Goal: Task Accomplishment & Management: Use online tool/utility

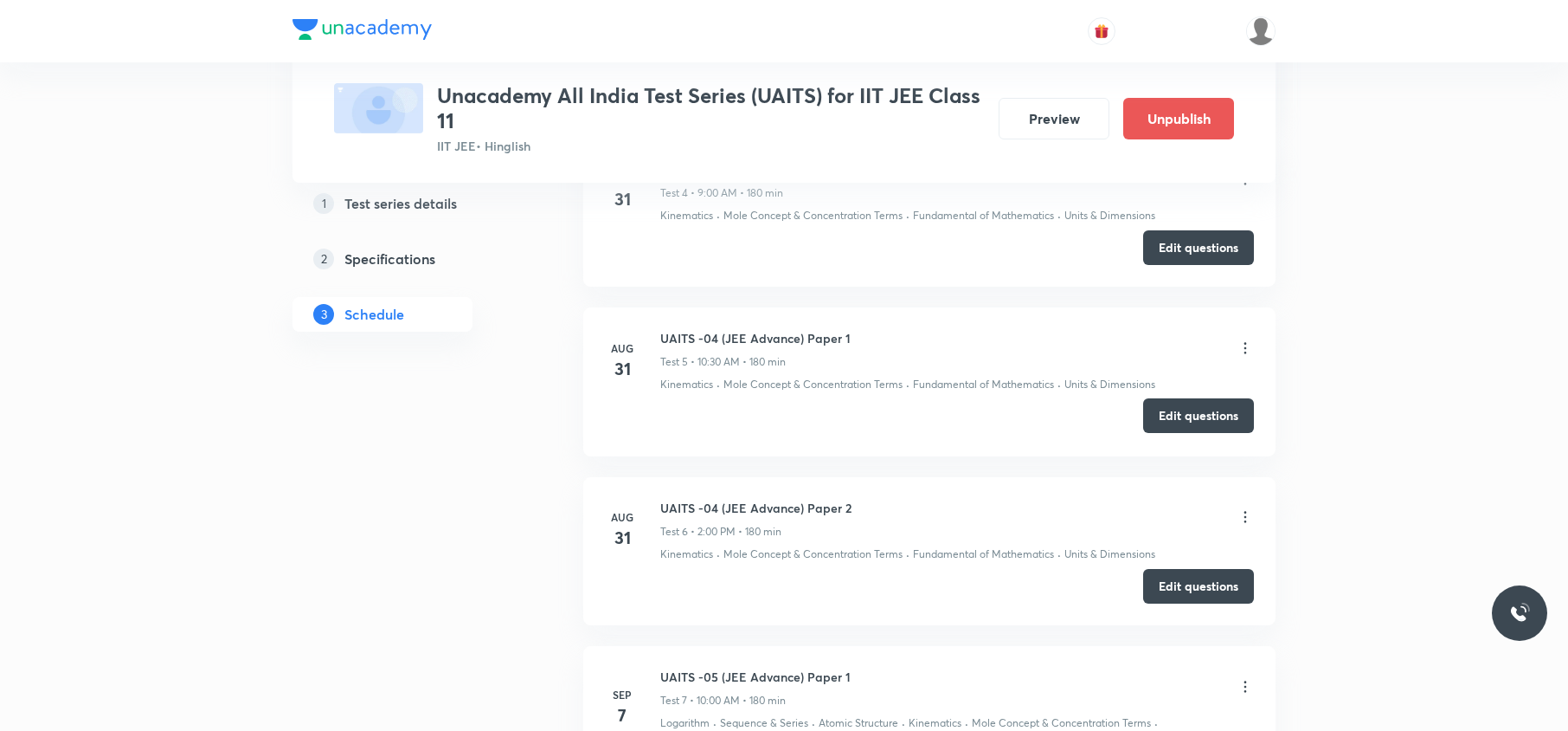
click at [1189, 416] on button "Edit questions" at bounding box center [1198, 415] width 111 height 35
click at [1182, 413] on button "Edit questions" at bounding box center [1198, 415] width 111 height 35
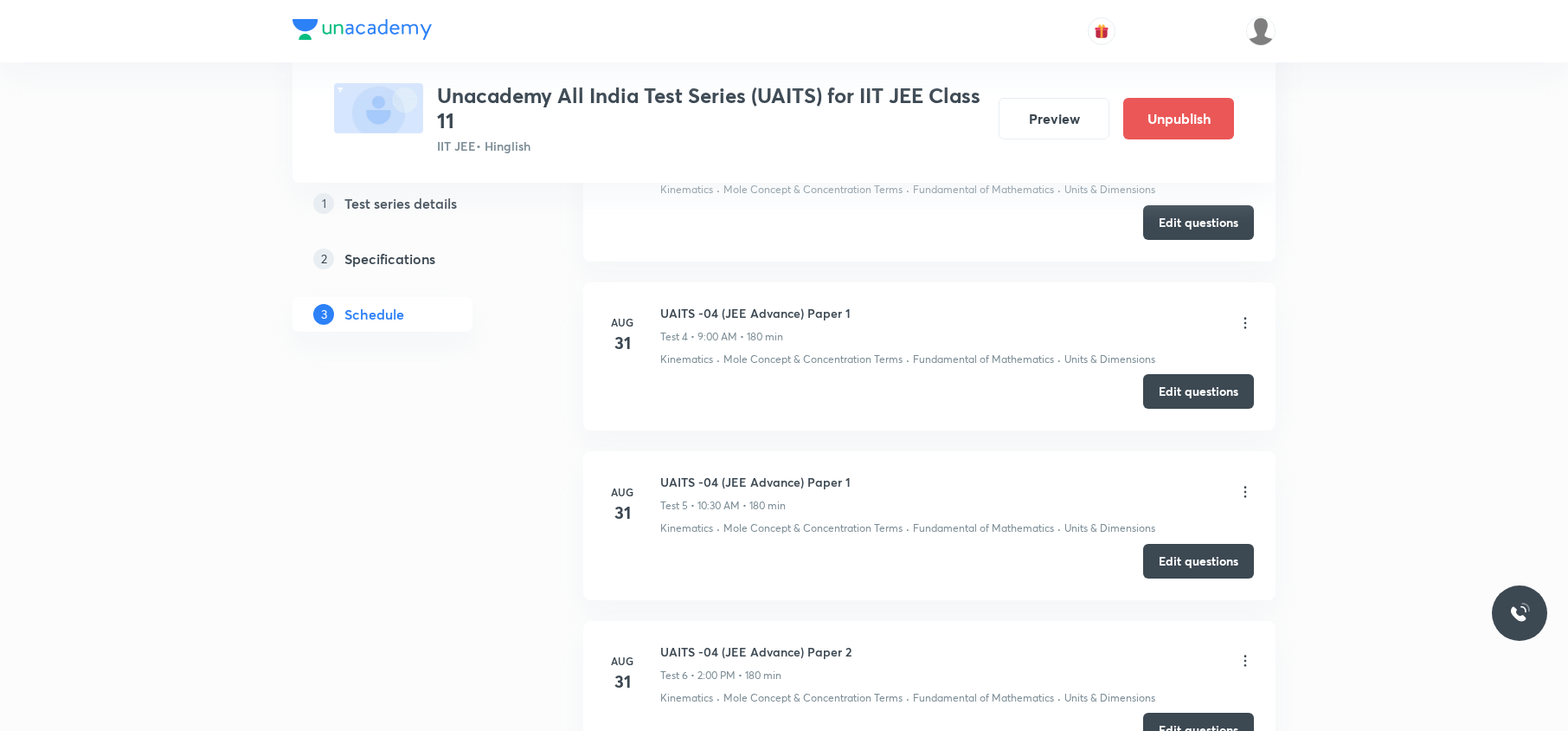
scroll to position [1722, 0]
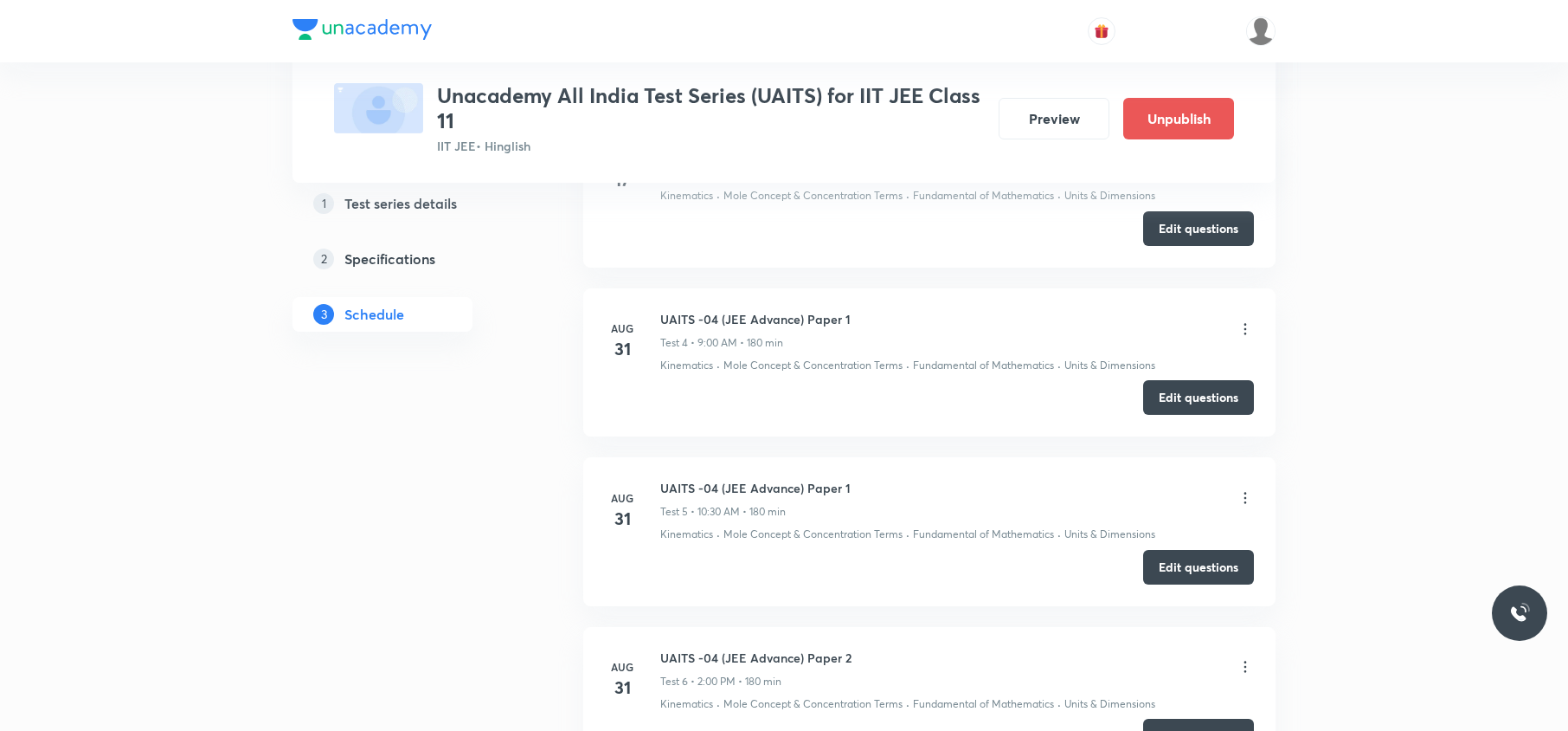
click at [1238, 334] on icon at bounding box center [1246, 329] width 17 height 17
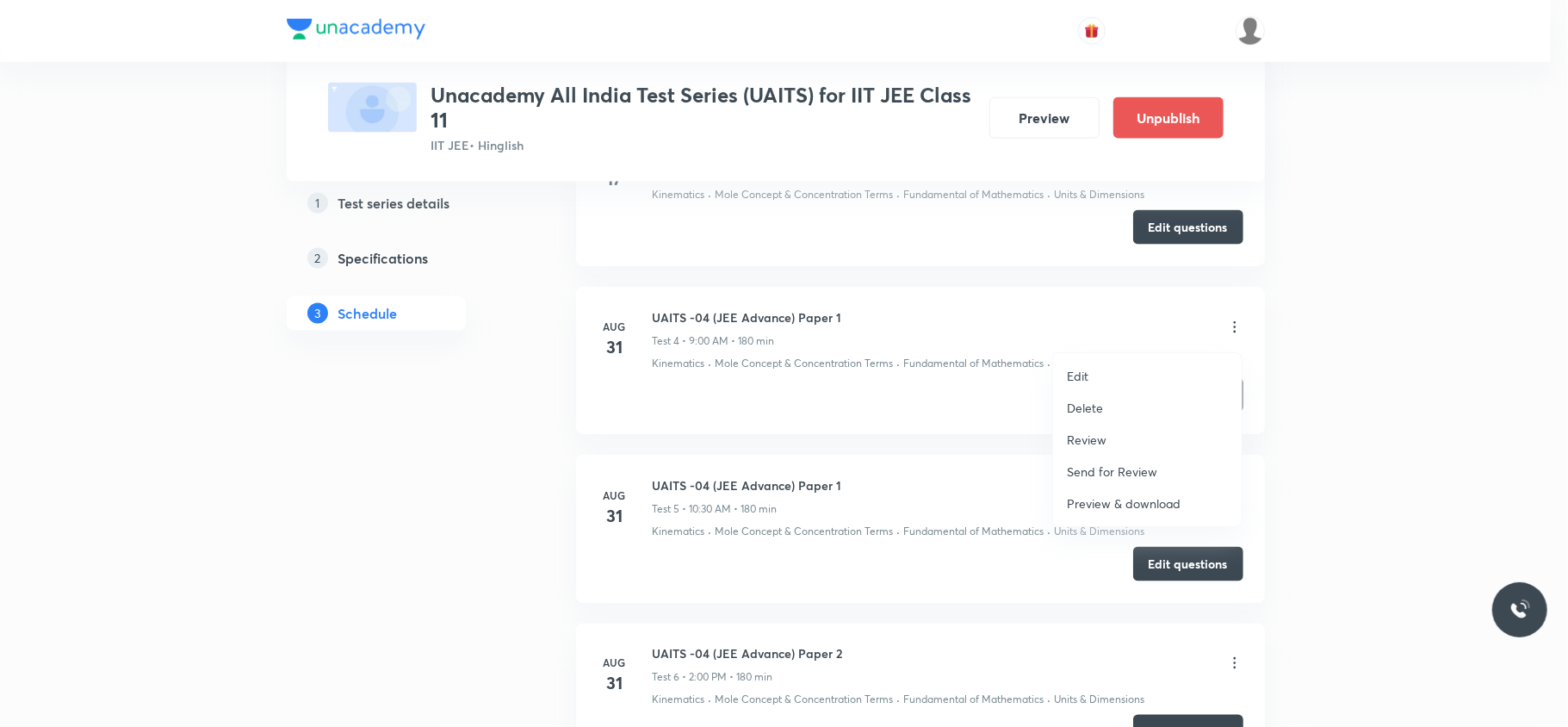
click at [1100, 411] on p "Delete" at bounding box center [1086, 407] width 37 height 18
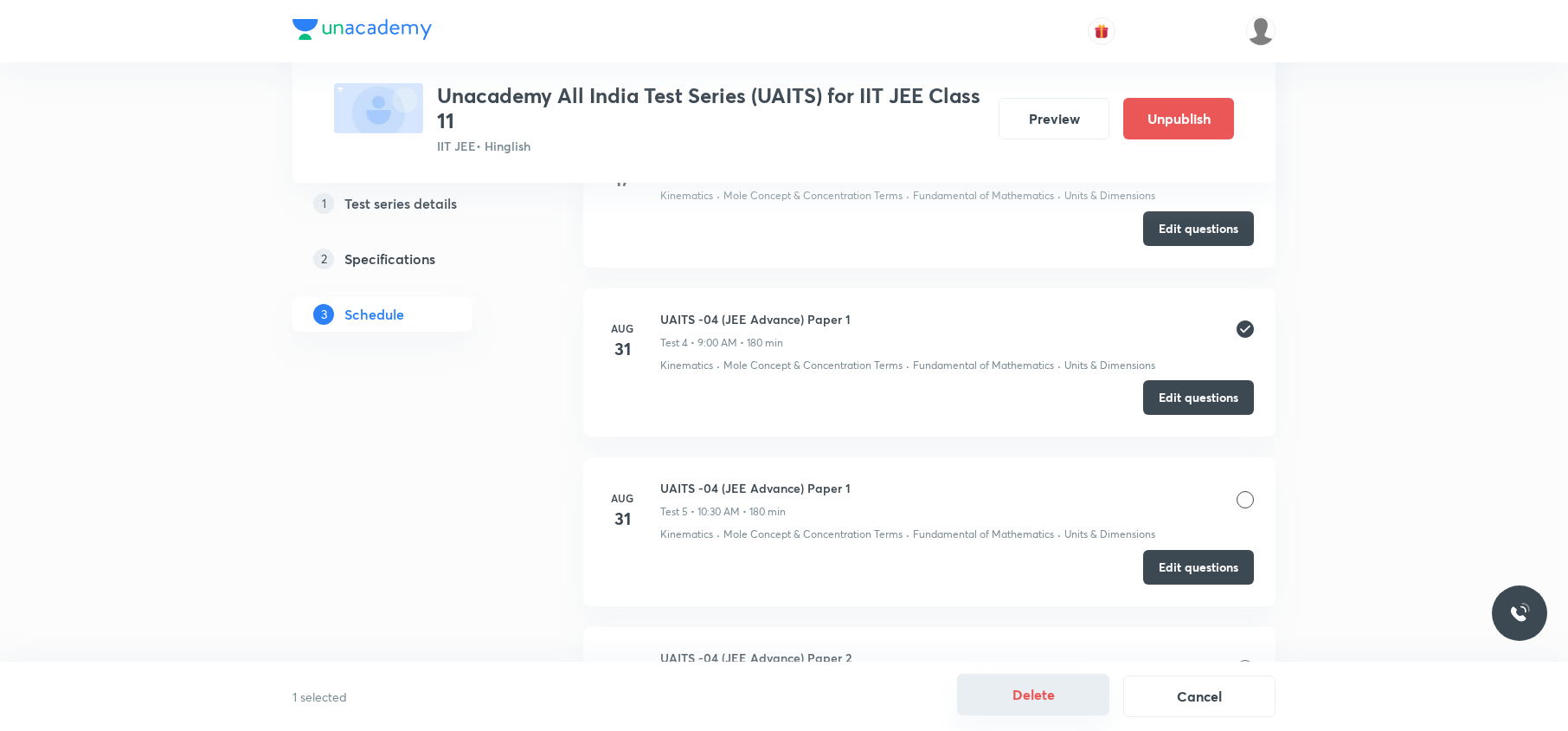
click at [1061, 693] on button "Delete" at bounding box center [1033, 693] width 153 height 42
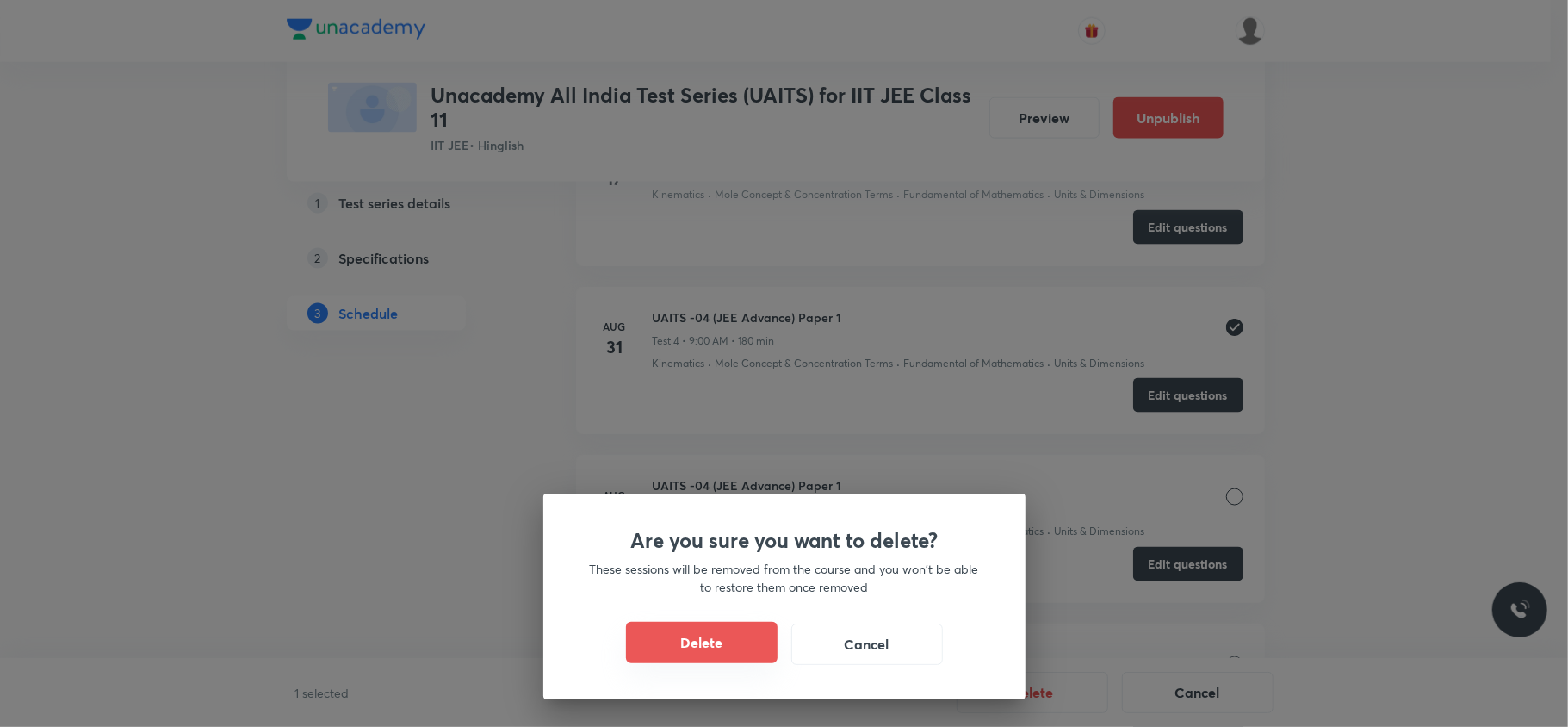
click at [752, 631] on button "Delete" at bounding box center [702, 642] width 152 height 41
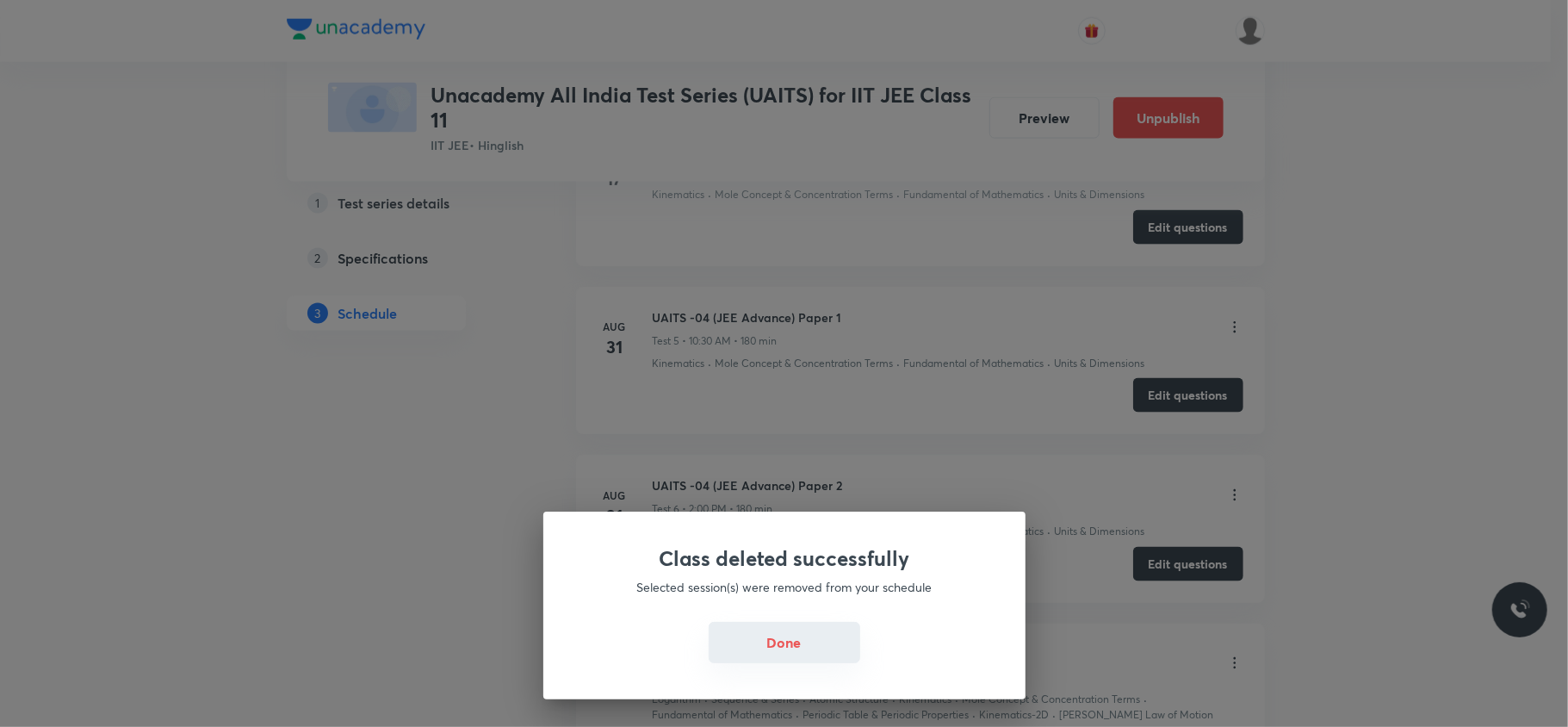
click at [785, 632] on button "Done" at bounding box center [785, 642] width 152 height 41
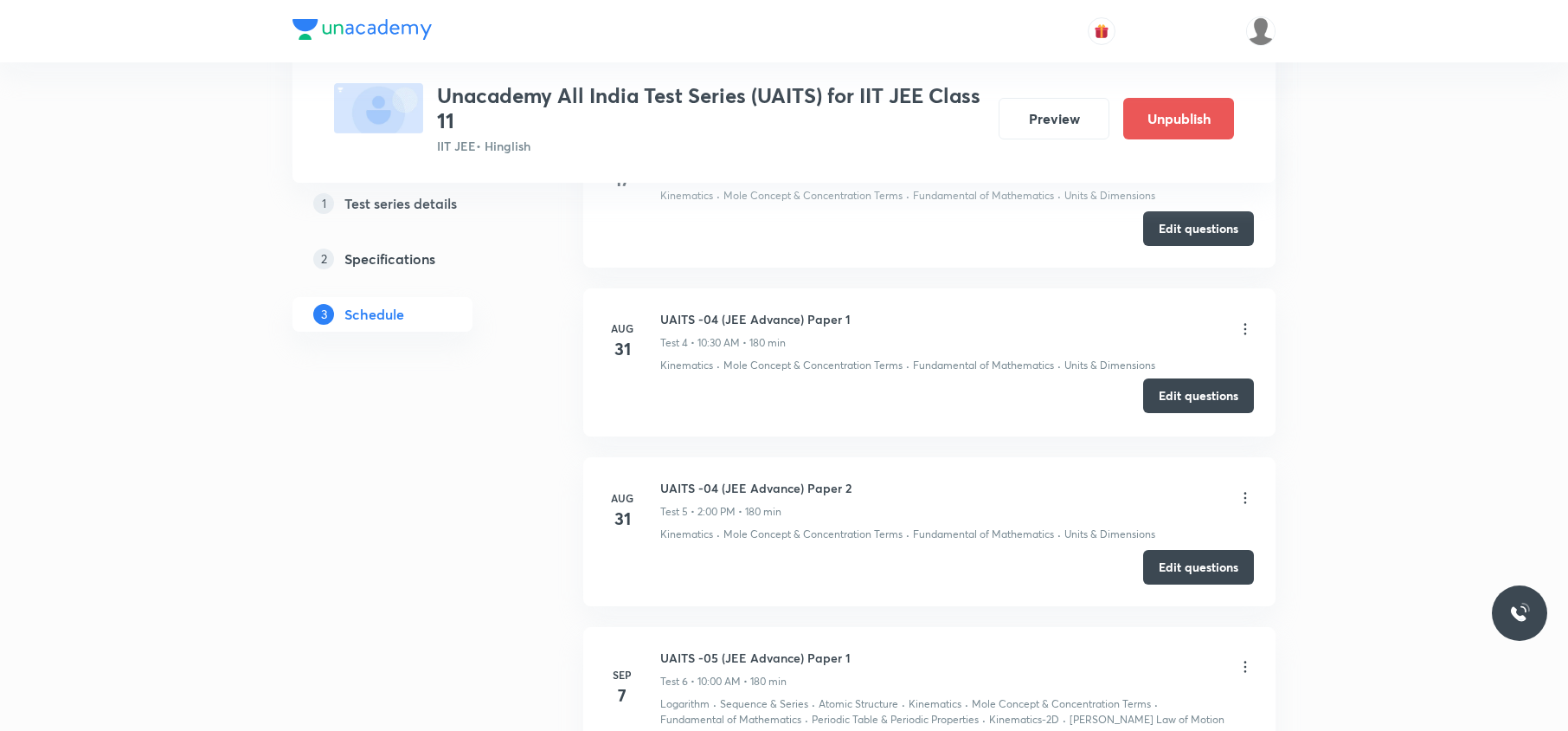
click at [1172, 399] on button "Edit questions" at bounding box center [1198, 396] width 111 height 35
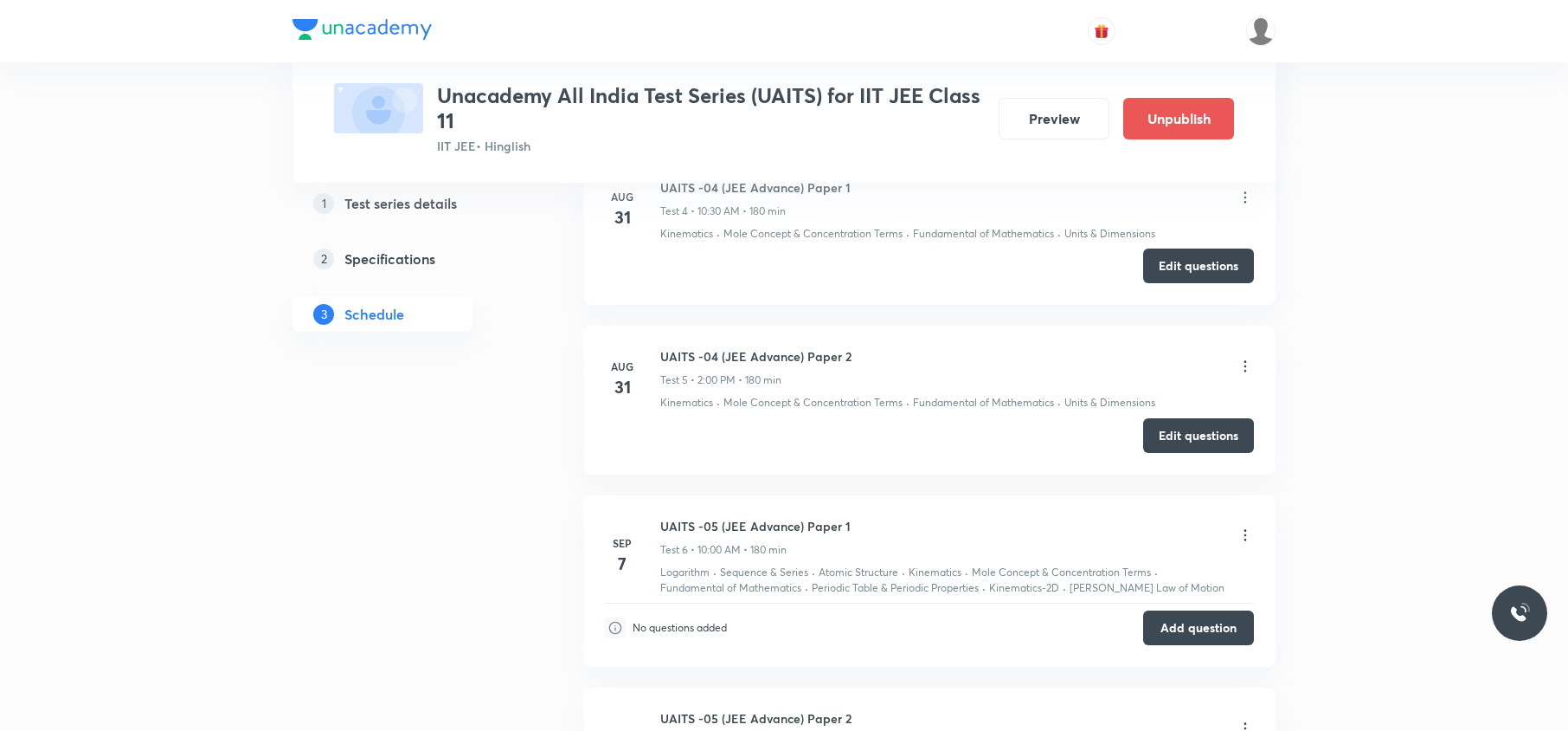
scroll to position [2153, 0]
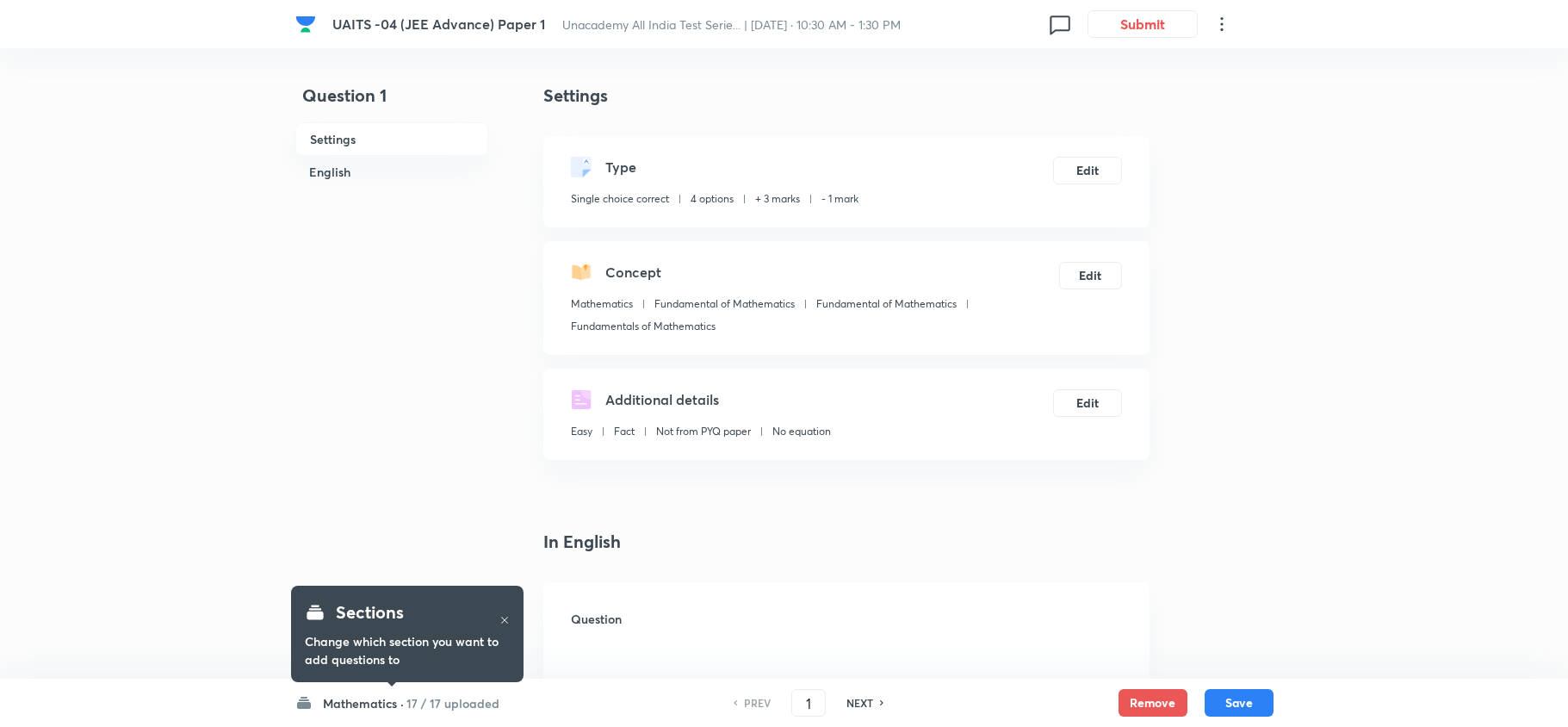
checkbox input "true"
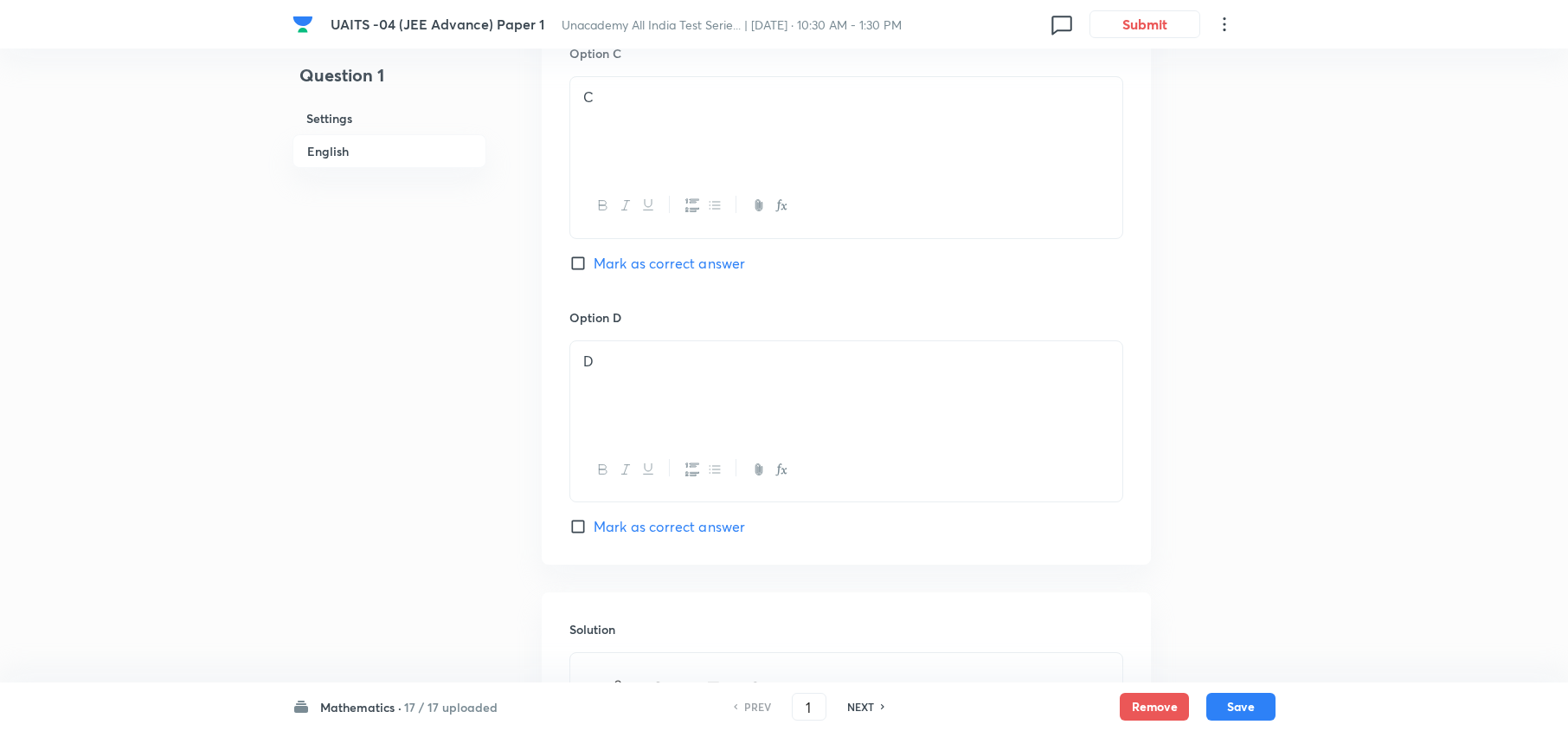
scroll to position [1842, 0]
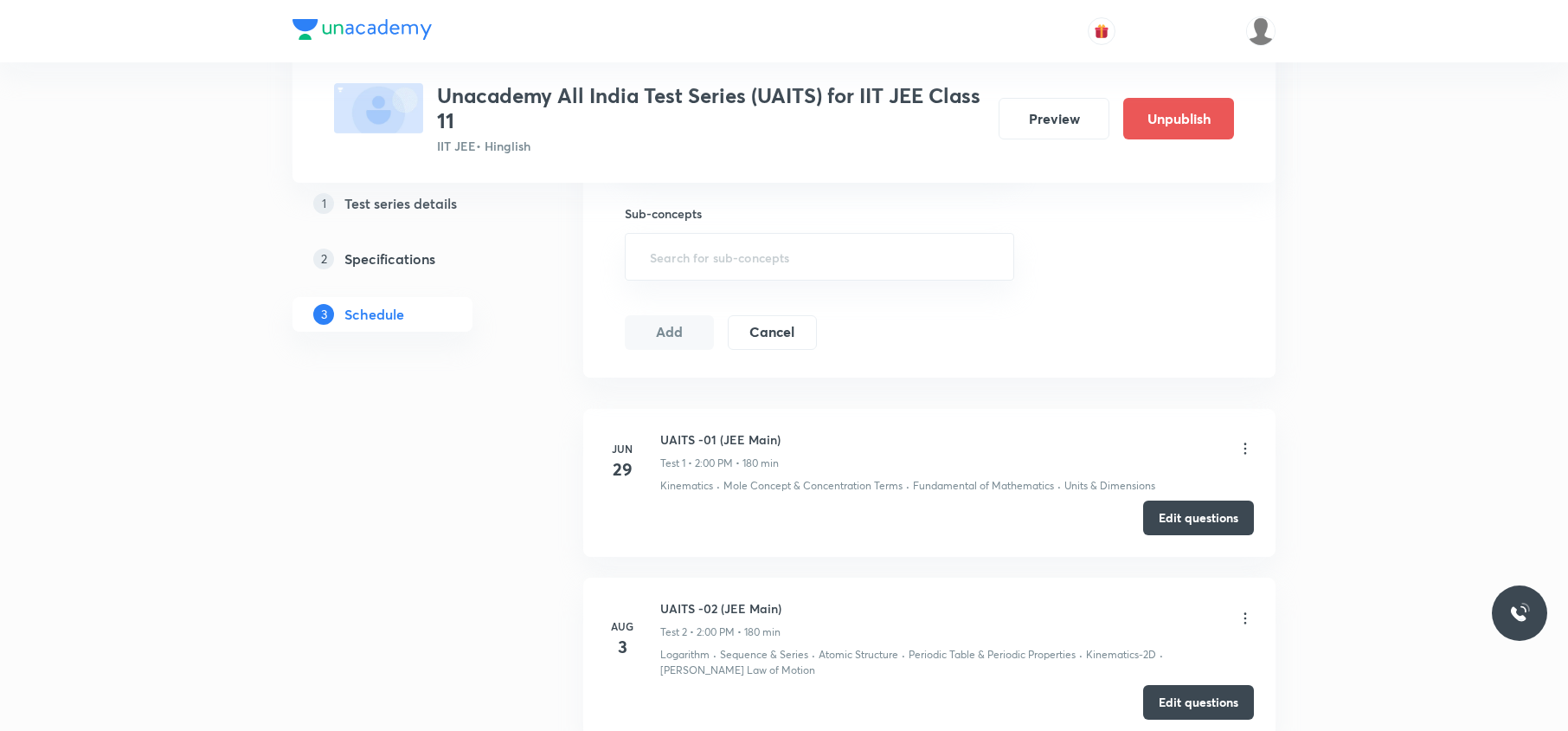
scroll to position [1036, 0]
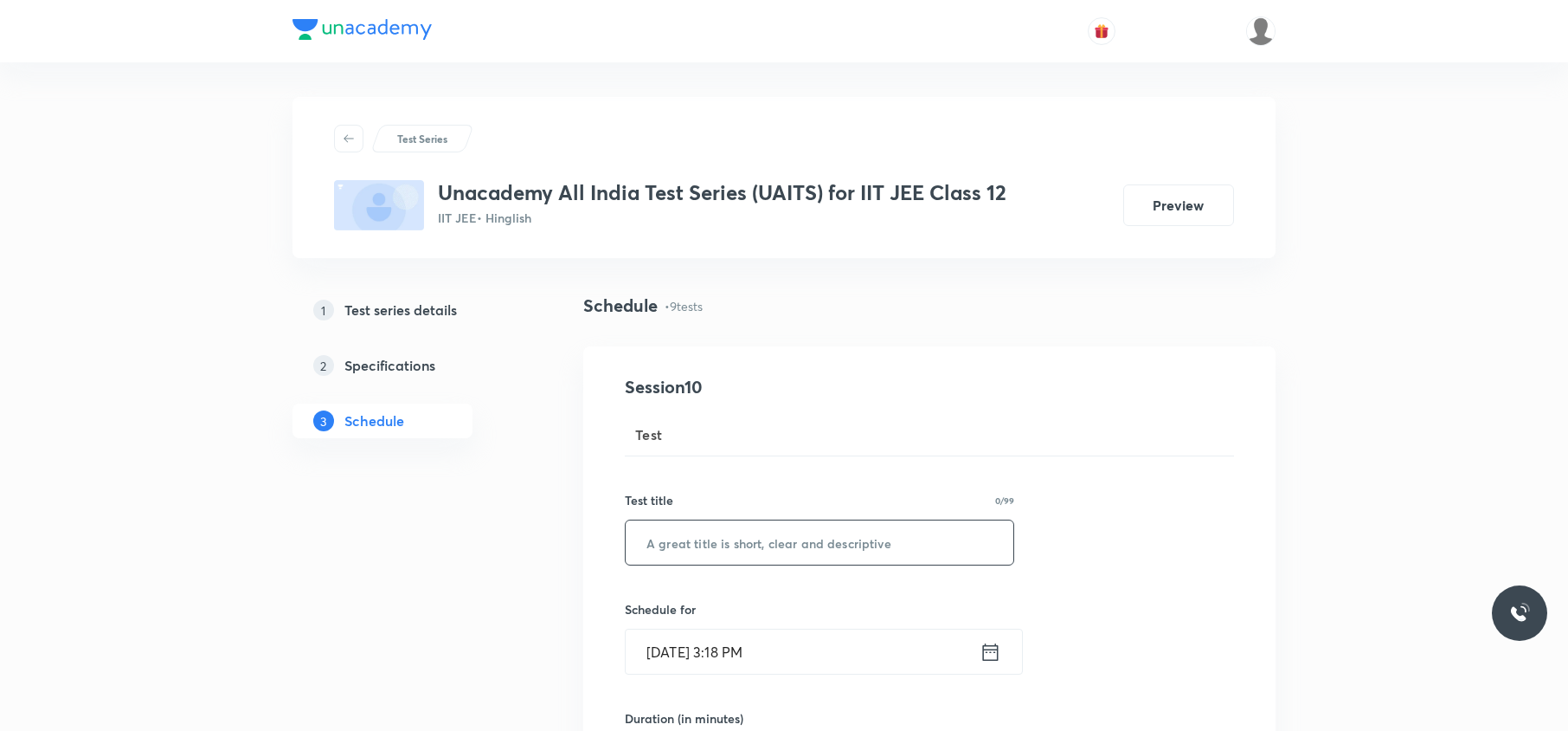
paste input "UAITS -08"
click at [739, 548] on input "text" at bounding box center [820, 543] width 388 height 44
type input "UAITS -08 - JEE Mains"
click at [727, 674] on div "Sep 2, 2025, 3:18 PM ​" at bounding box center [824, 652] width 398 height 46
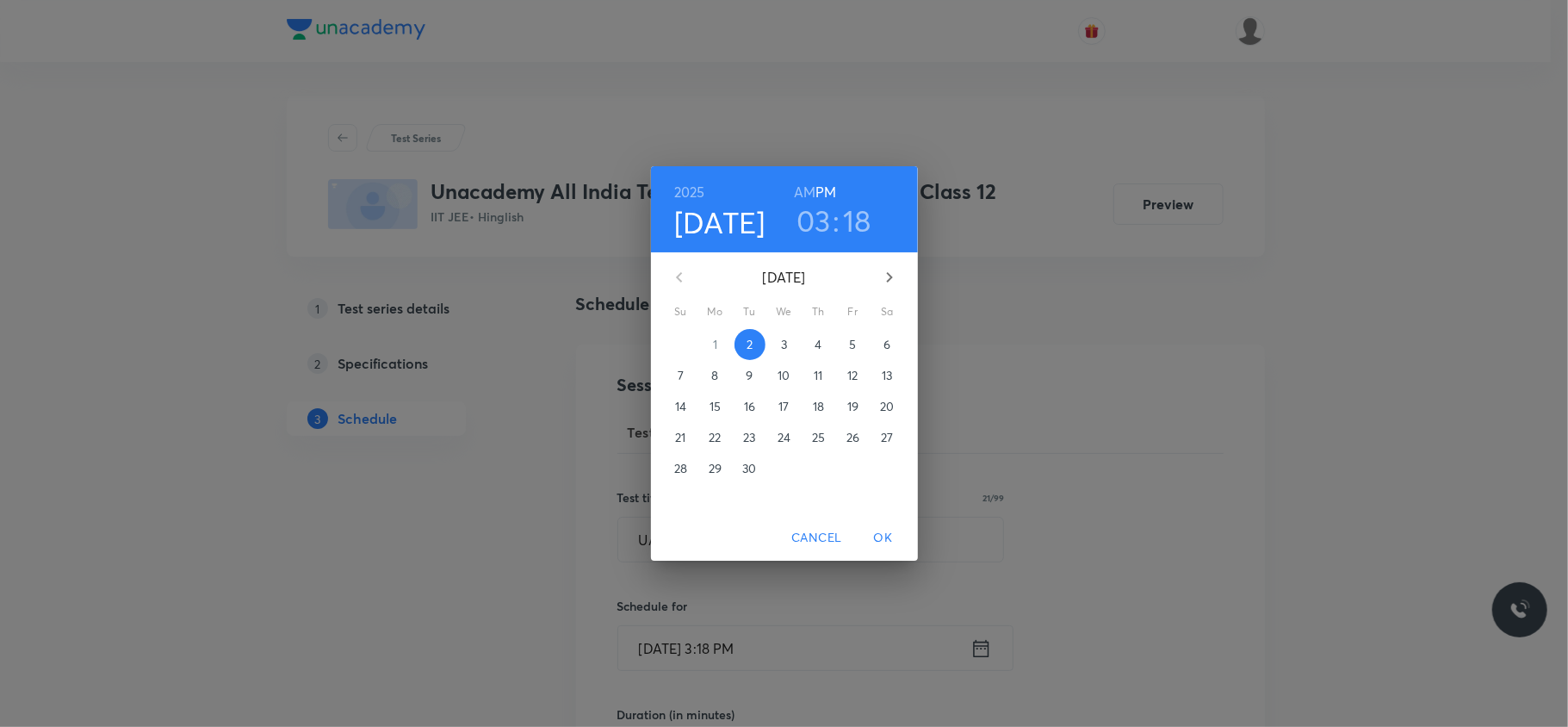
click at [677, 372] on p "7" at bounding box center [680, 376] width 6 height 17
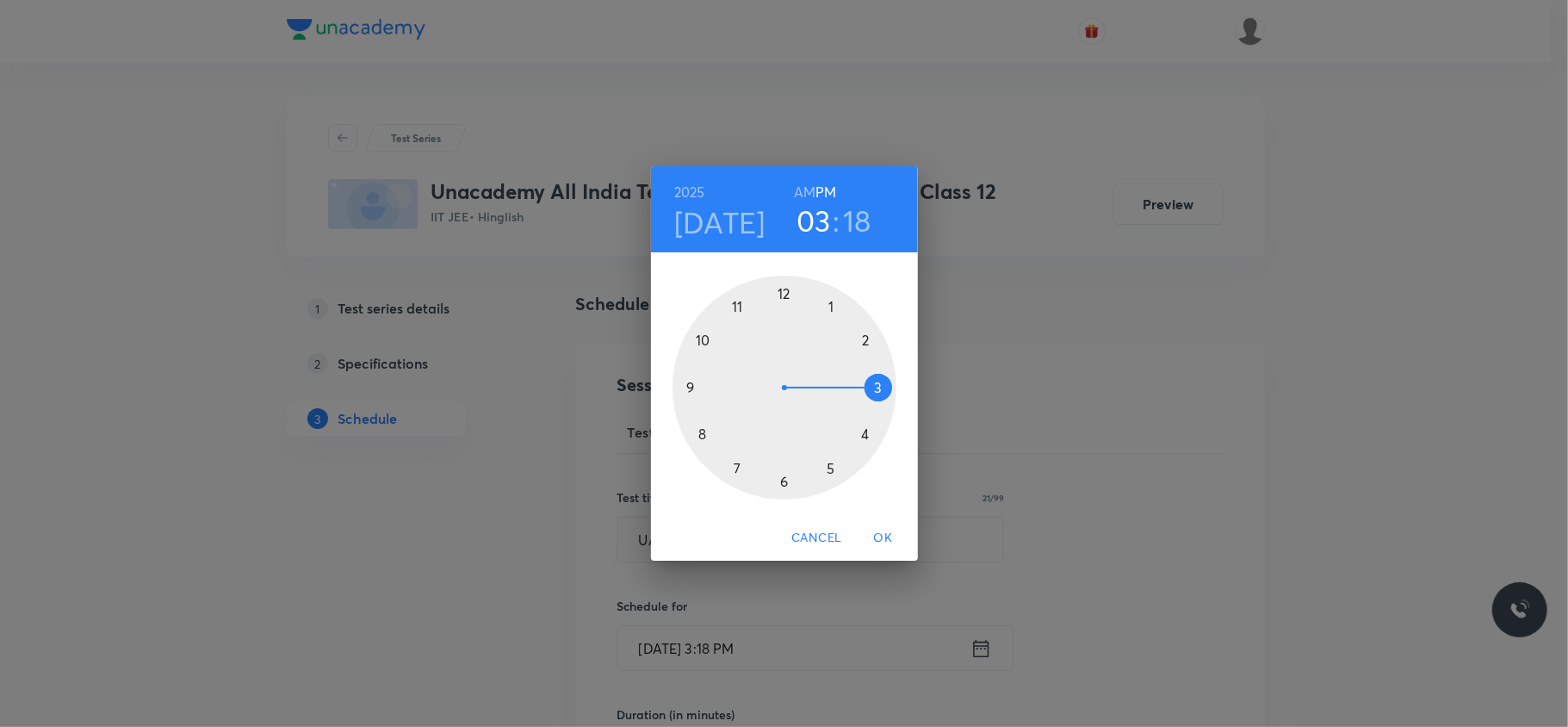
click at [865, 336] on div at bounding box center [784, 387] width 224 height 224
click at [783, 295] on div at bounding box center [784, 387] width 224 height 224
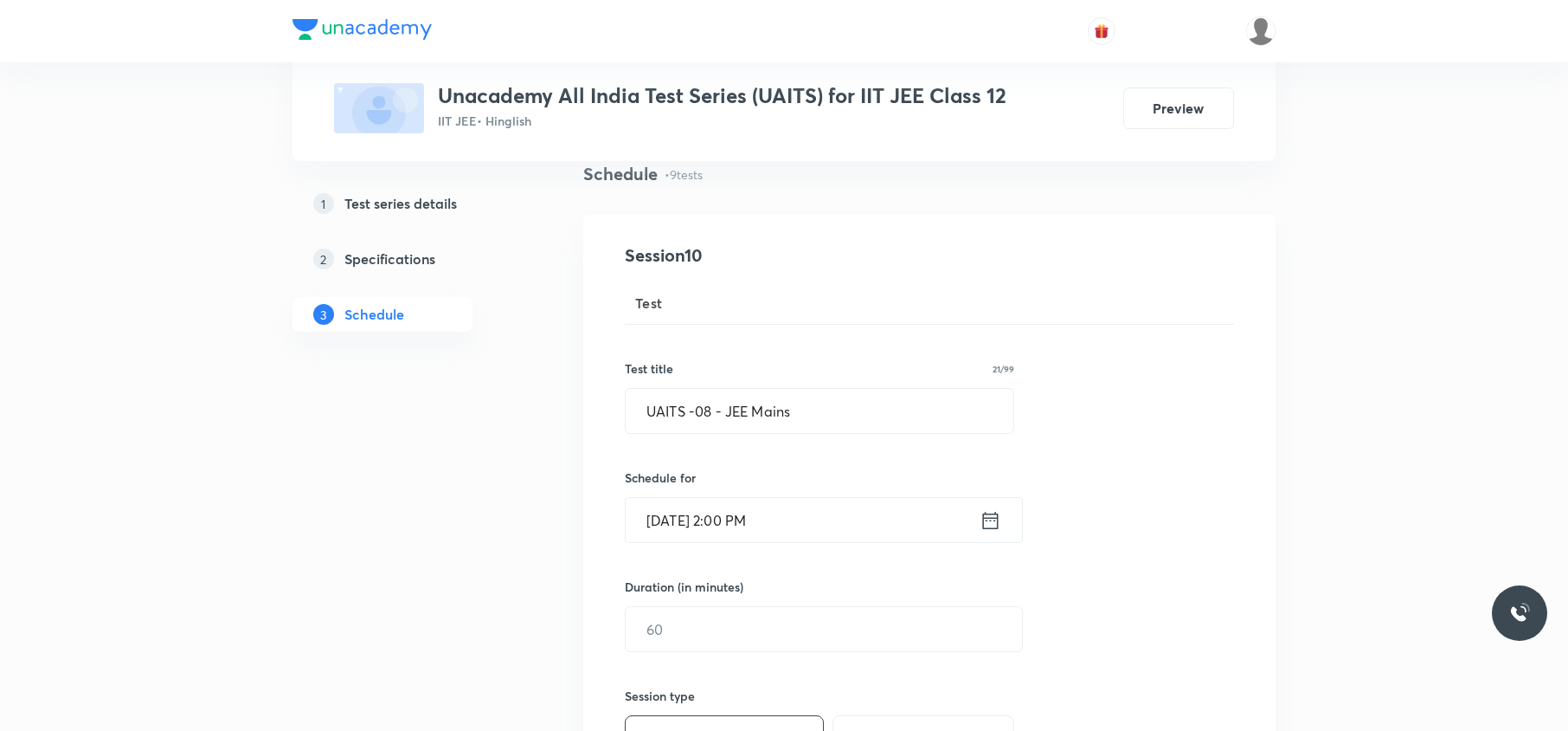
scroll to position [137, 0]
click at [683, 597] on div "Duration (in minutes) ​" at bounding box center [782, 608] width 316 height 74
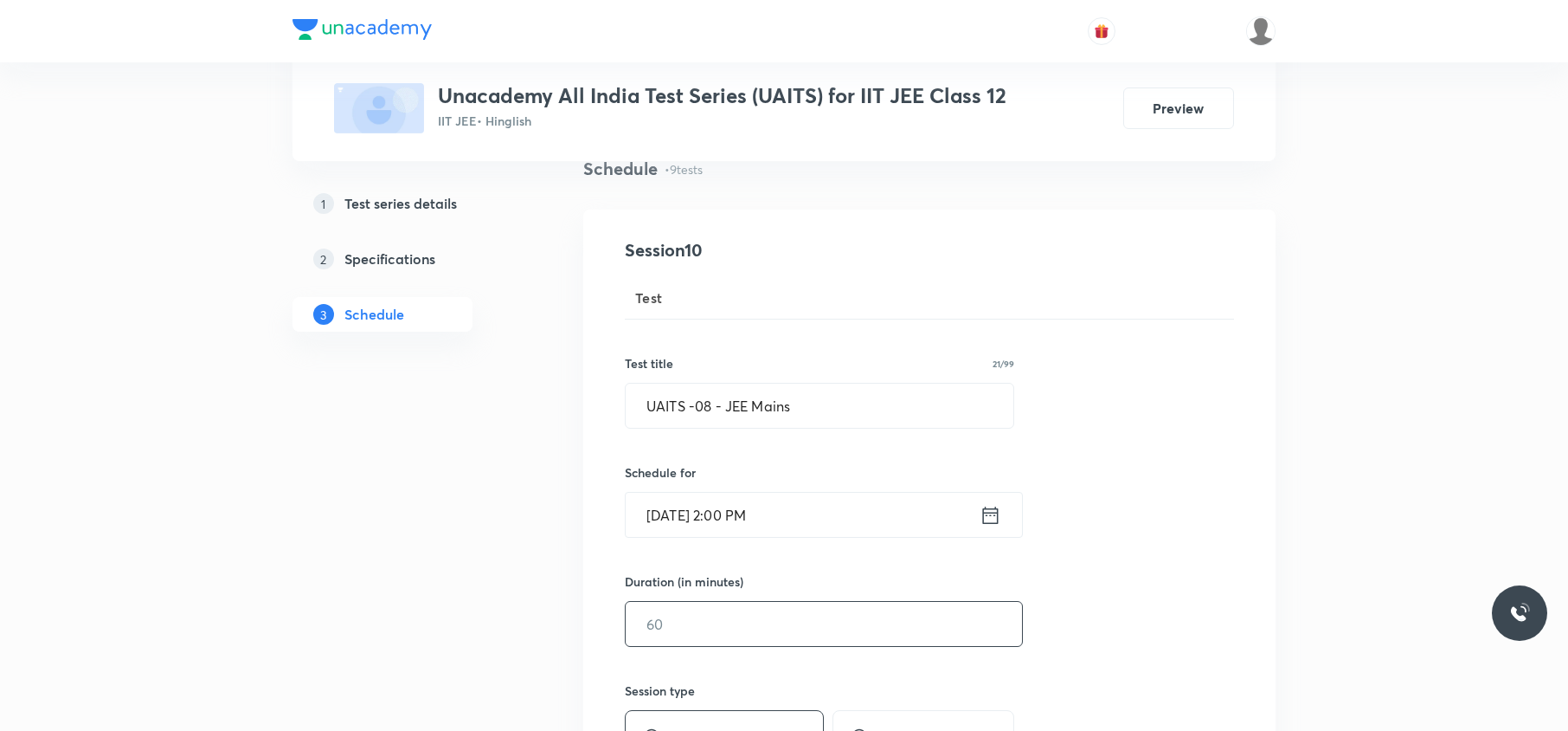
click at [683, 614] on input "text" at bounding box center [824, 624] width 397 height 44
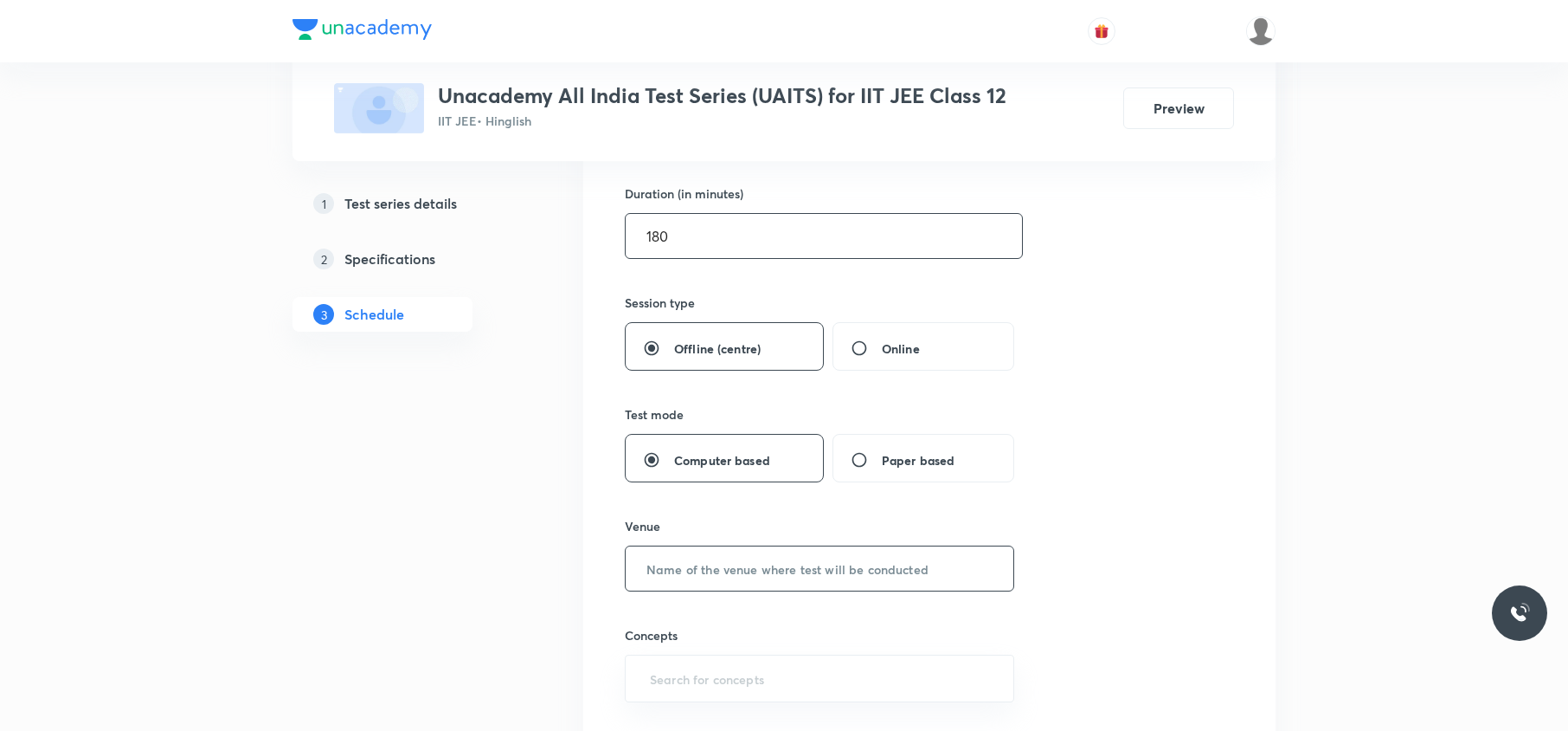
type input "180"
click at [722, 589] on input "text" at bounding box center [820, 569] width 388 height 44
type input "UA Centre"
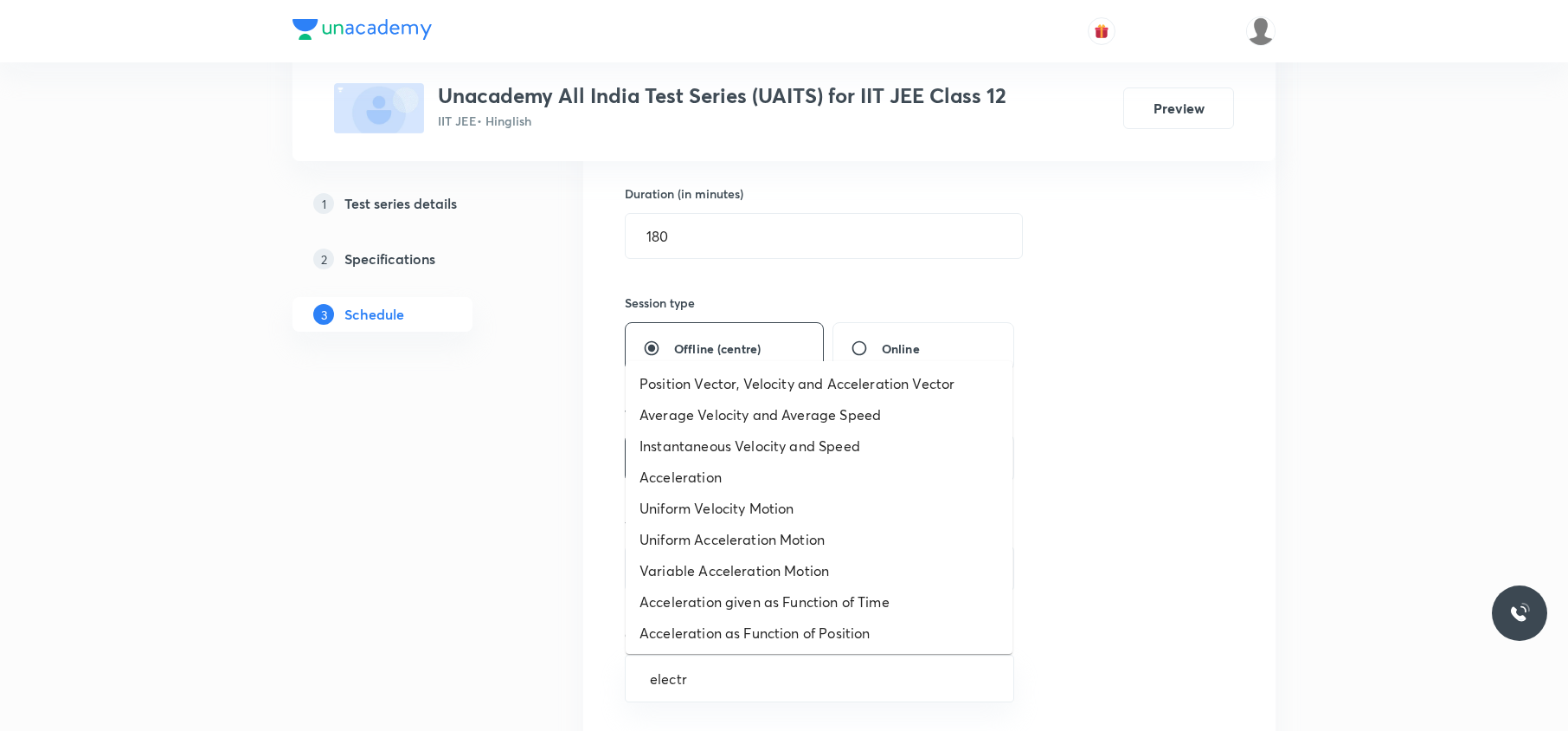
type input "electro"
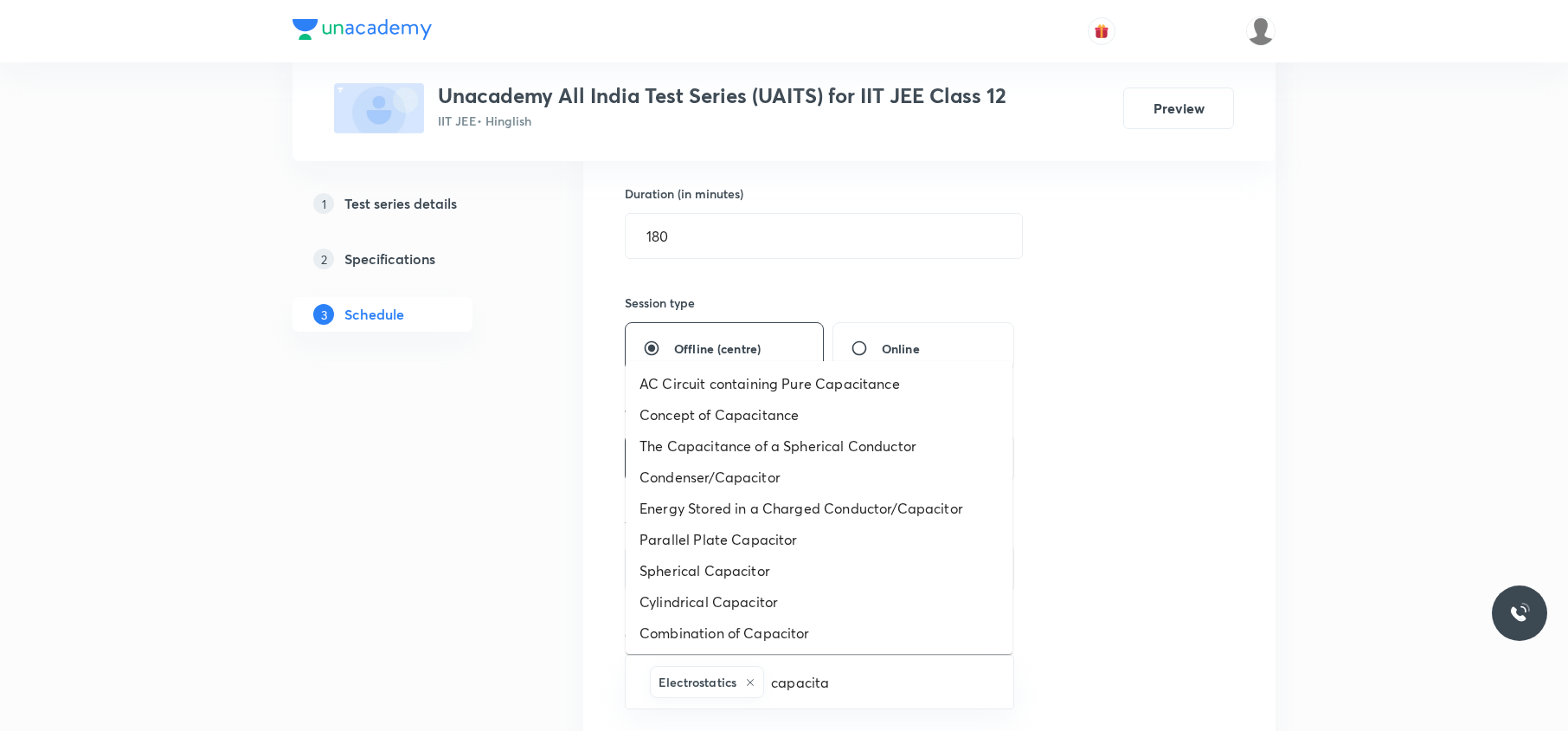
type input "capacitan"
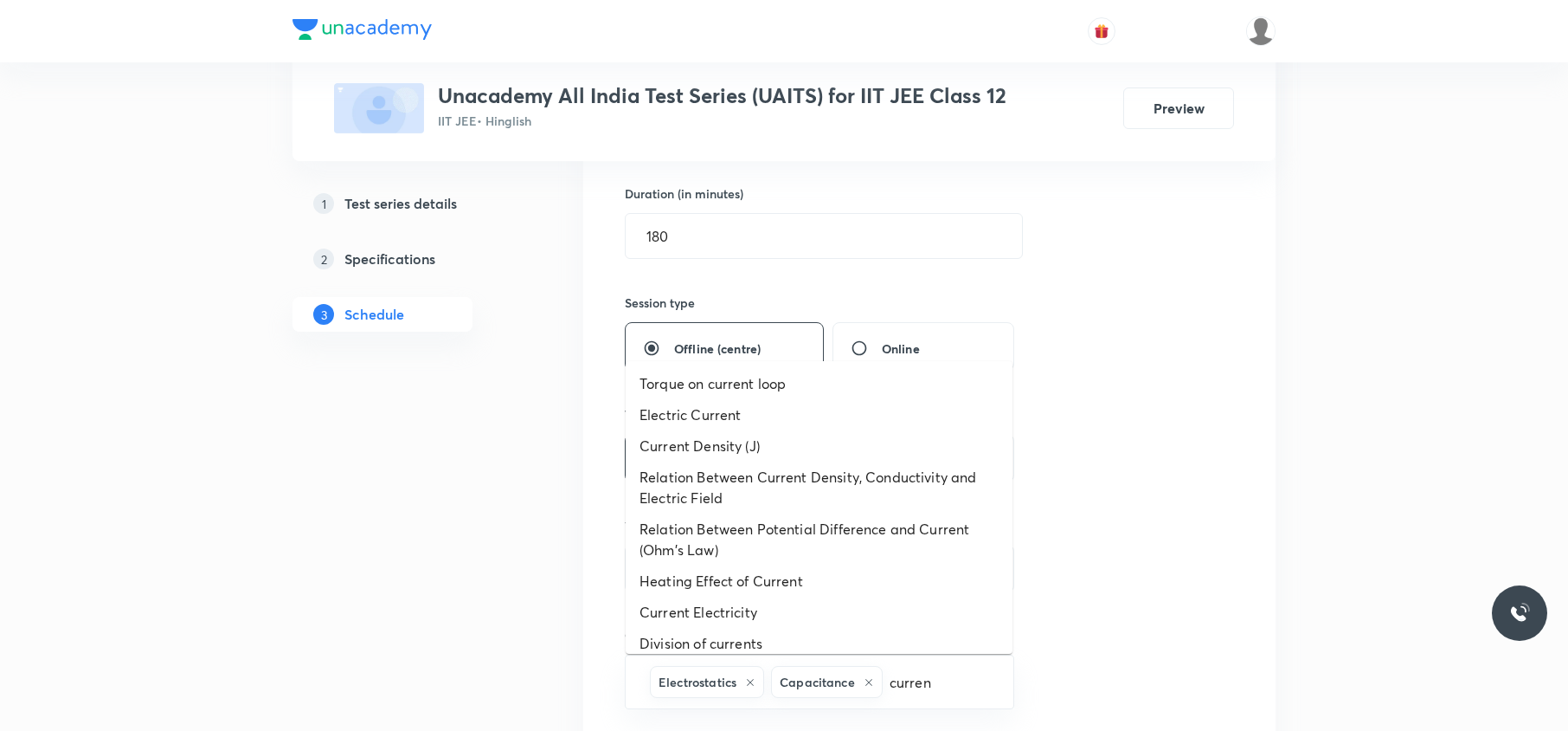
type input "current"
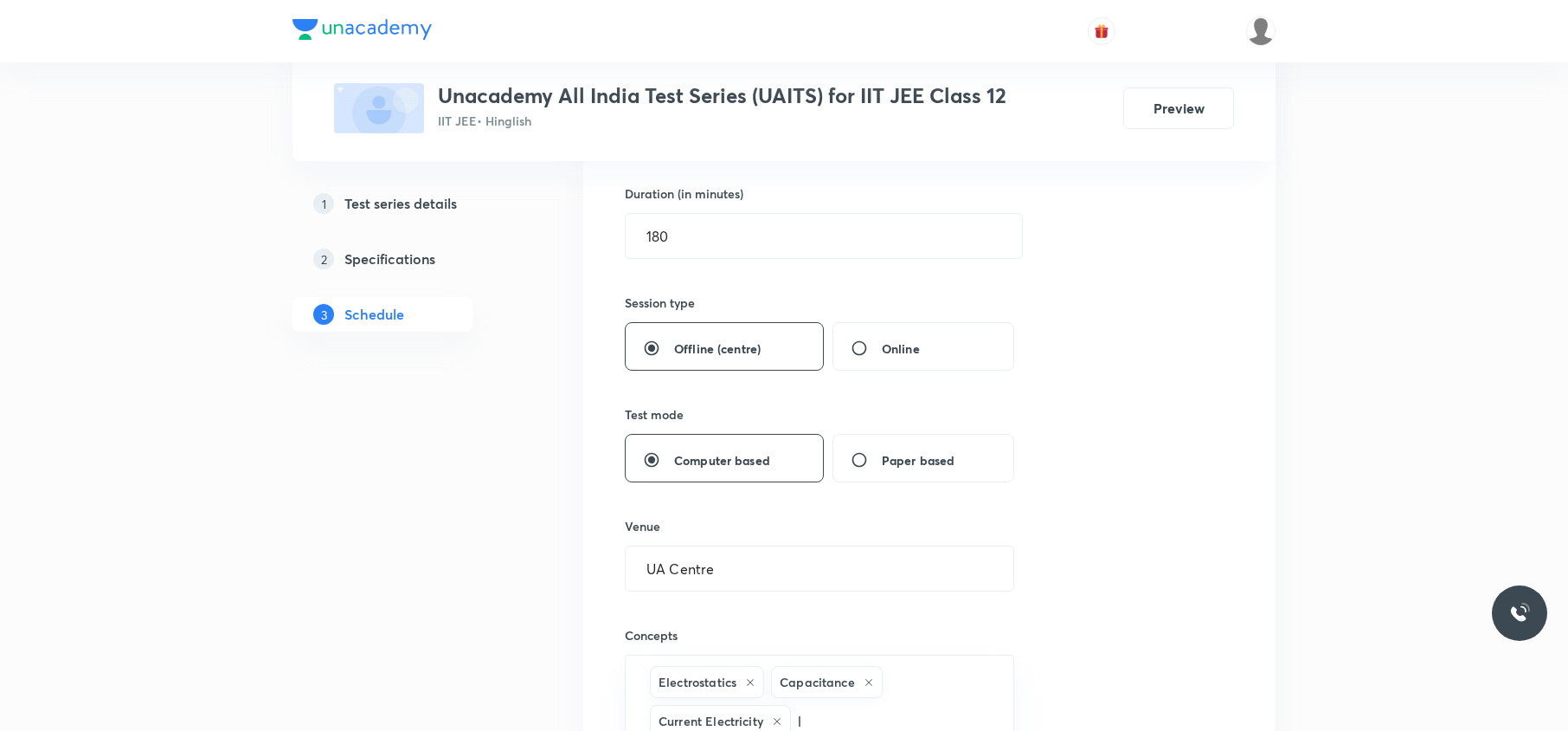
scroll to position [527, 0]
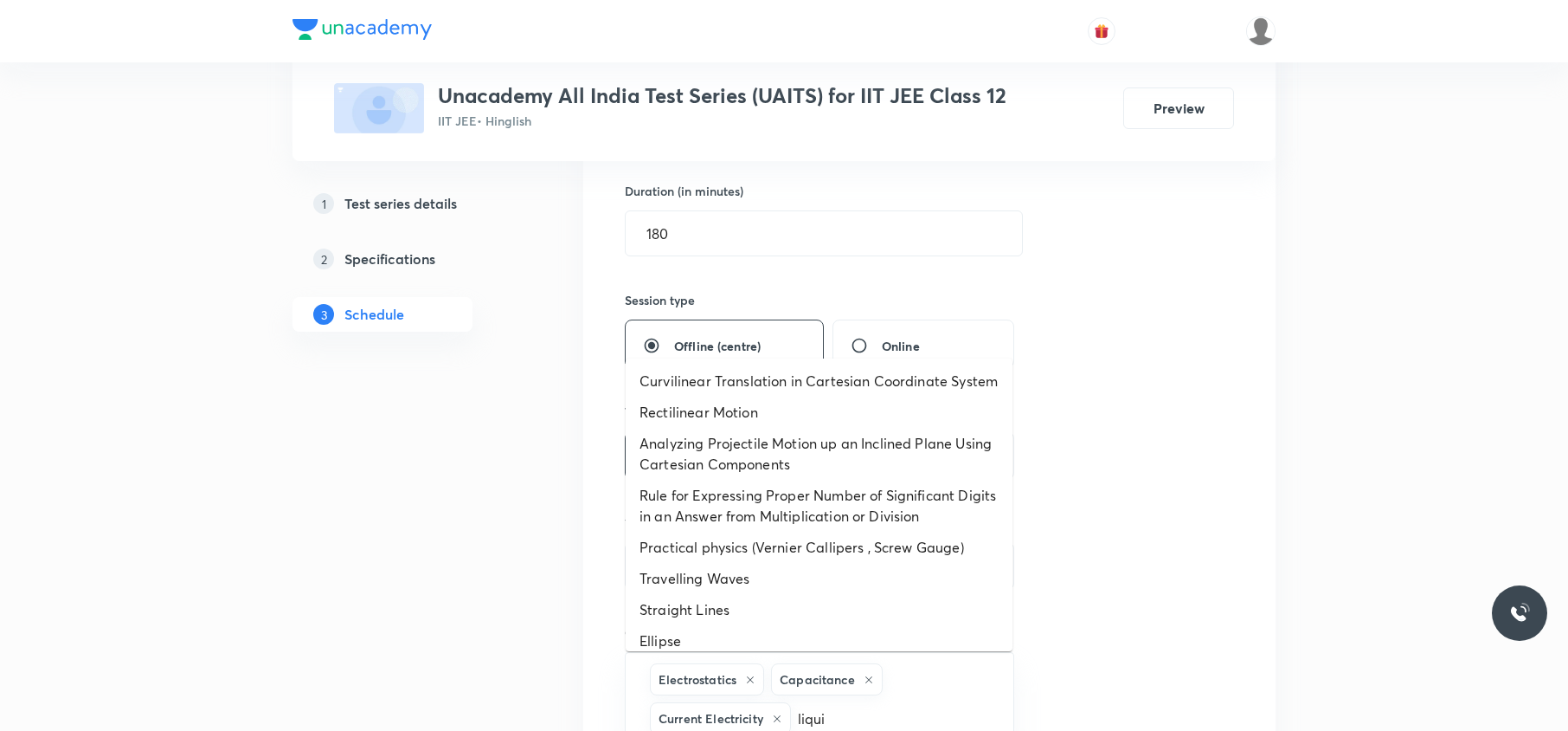
type input "liquid"
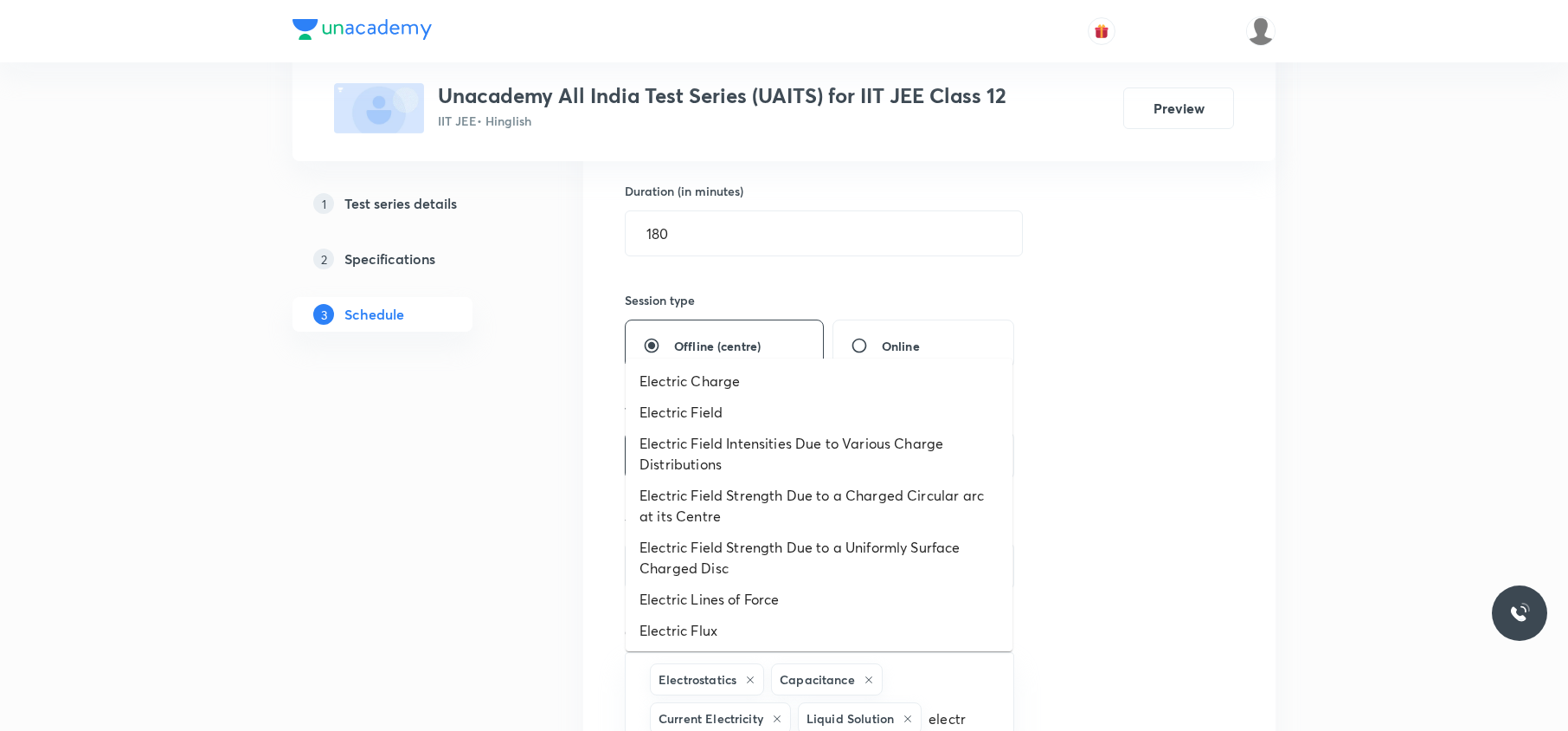
type input "electro"
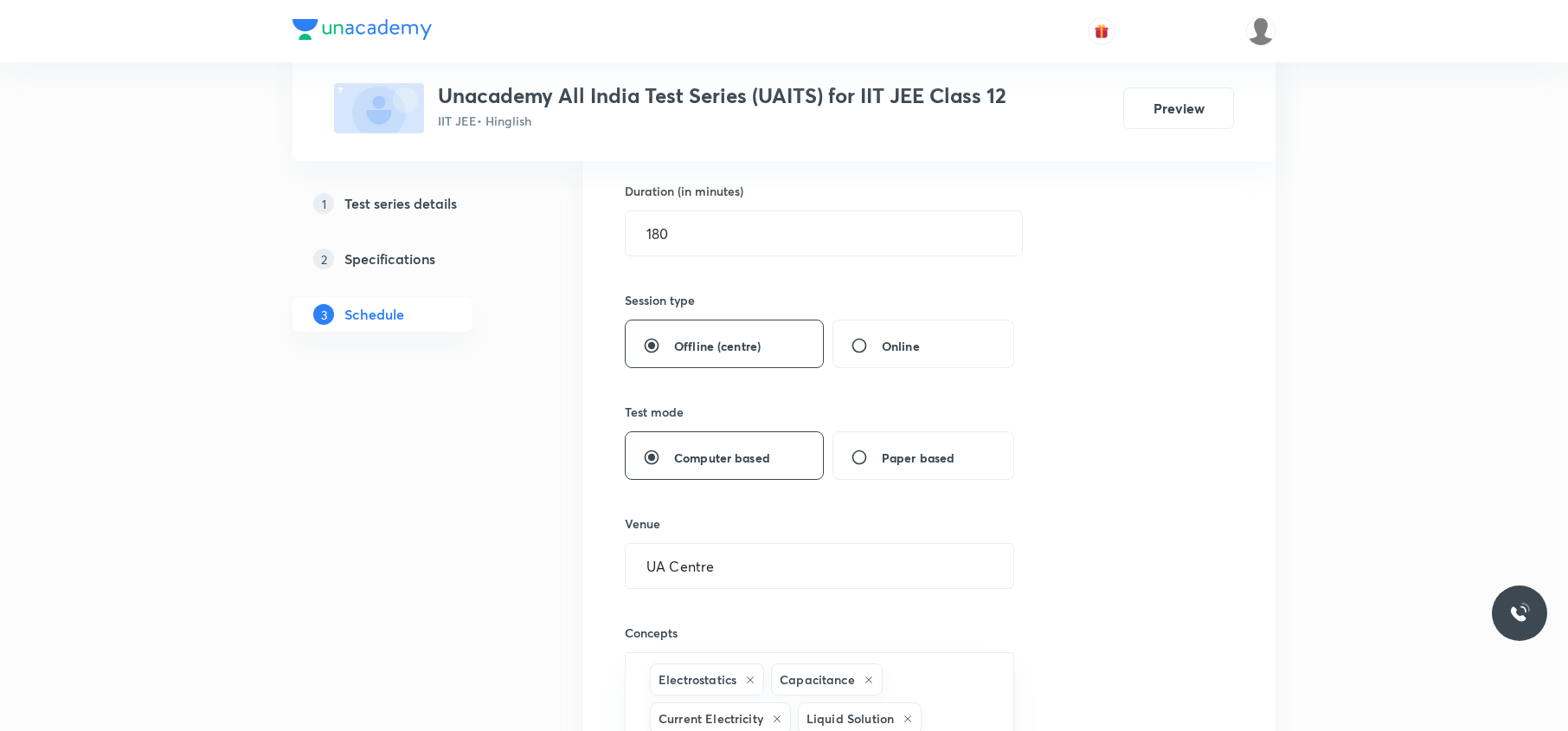
scroll to position [566, 0]
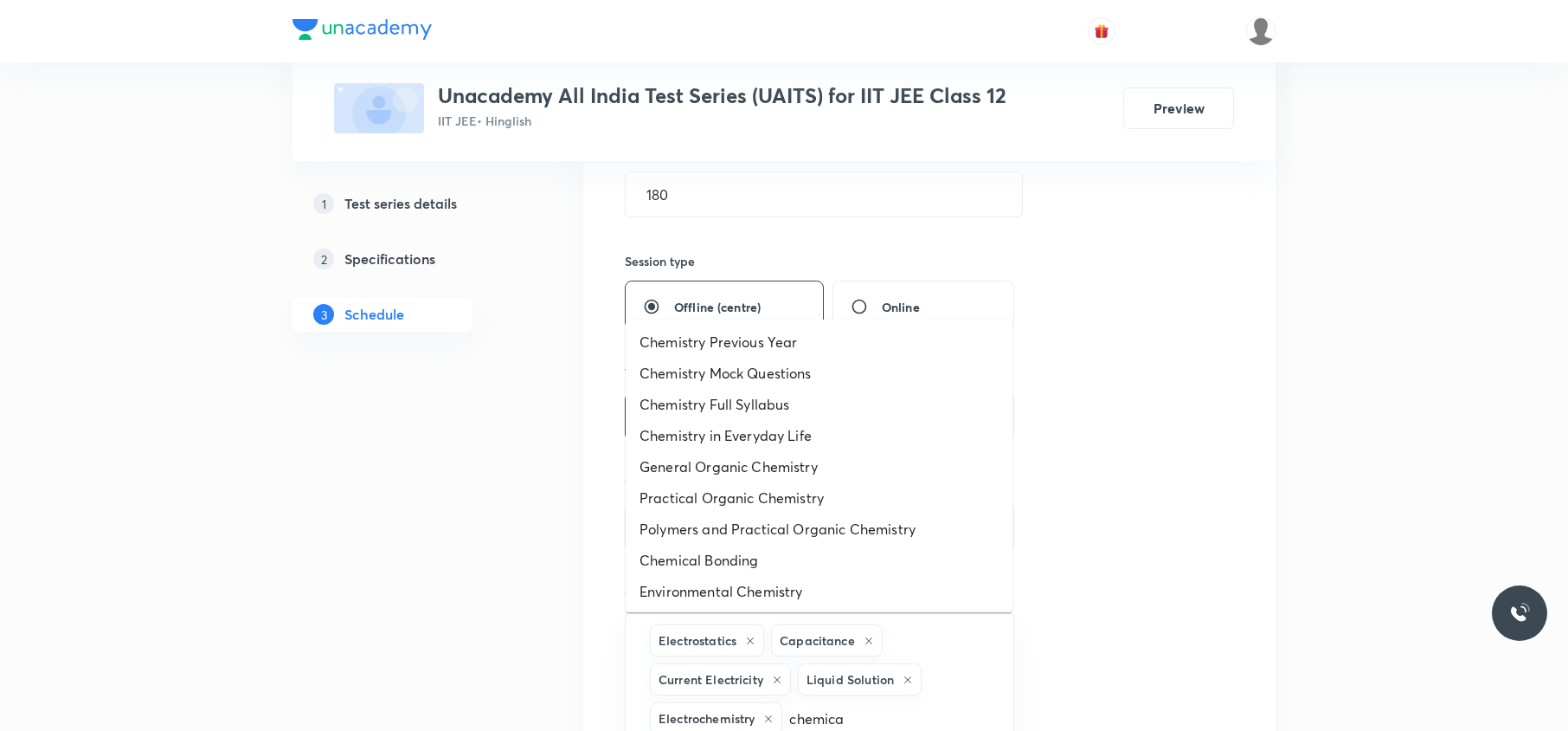
type input "chemical"
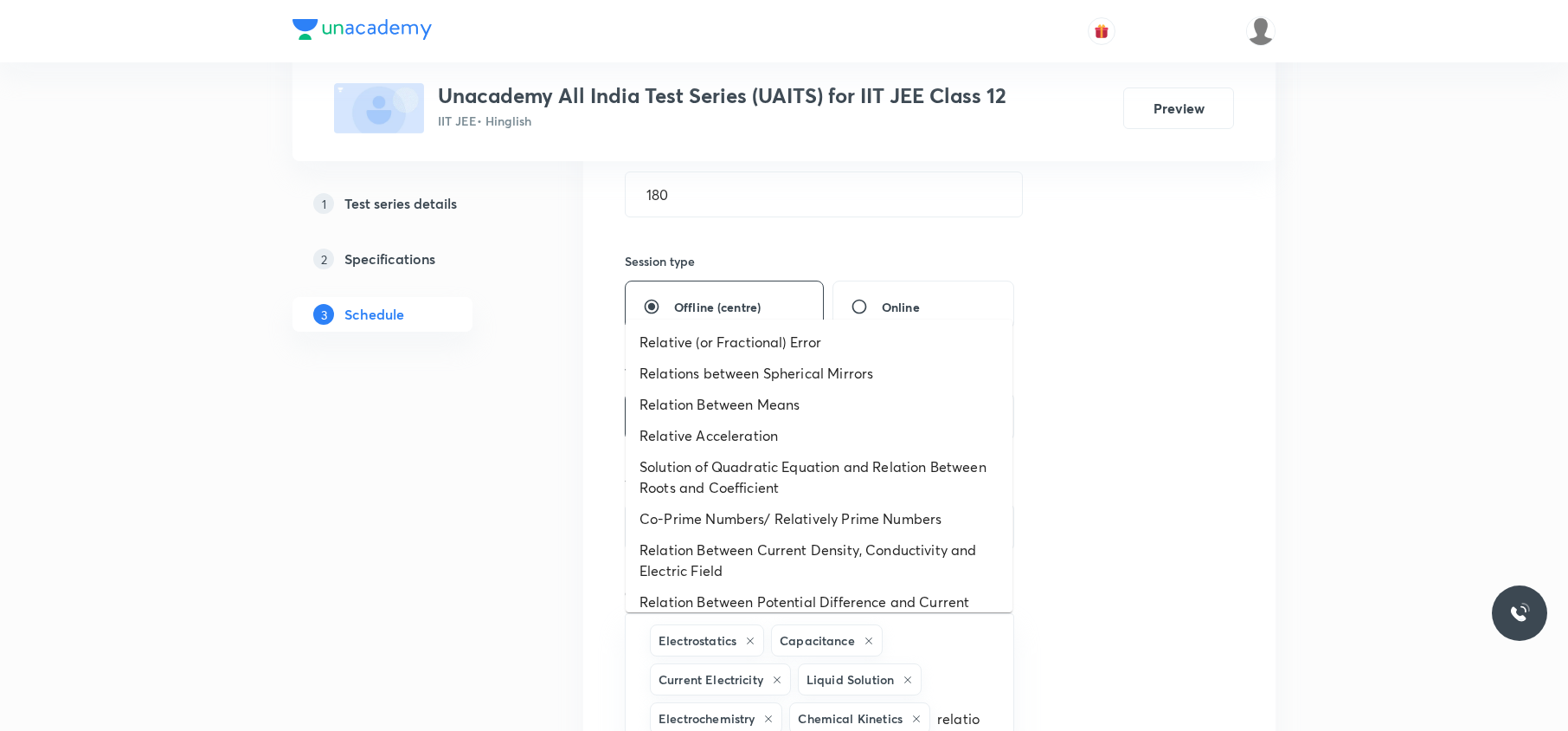
type input "relation"
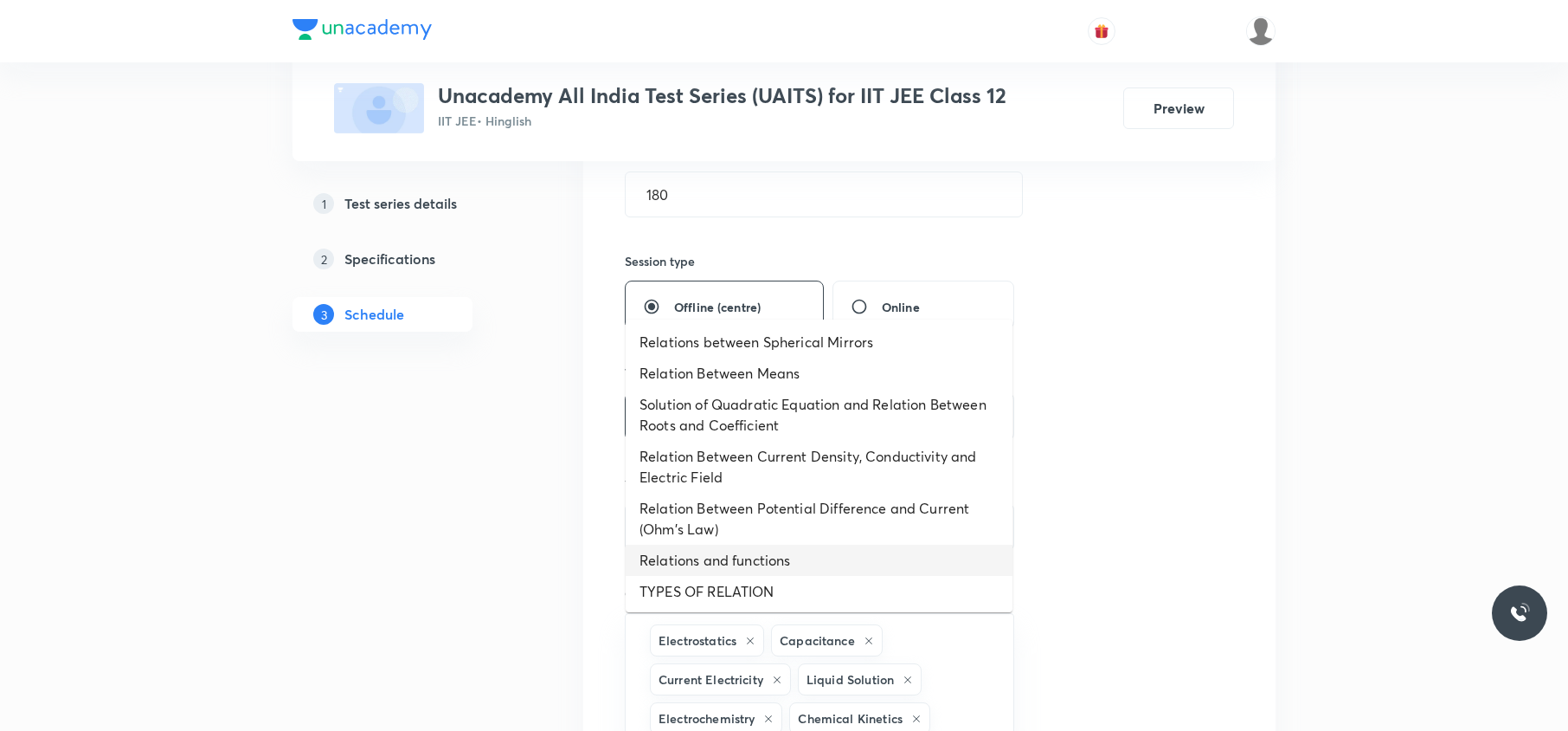
scroll to position [0, 0]
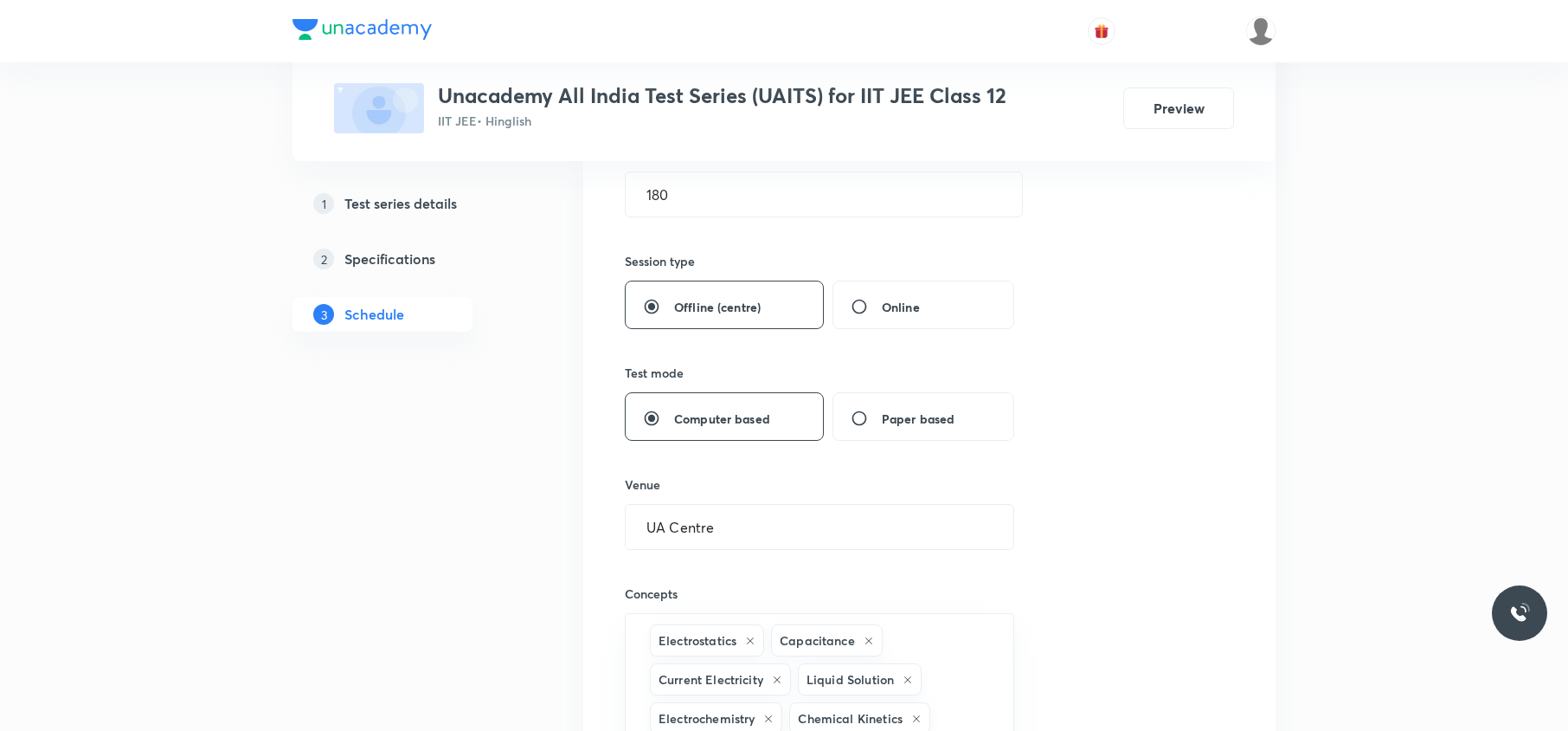
type input "t"
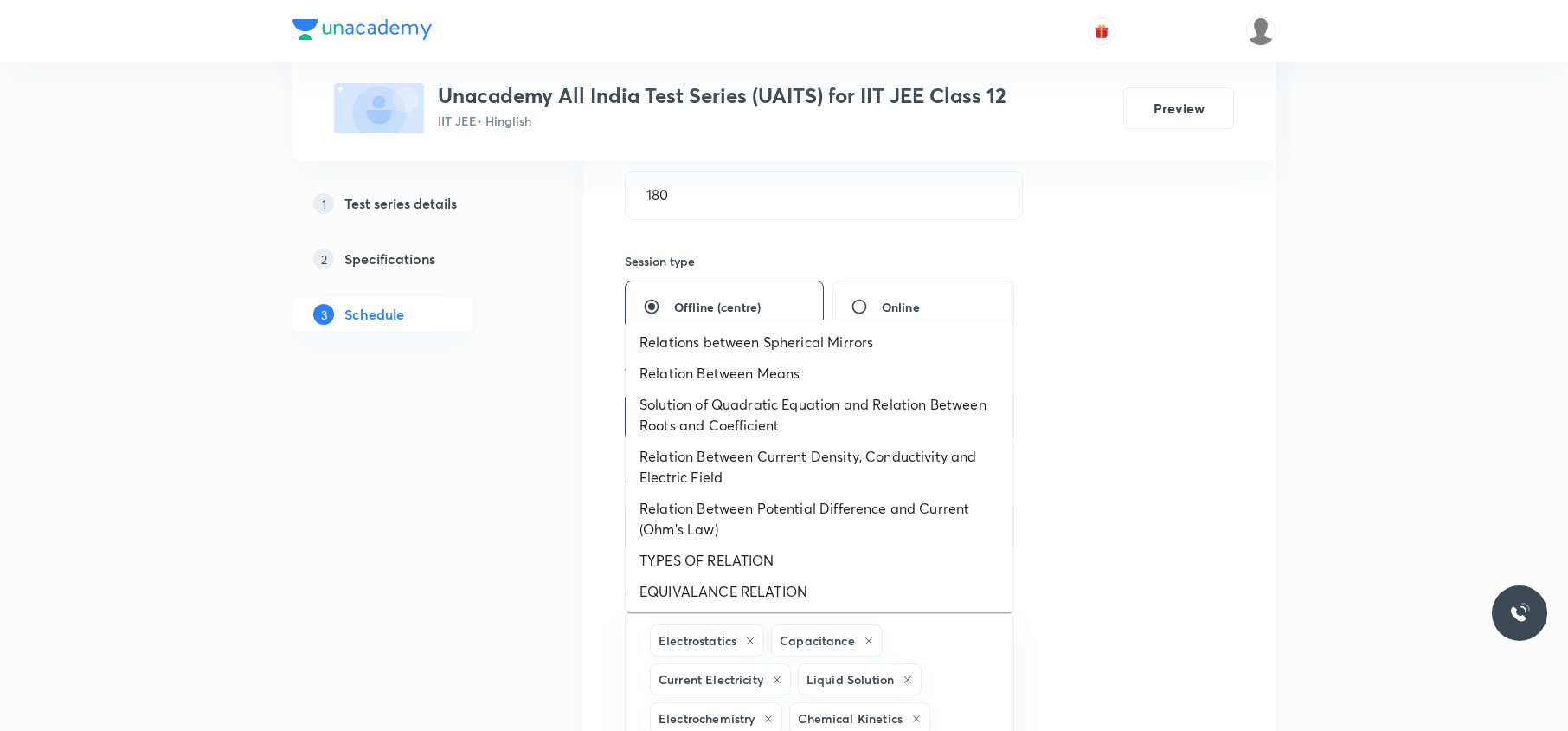
scroll to position [605, 0]
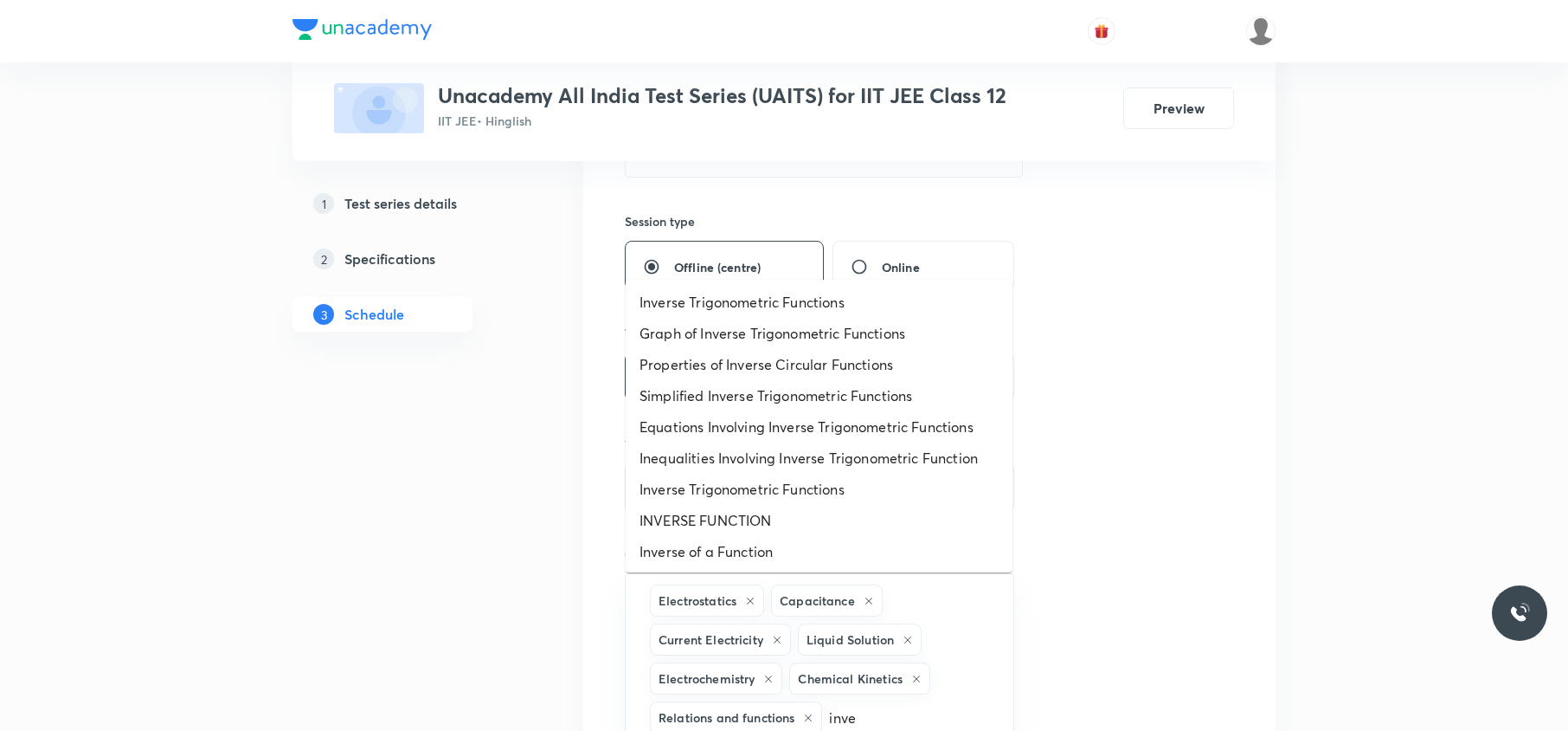
type input "inver"
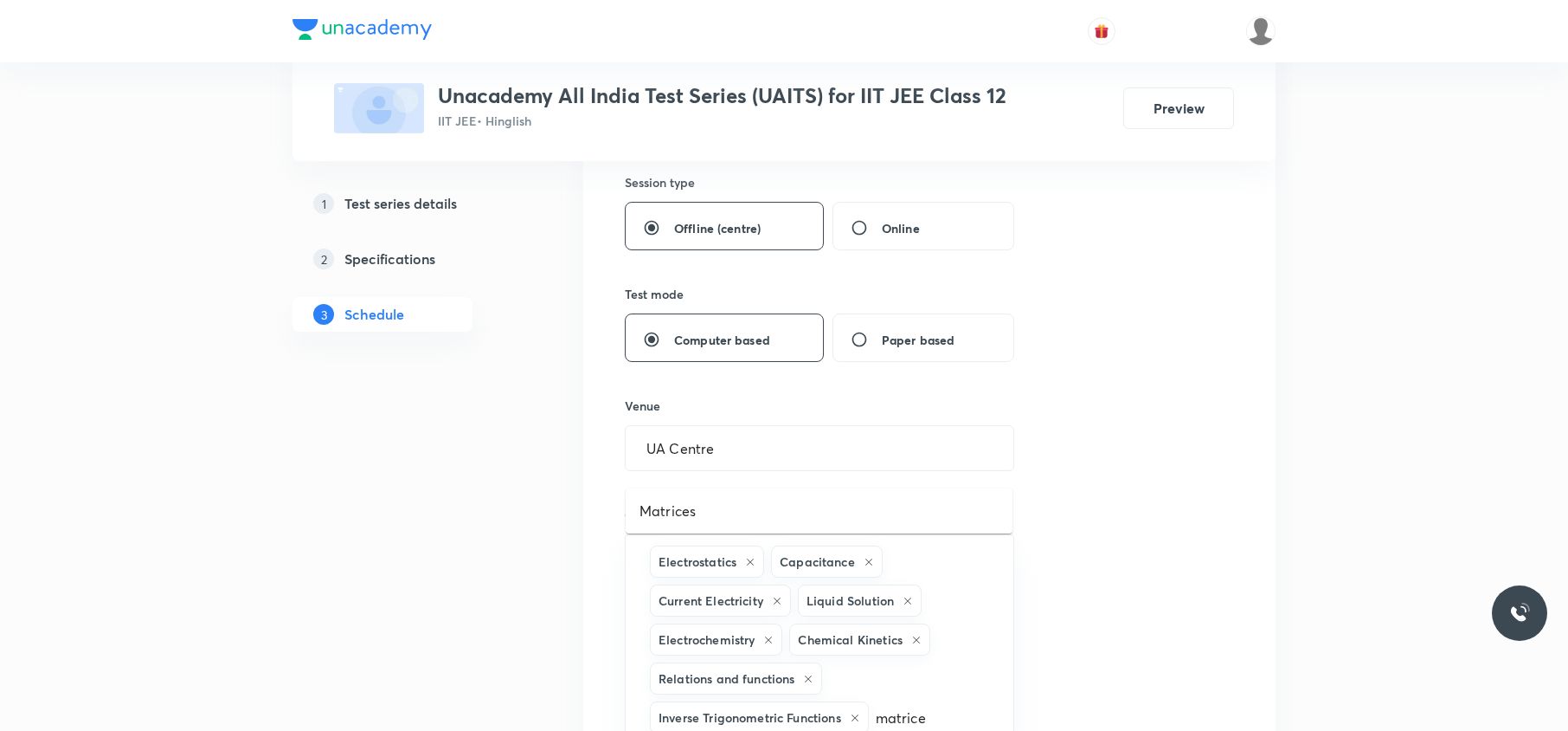
type input "matrices"
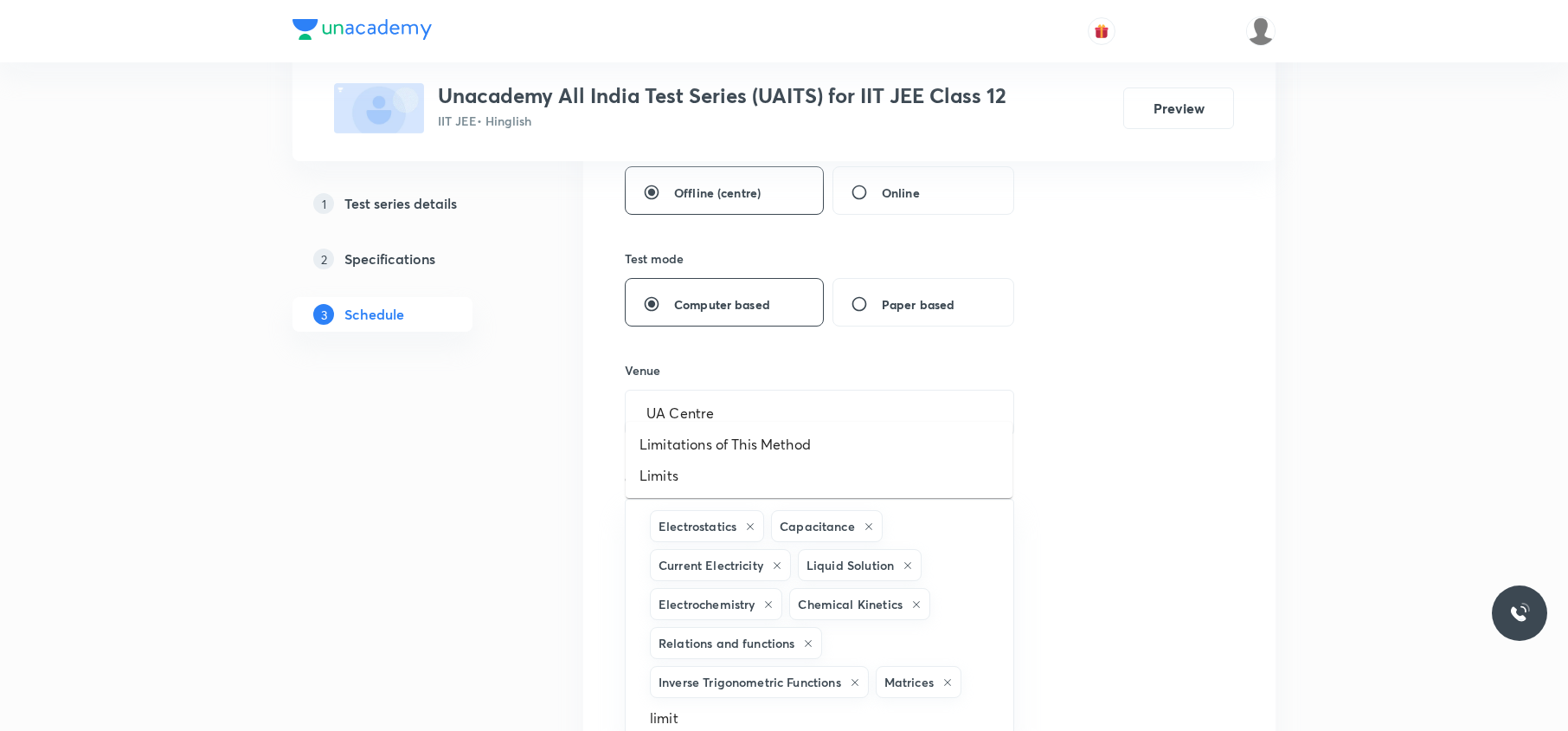
type input "limits"
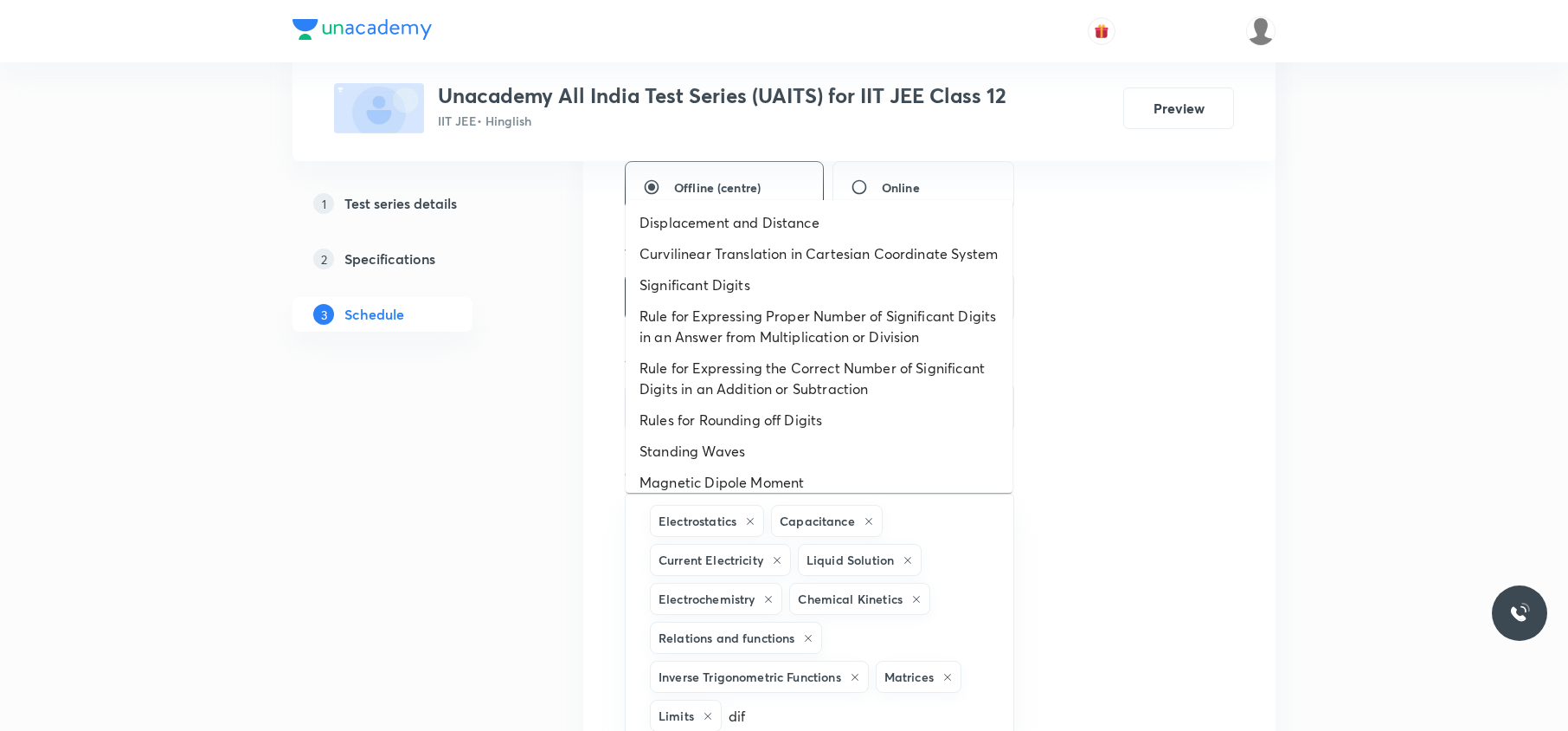
type input "diff"
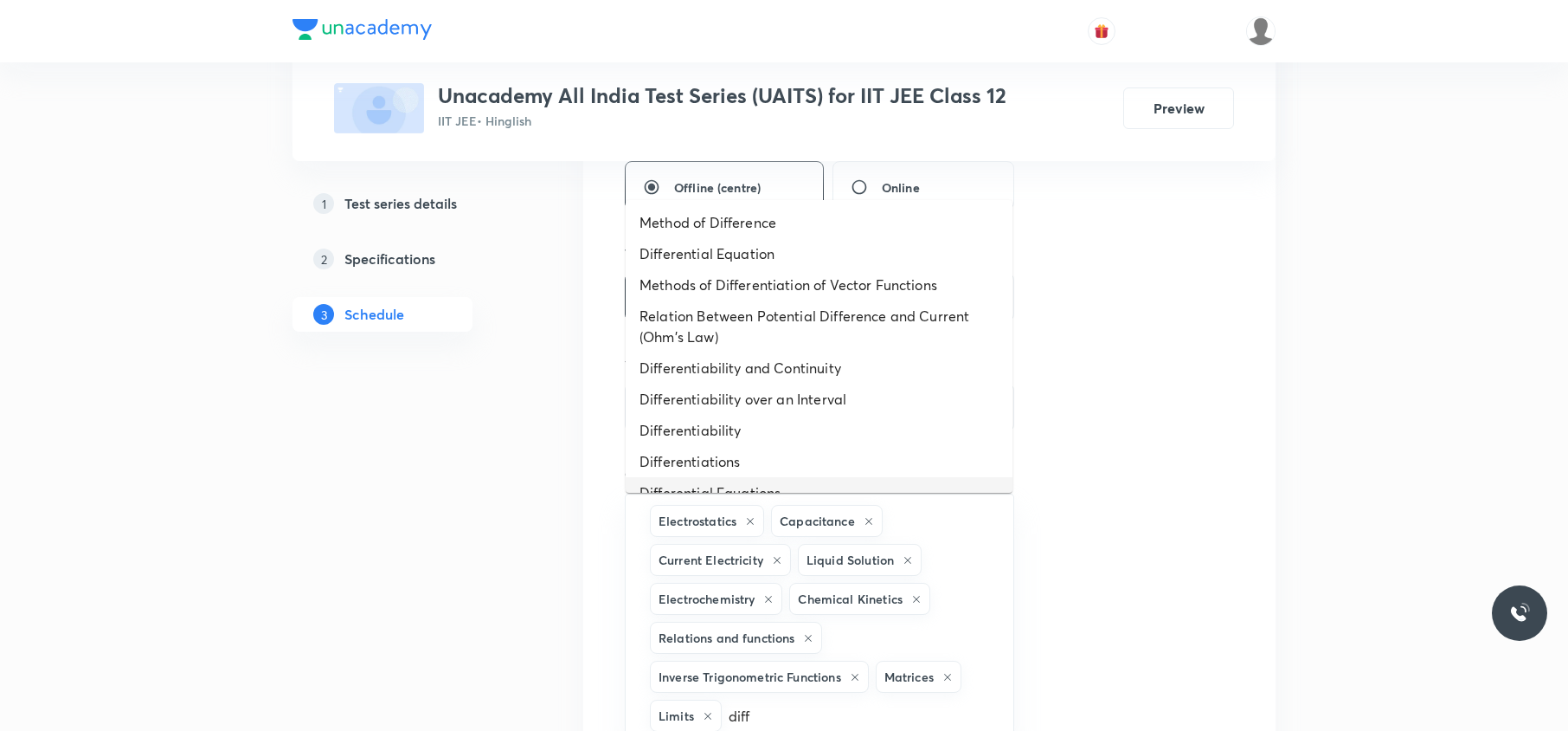
scroll to position [19, 0]
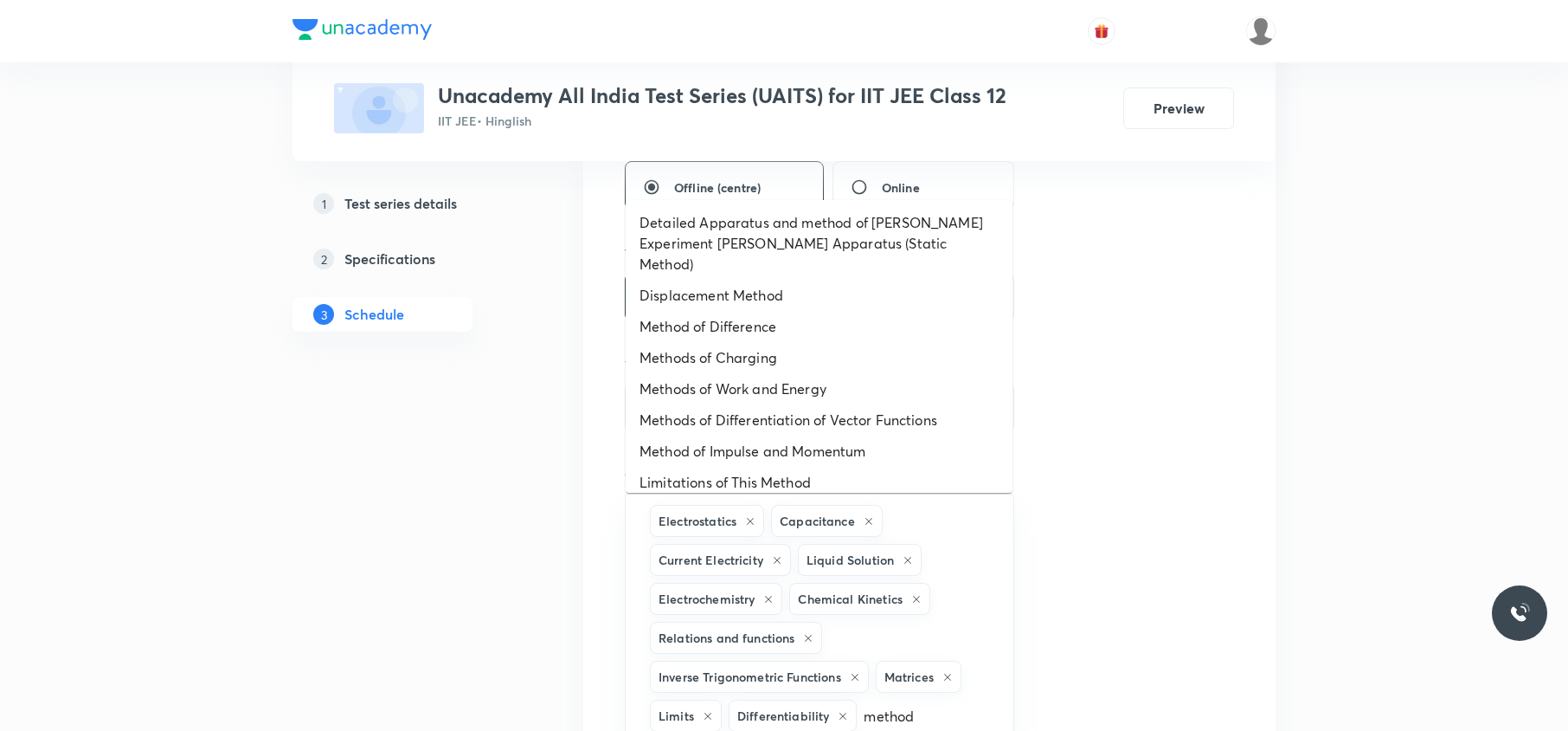
type input "methods"
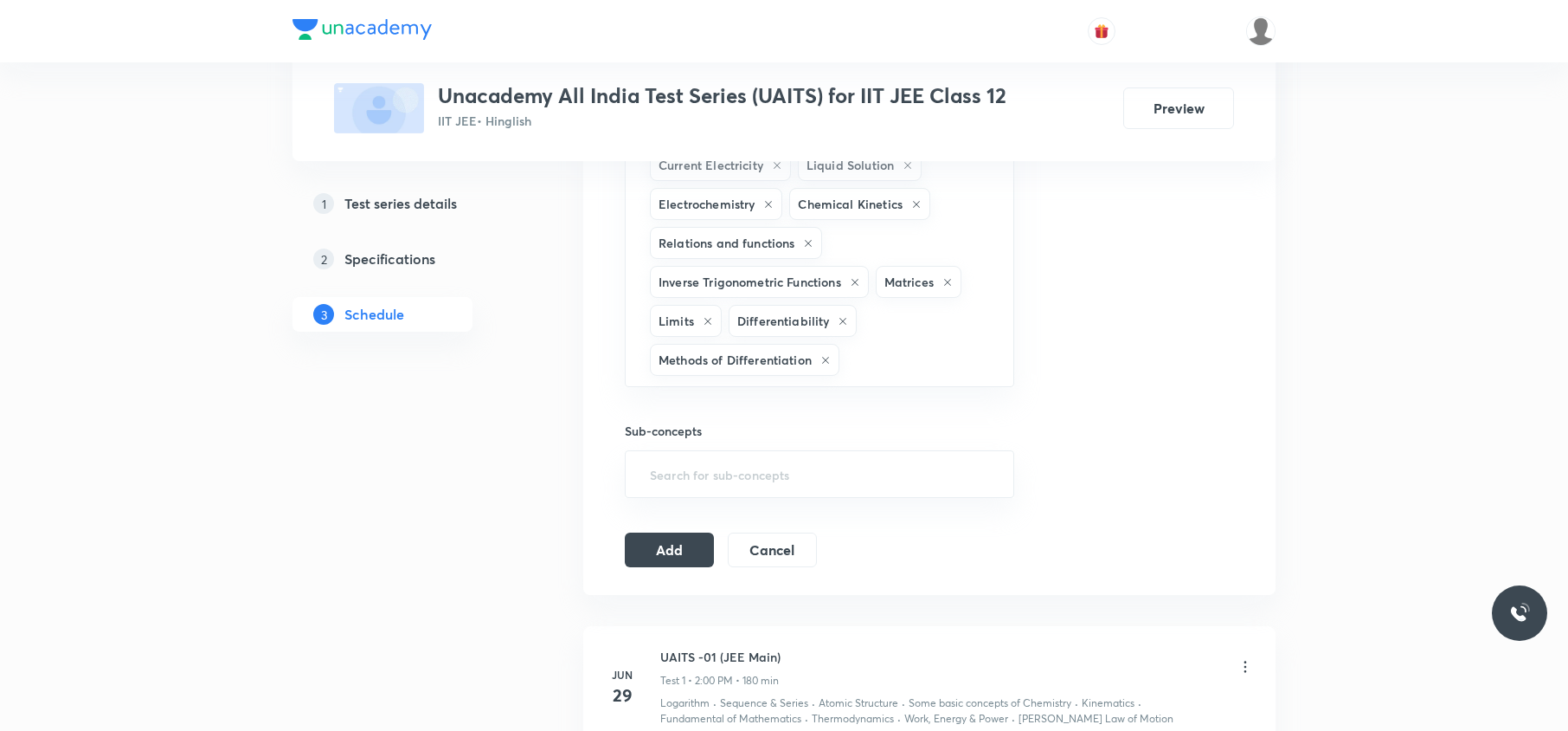
scroll to position [1082, 0]
click at [646, 548] on button "Add" at bounding box center [669, 548] width 89 height 35
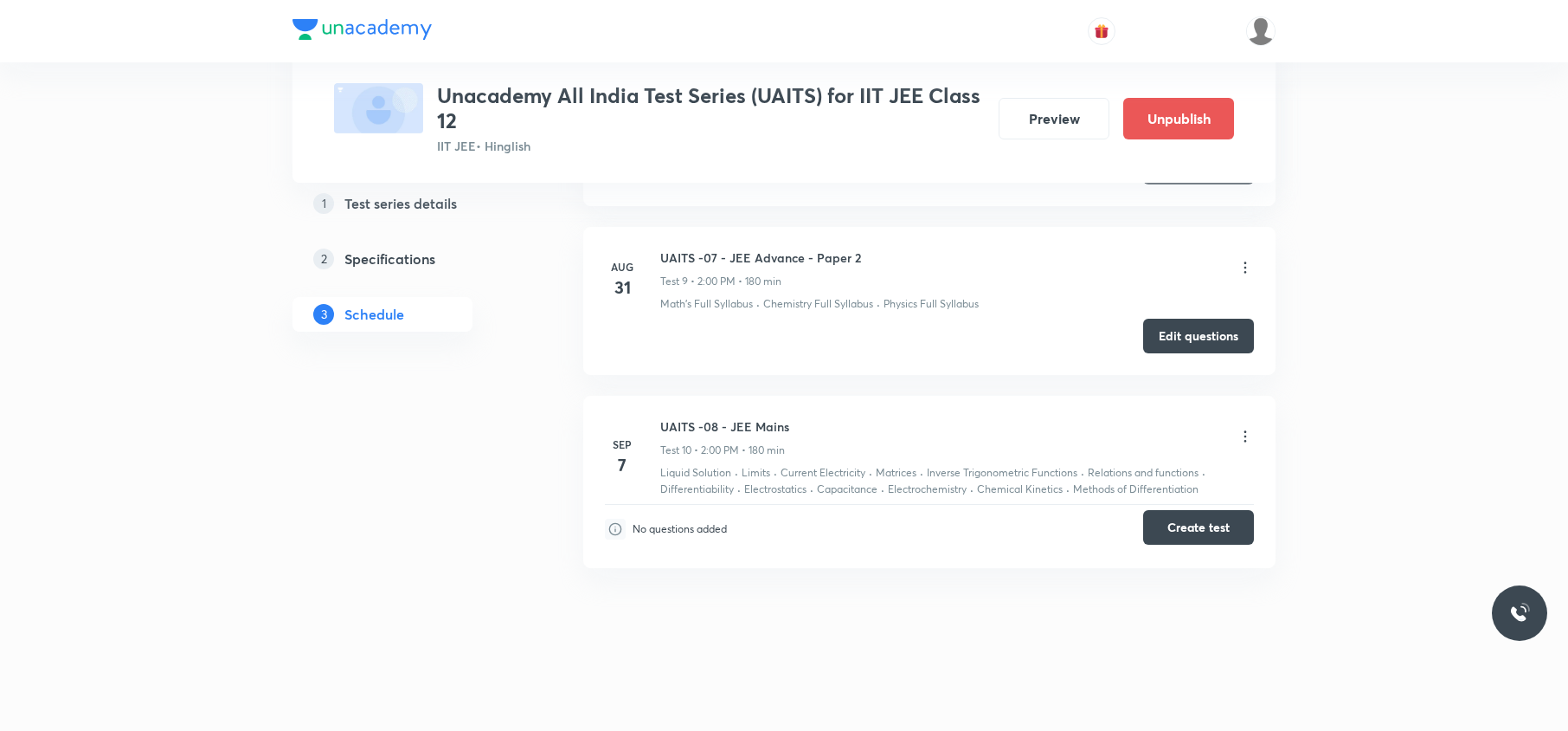
click at [1208, 521] on button "Create test" at bounding box center [1198, 527] width 111 height 35
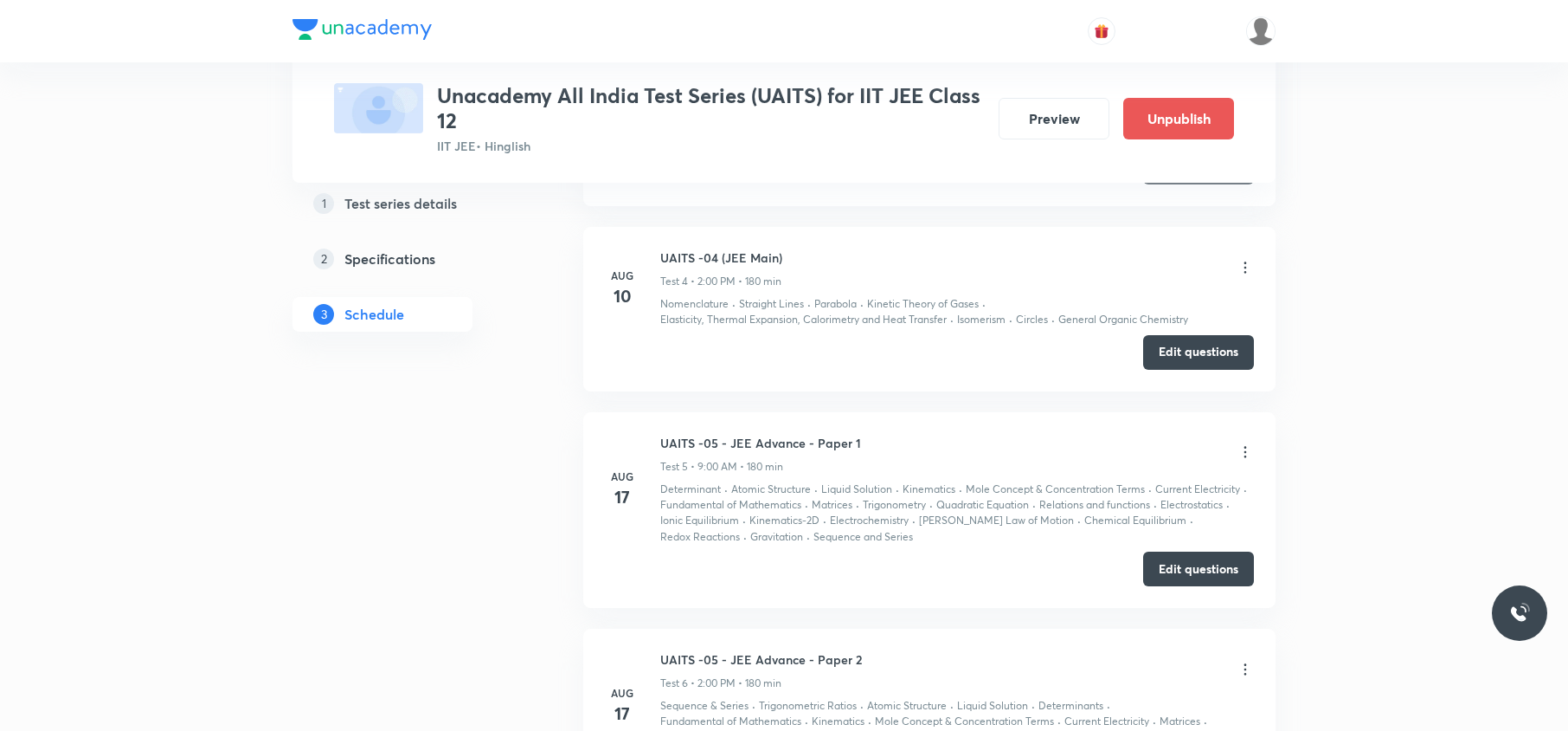
scroll to position [1840, 0]
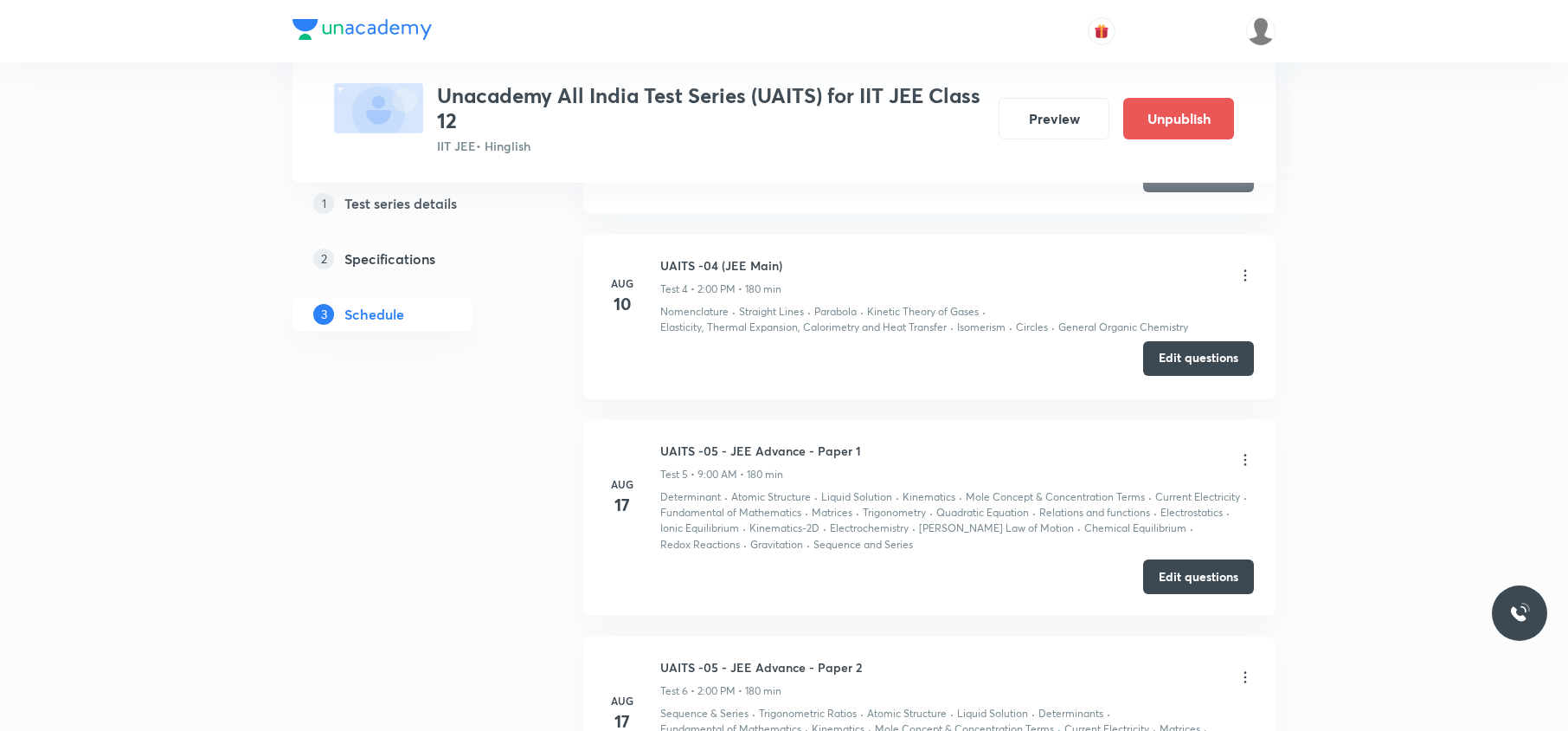
click at [1162, 365] on button "Edit questions" at bounding box center [1198, 358] width 111 height 35
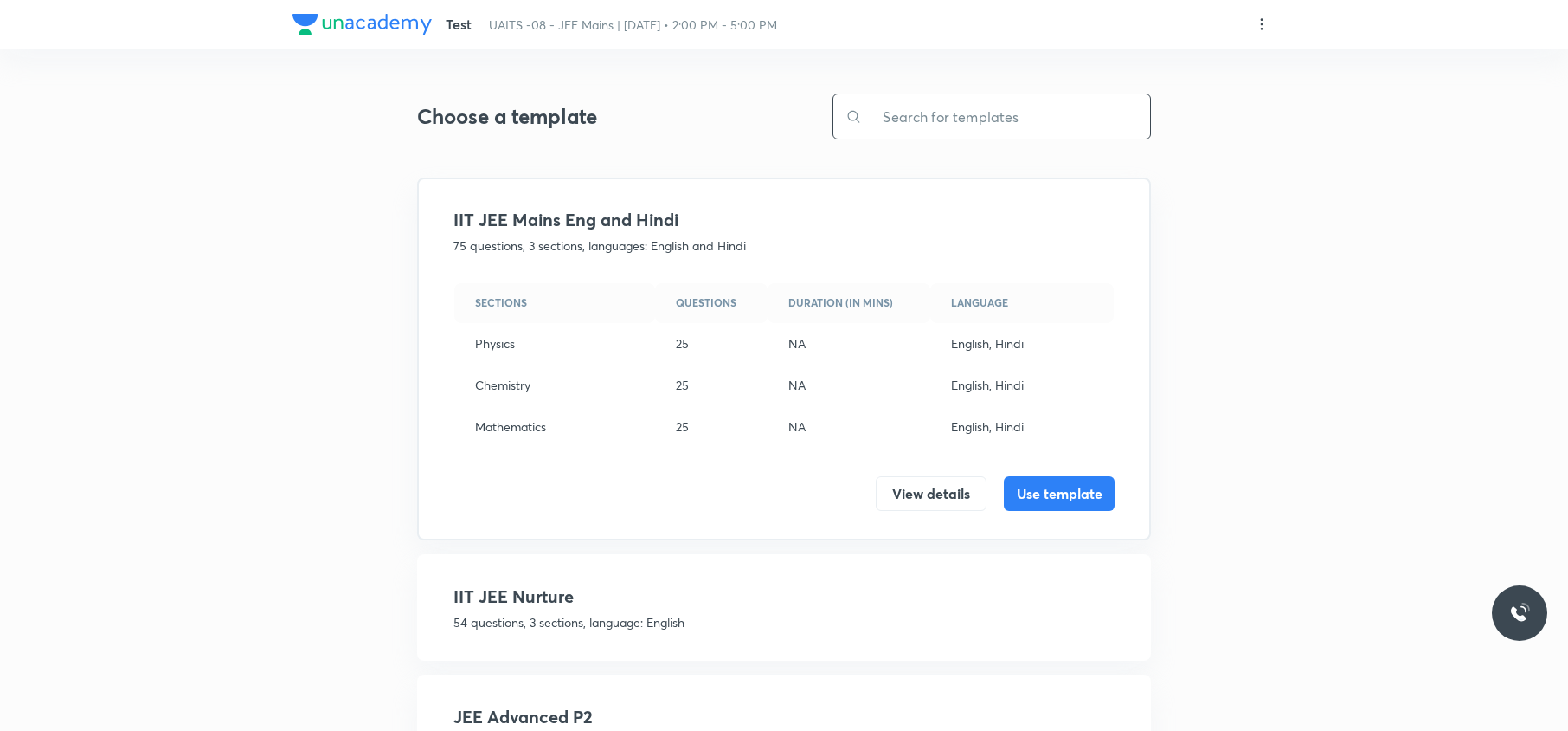
click at [989, 105] on input "text" at bounding box center [1006, 117] width 288 height 44
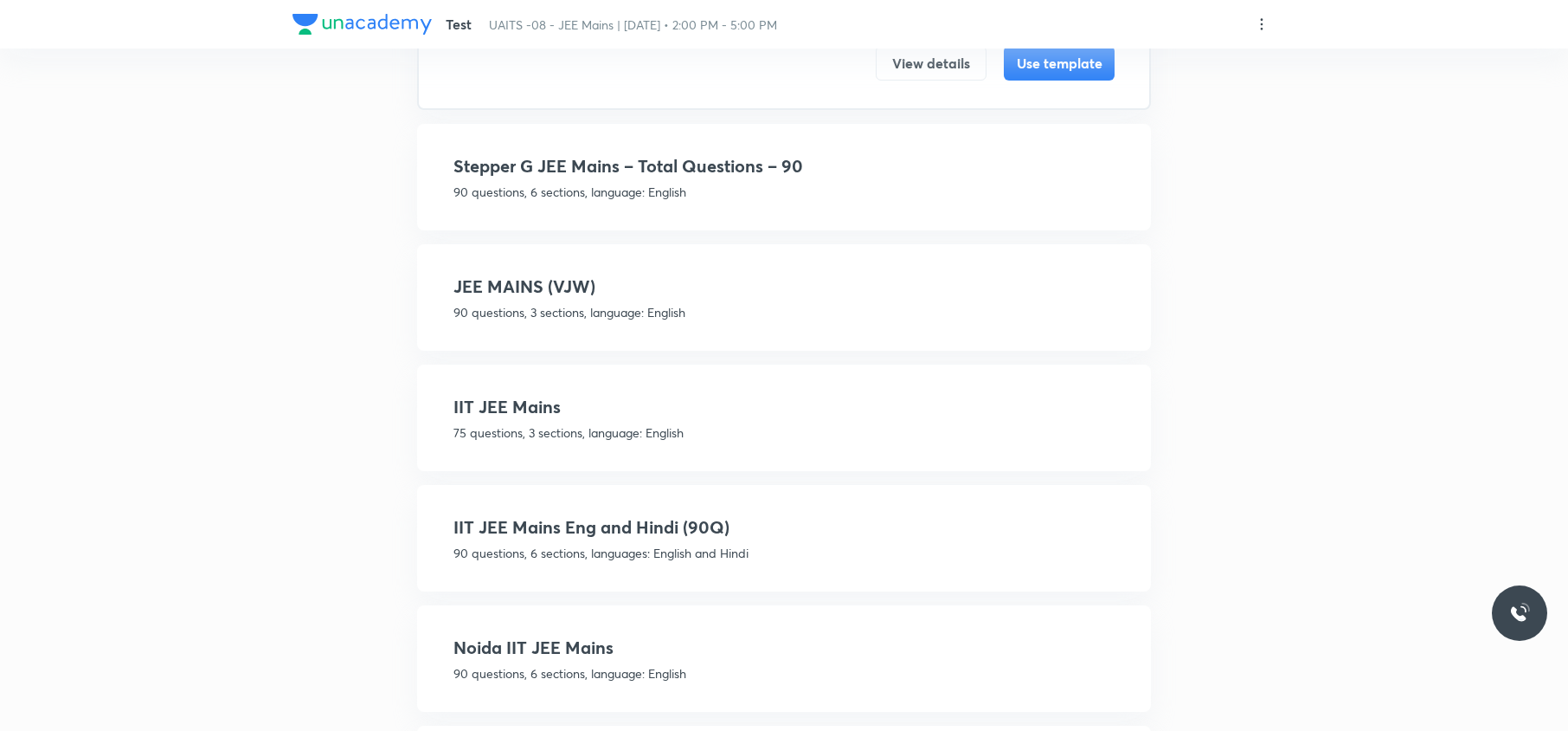
scroll to position [431, 0]
click at [631, 403] on h4 "IIT JEE Mains" at bounding box center [784, 406] width 661 height 26
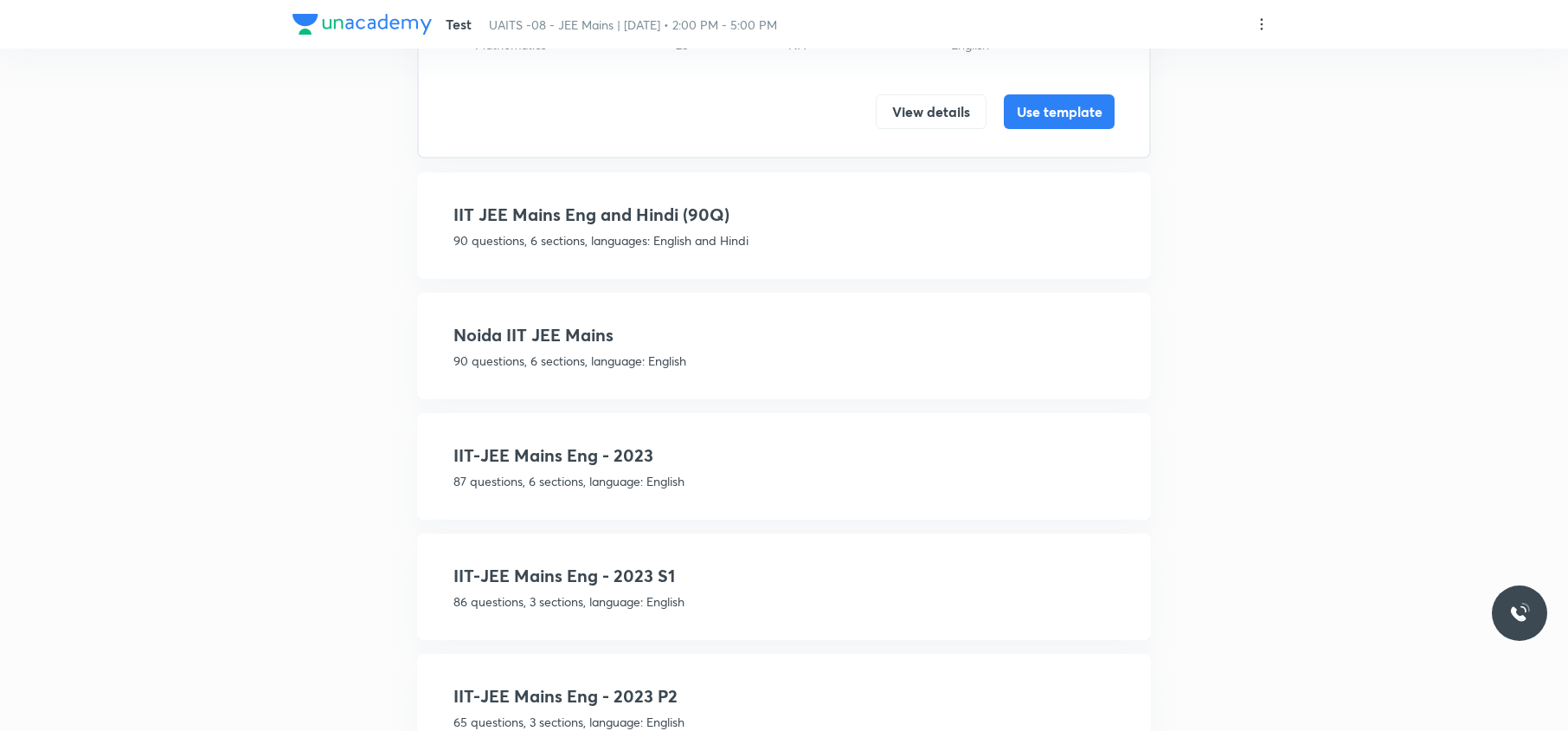
scroll to position [926, 0]
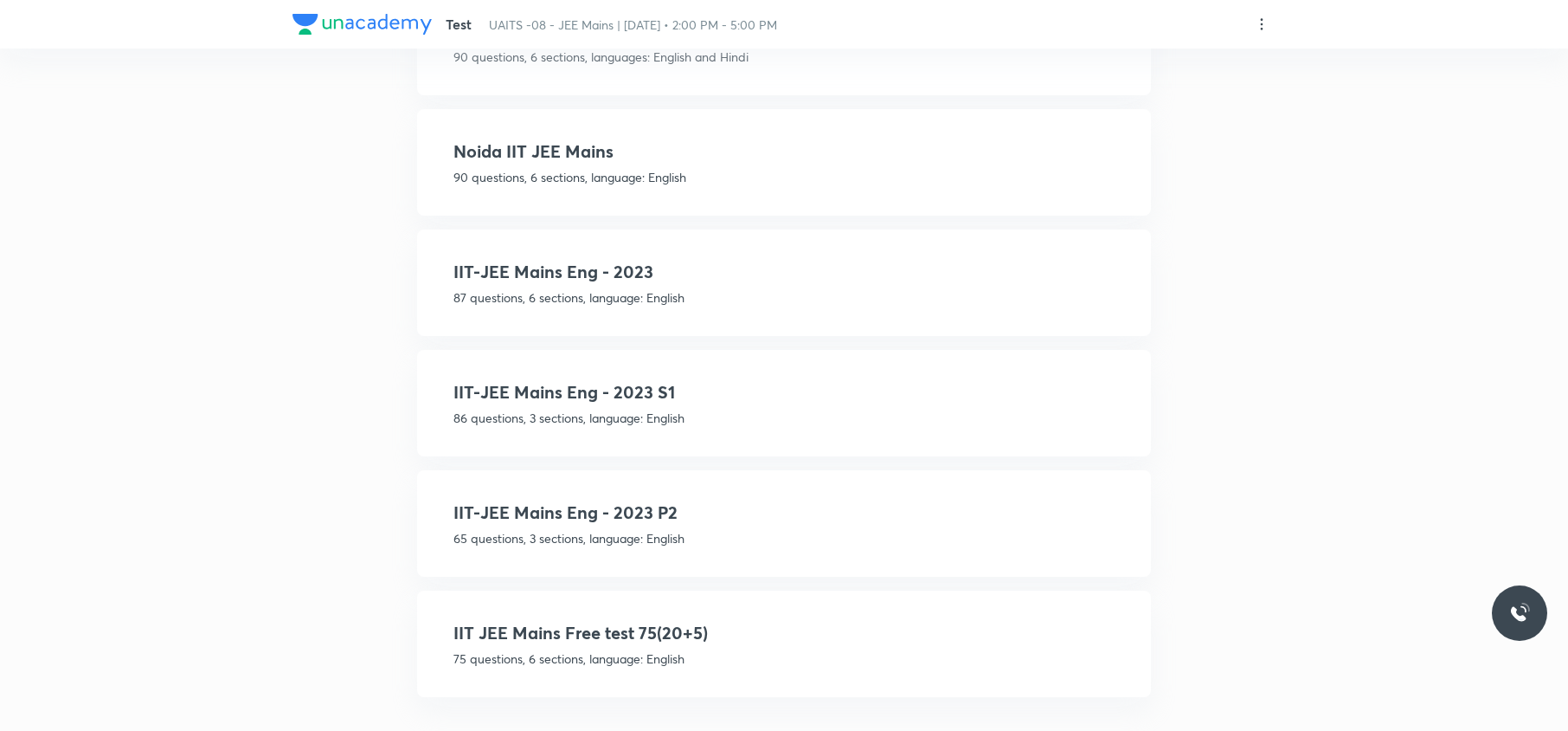
click at [652, 649] on p "75 questions, 6 sections, language: English" at bounding box center [784, 658] width 661 height 18
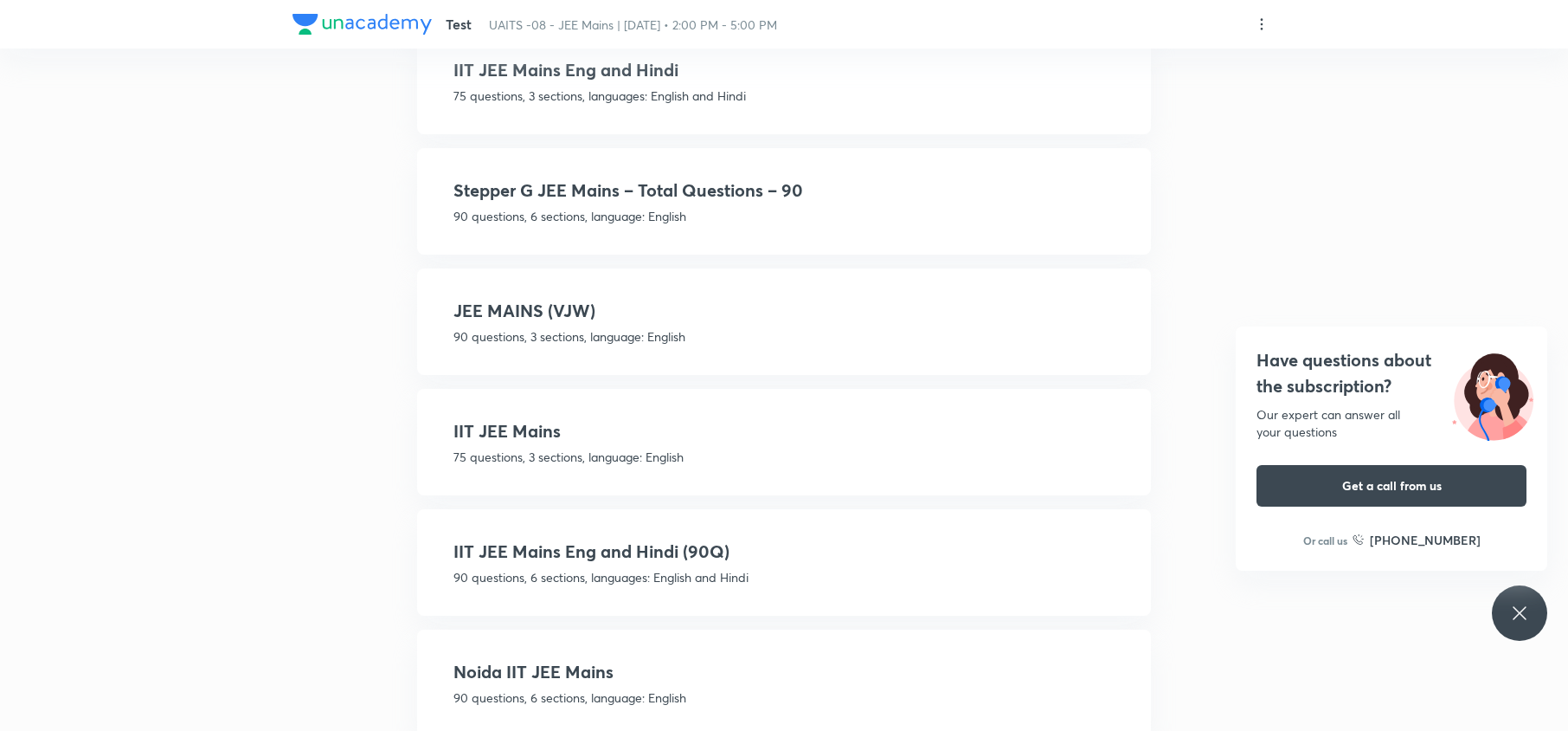
scroll to position [0, 0]
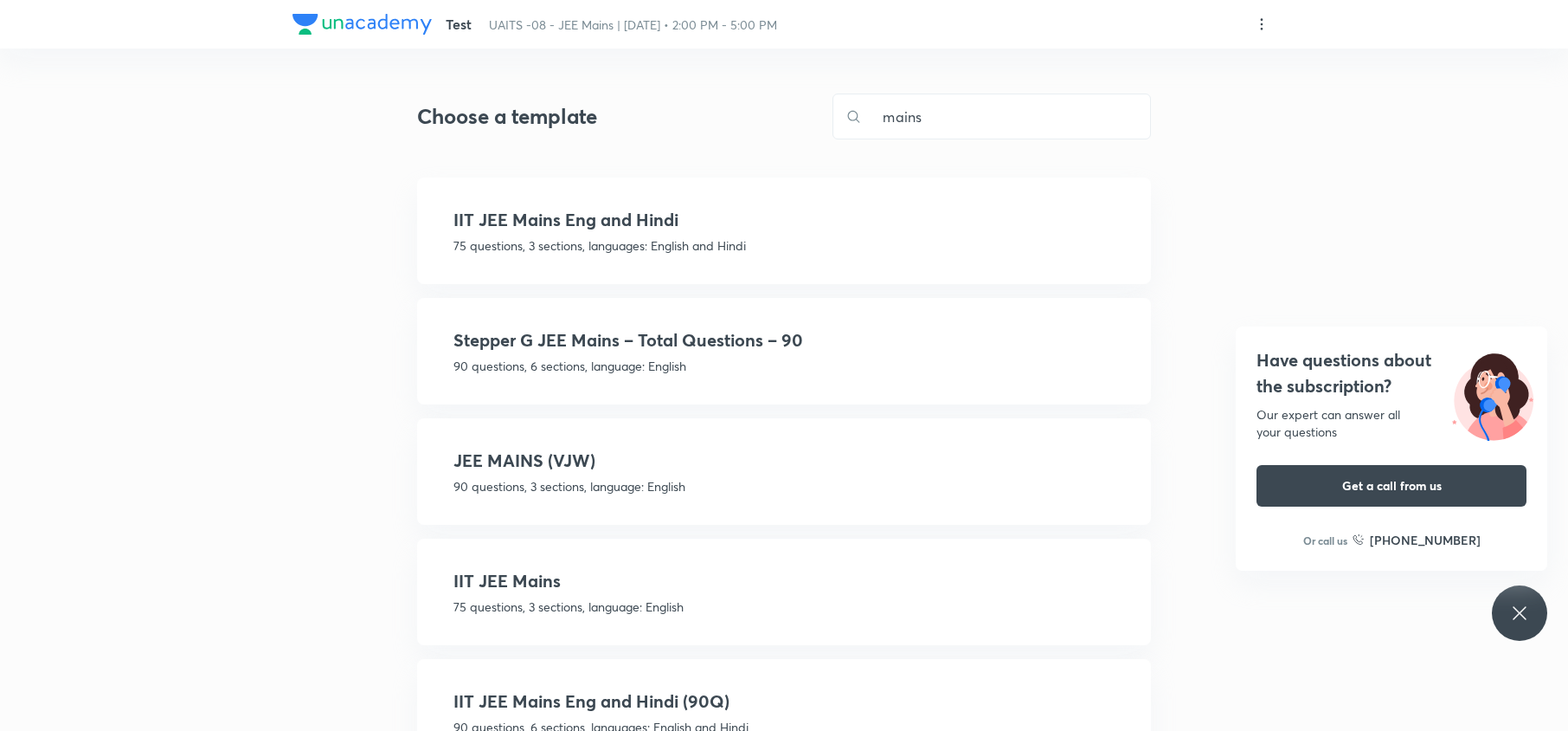
click at [630, 238] on p "75 questions, 3 sections, languages: English and Hindi" at bounding box center [784, 245] width 661 height 18
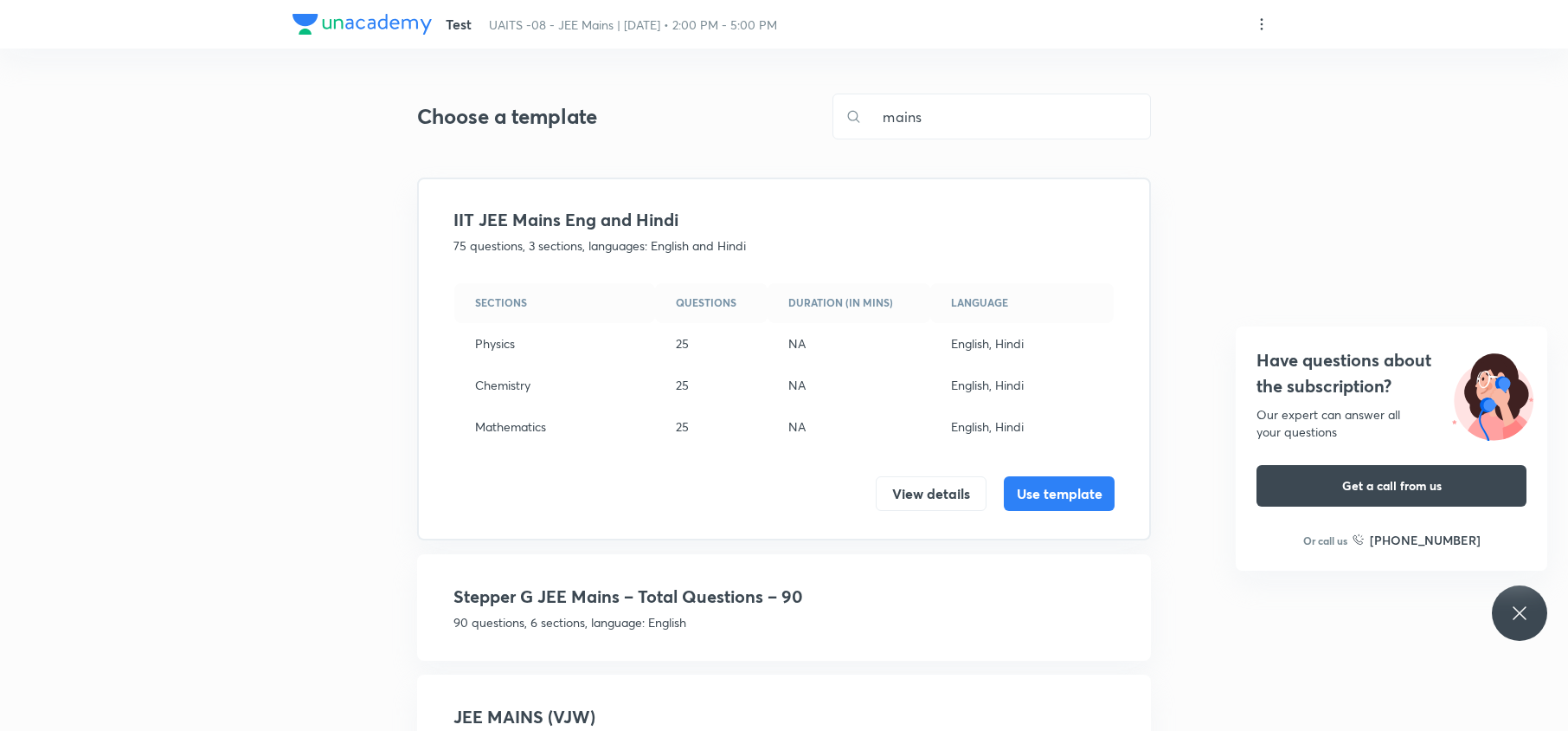
click at [630, 238] on p "75 questions, 3 sections, languages: English and Hindi" at bounding box center [784, 245] width 661 height 18
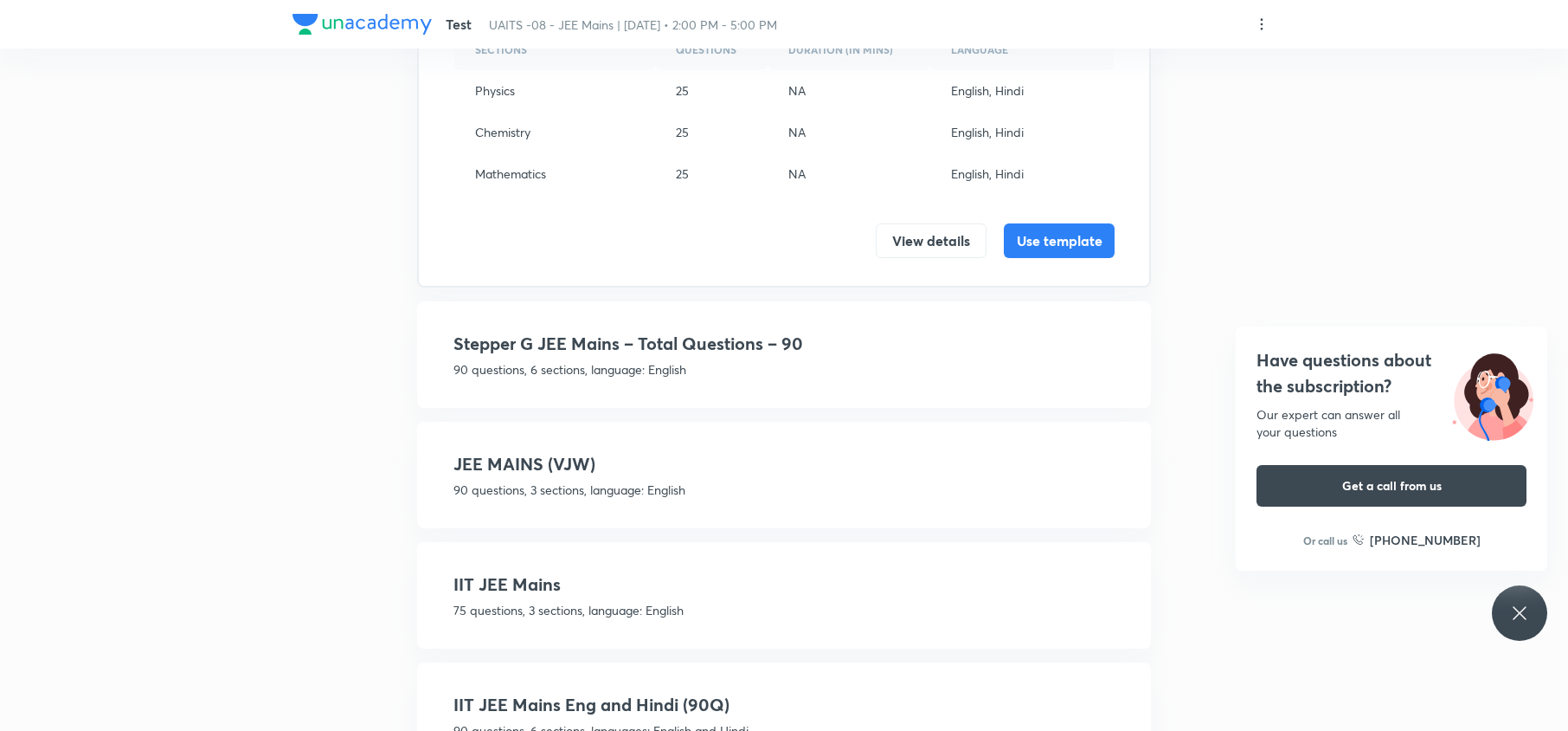
scroll to position [256, 0]
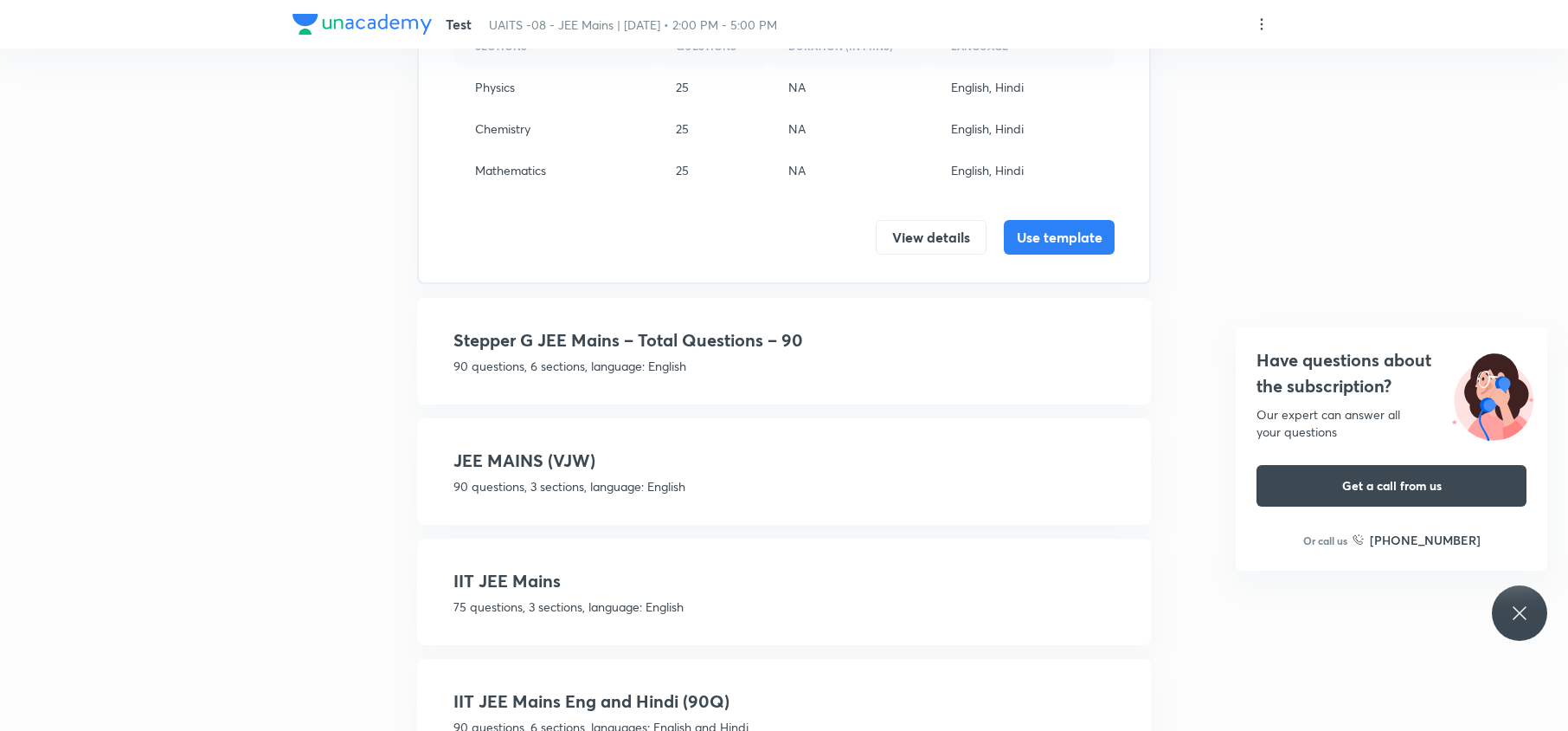
click at [603, 458] on h4 "JEE MAINS (VJW)" at bounding box center [784, 460] width 661 height 26
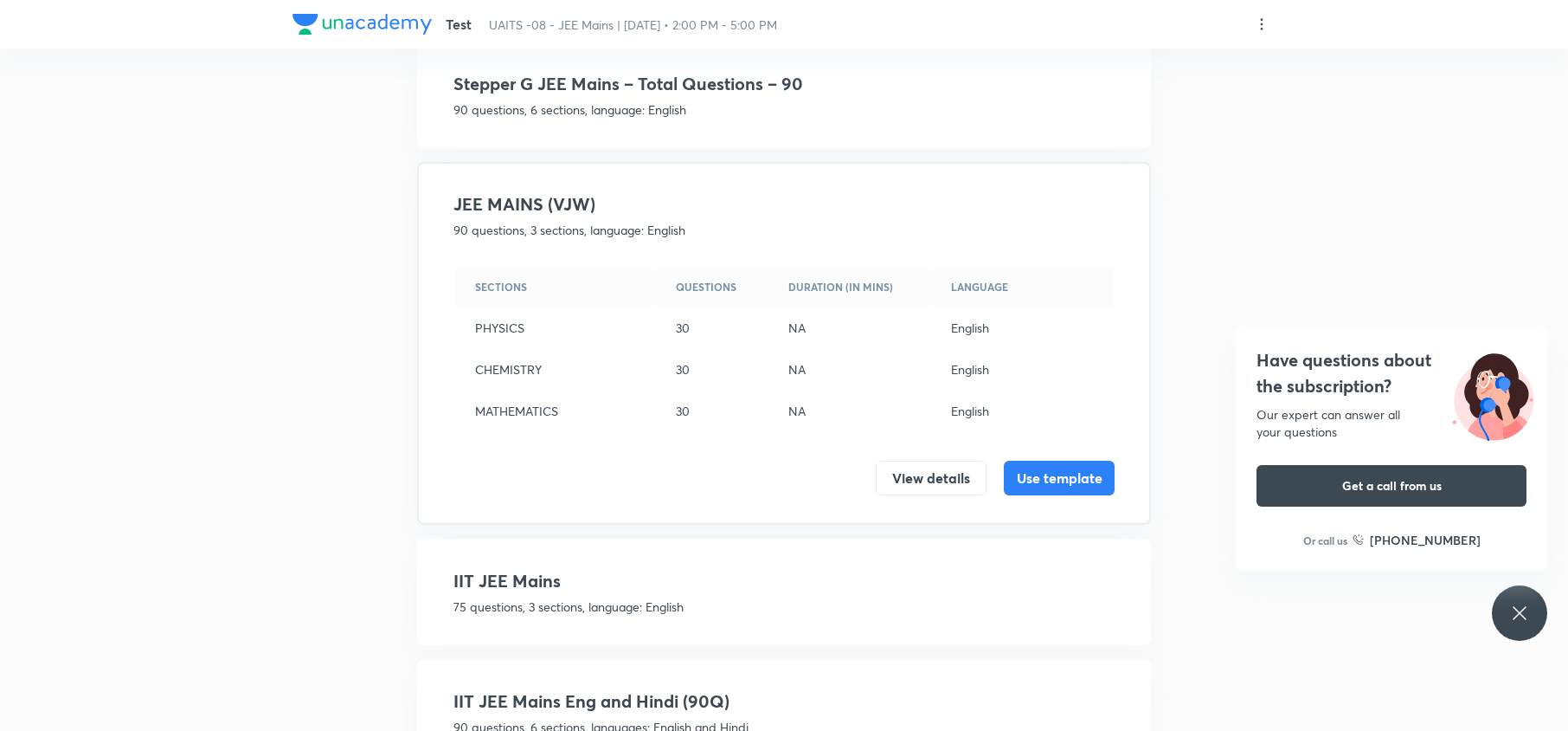
click at [569, 210] on h4 "JEE MAINS (VJW)" at bounding box center [784, 204] width 661 height 26
click at [563, 579] on h4 "IIT JEE Mains" at bounding box center [784, 580] width 661 height 26
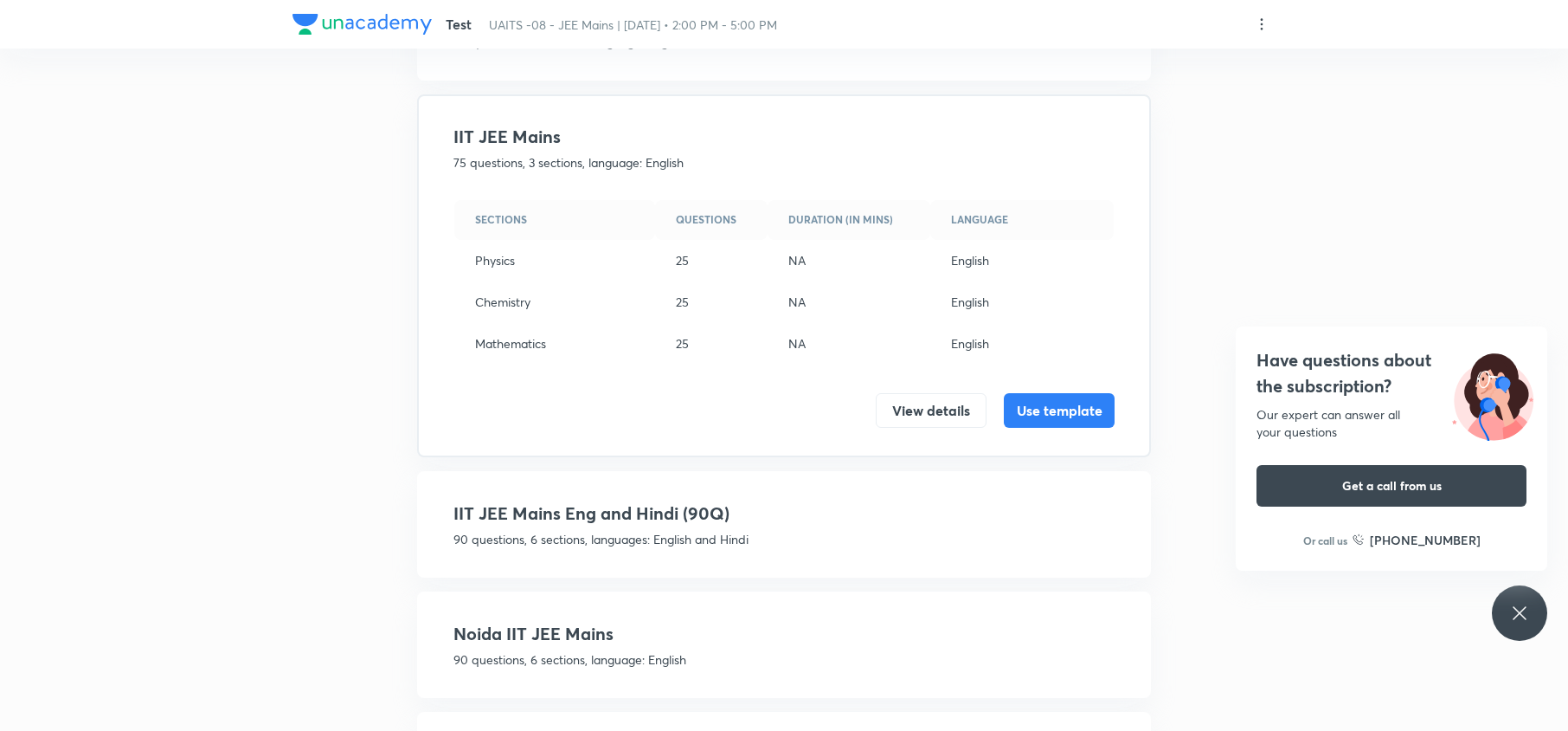
click at [550, 541] on p "90 questions, 6 sections, languages: English and Hindi" at bounding box center [784, 539] width 661 height 18
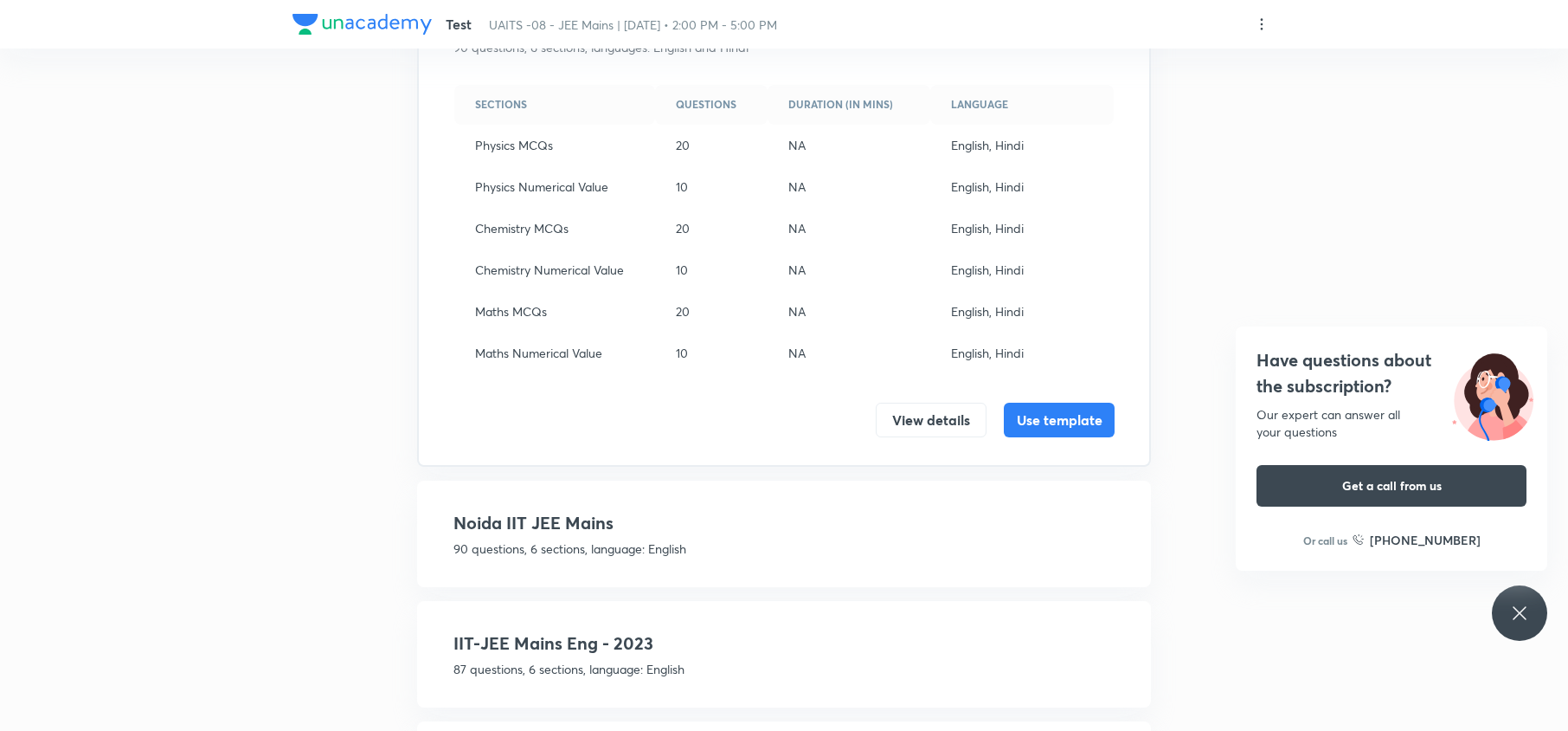
scroll to position [739, 0]
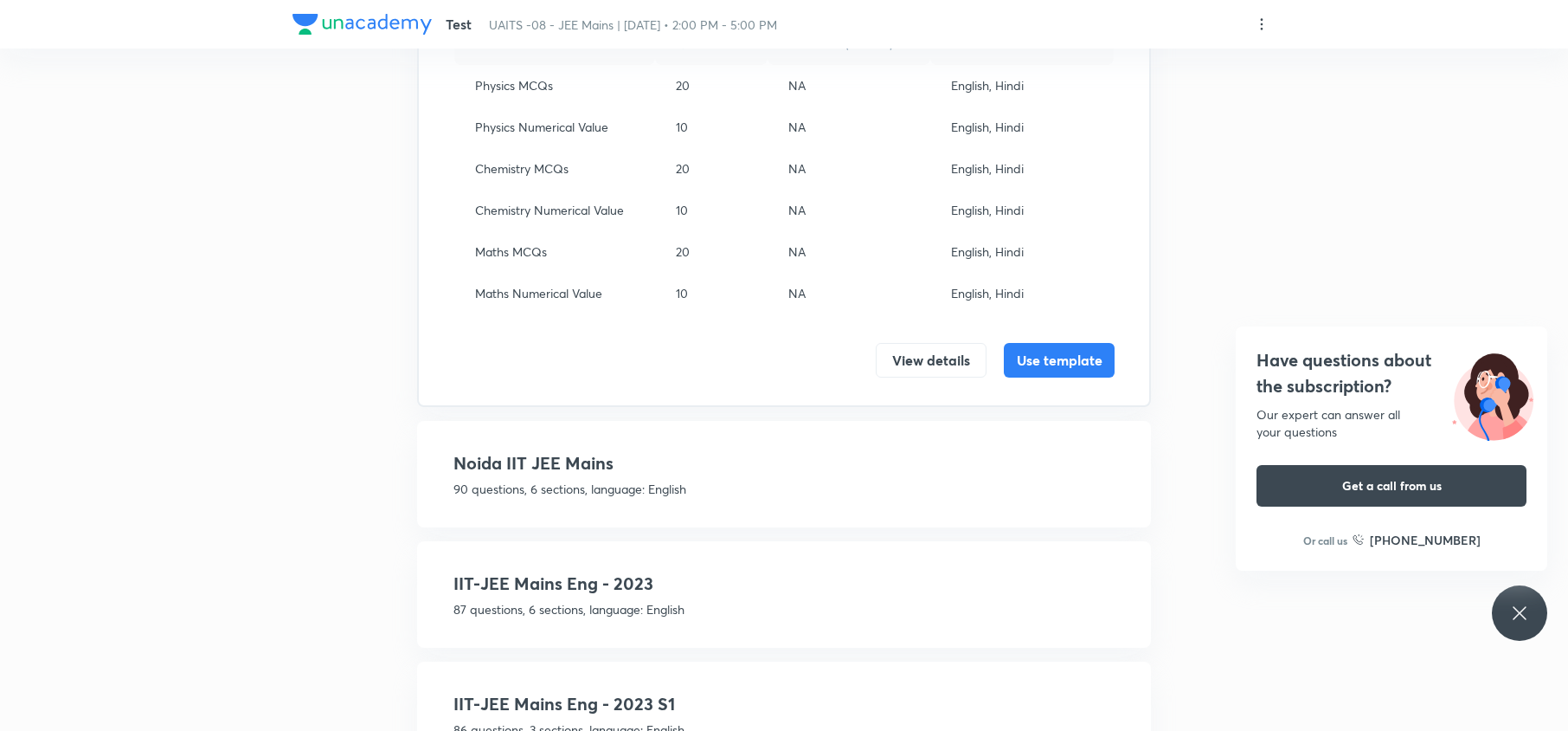
click at [539, 437] on div "Noida IIT JEE Mains 90 questions, 6 sections, language: English Sections Questi…" at bounding box center [784, 474] width 734 height 106
click at [554, 483] on p "90 questions, 6 sections, language: English" at bounding box center [784, 489] width 661 height 18
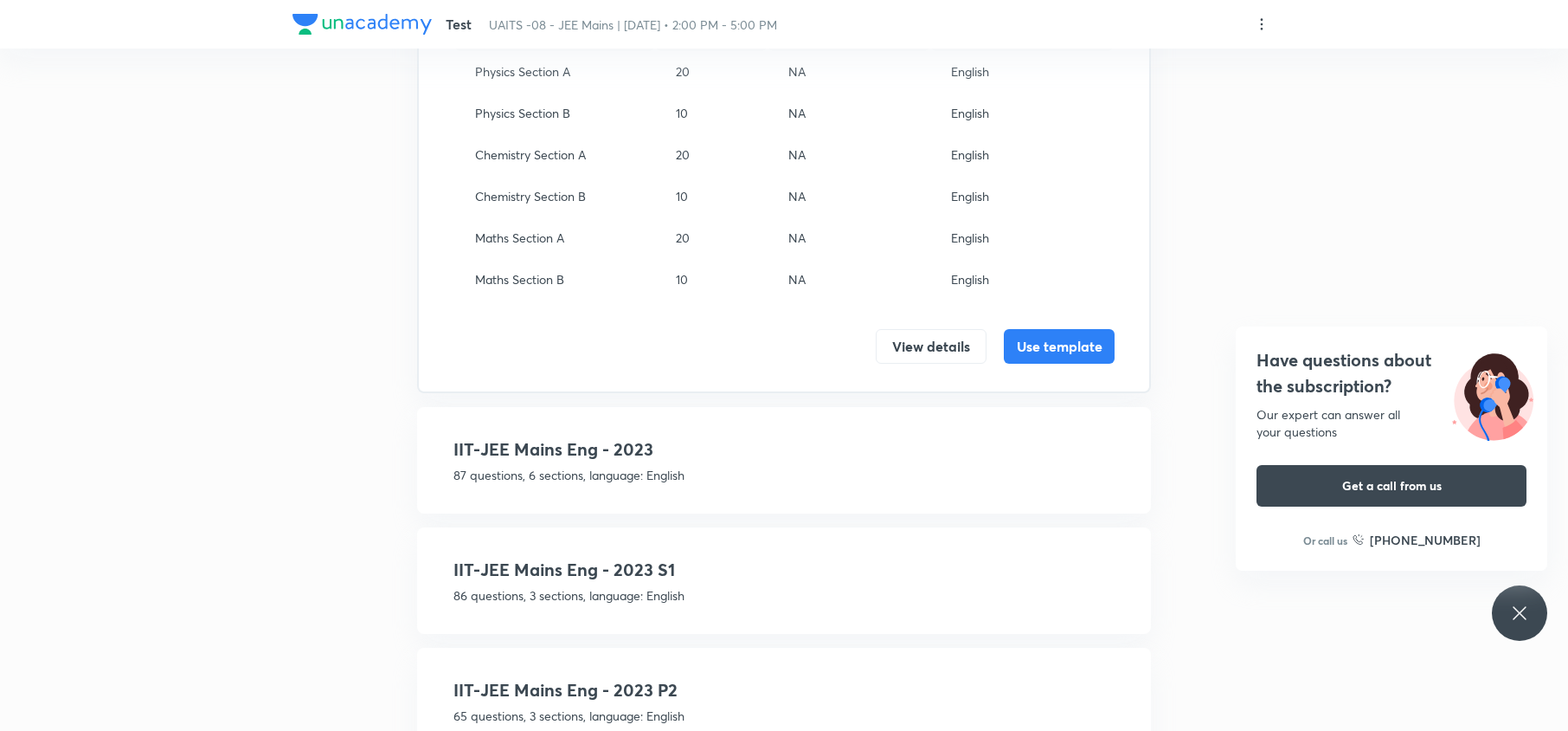
scroll to position [876, 0]
click at [546, 464] on p "87 questions, 6 sections, language: English" at bounding box center [784, 472] width 661 height 18
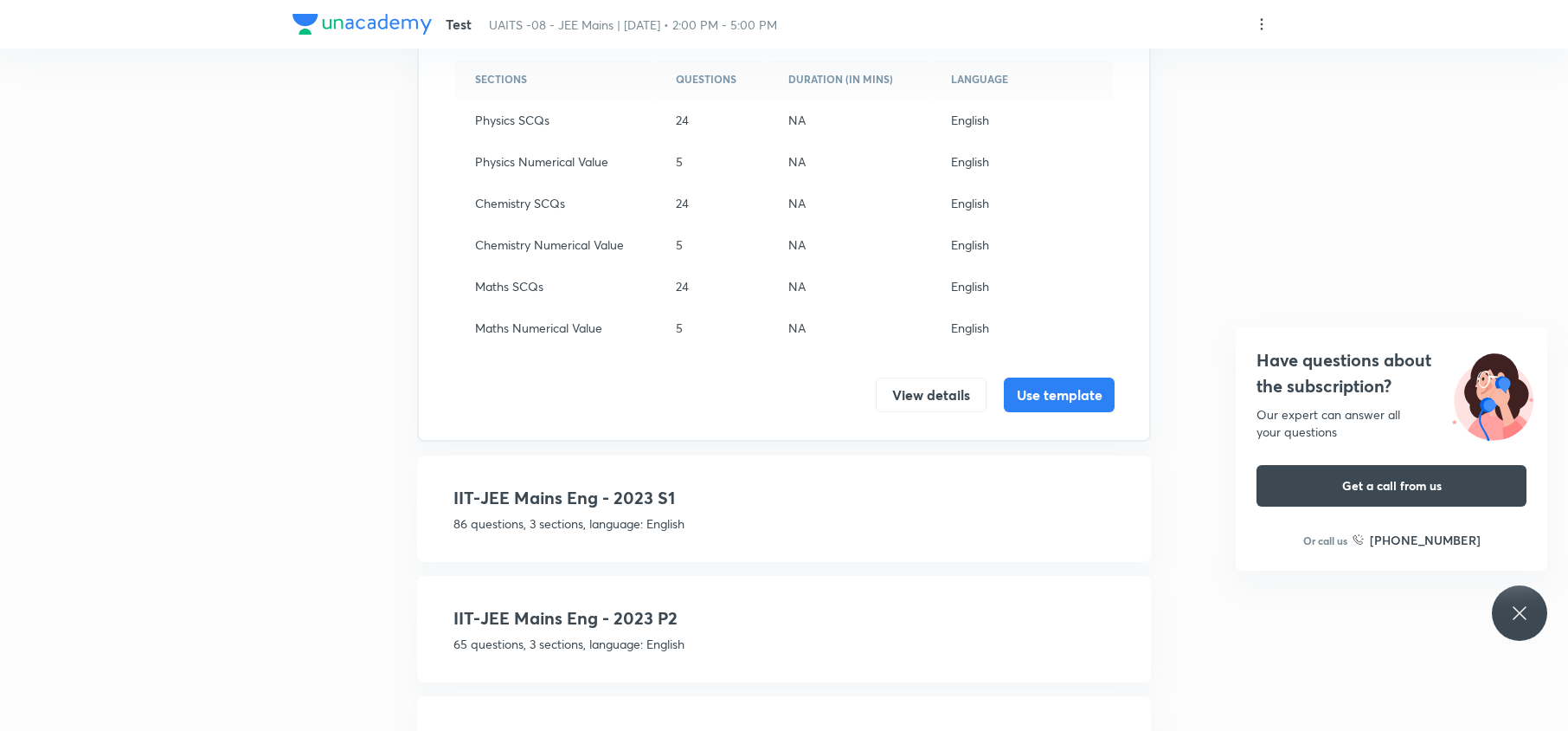
scroll to position [947, 0]
click at [546, 499] on h4 "IIT-JEE Mains Eng - 2023 S1" at bounding box center [784, 495] width 661 height 26
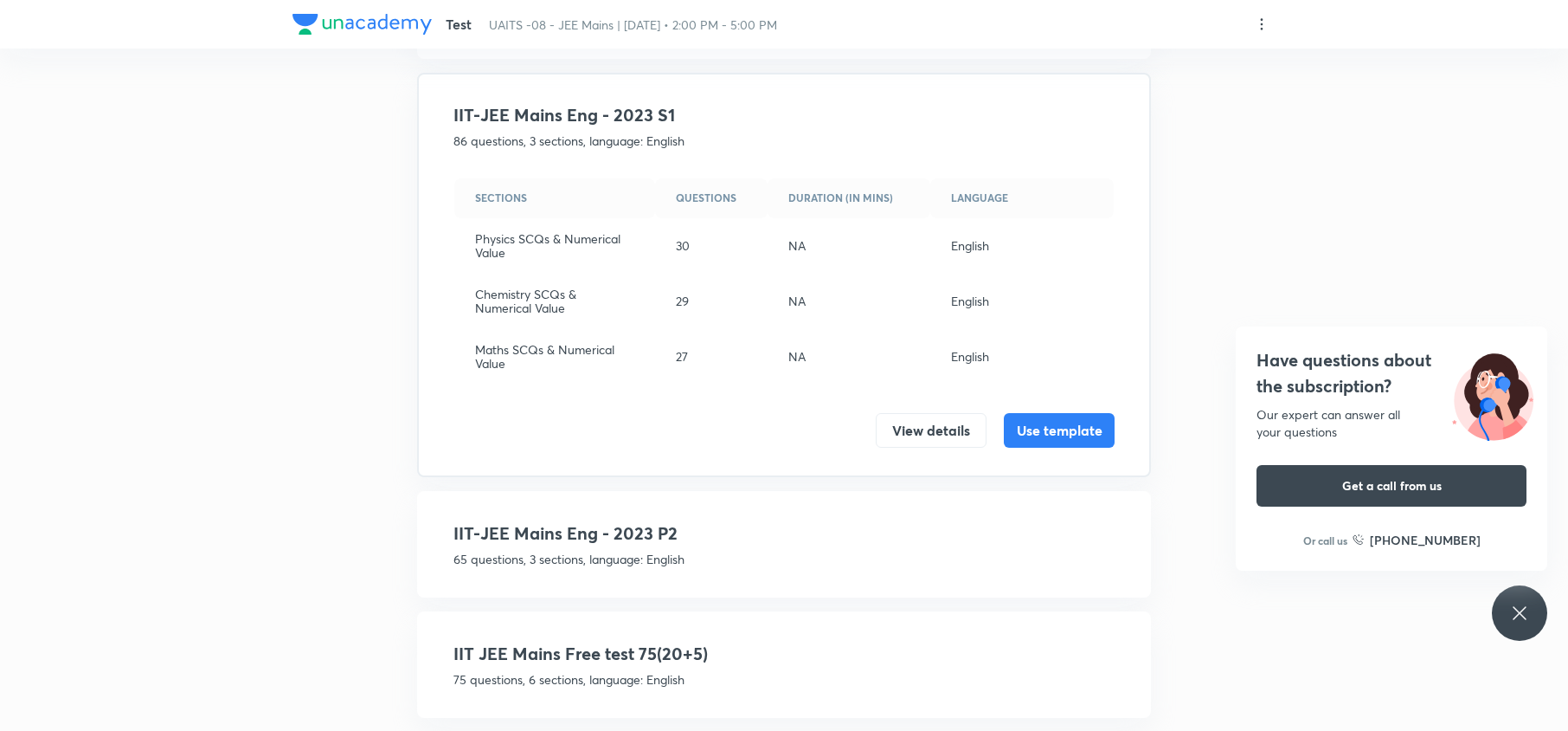
scroll to position [968, 0]
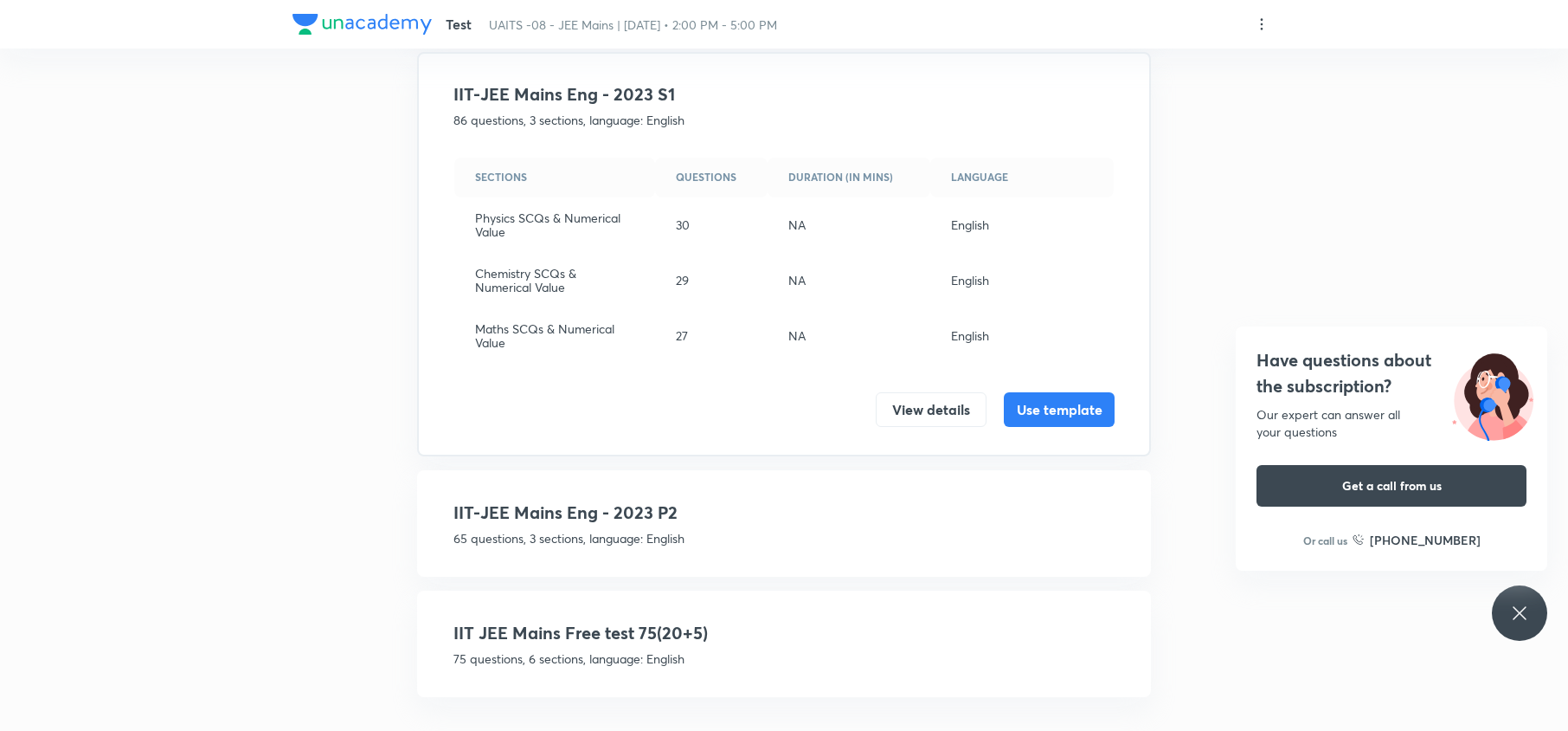
click at [546, 499] on h4 "IIT-JEE Mains Eng - 2023 P2" at bounding box center [784, 512] width 661 height 26
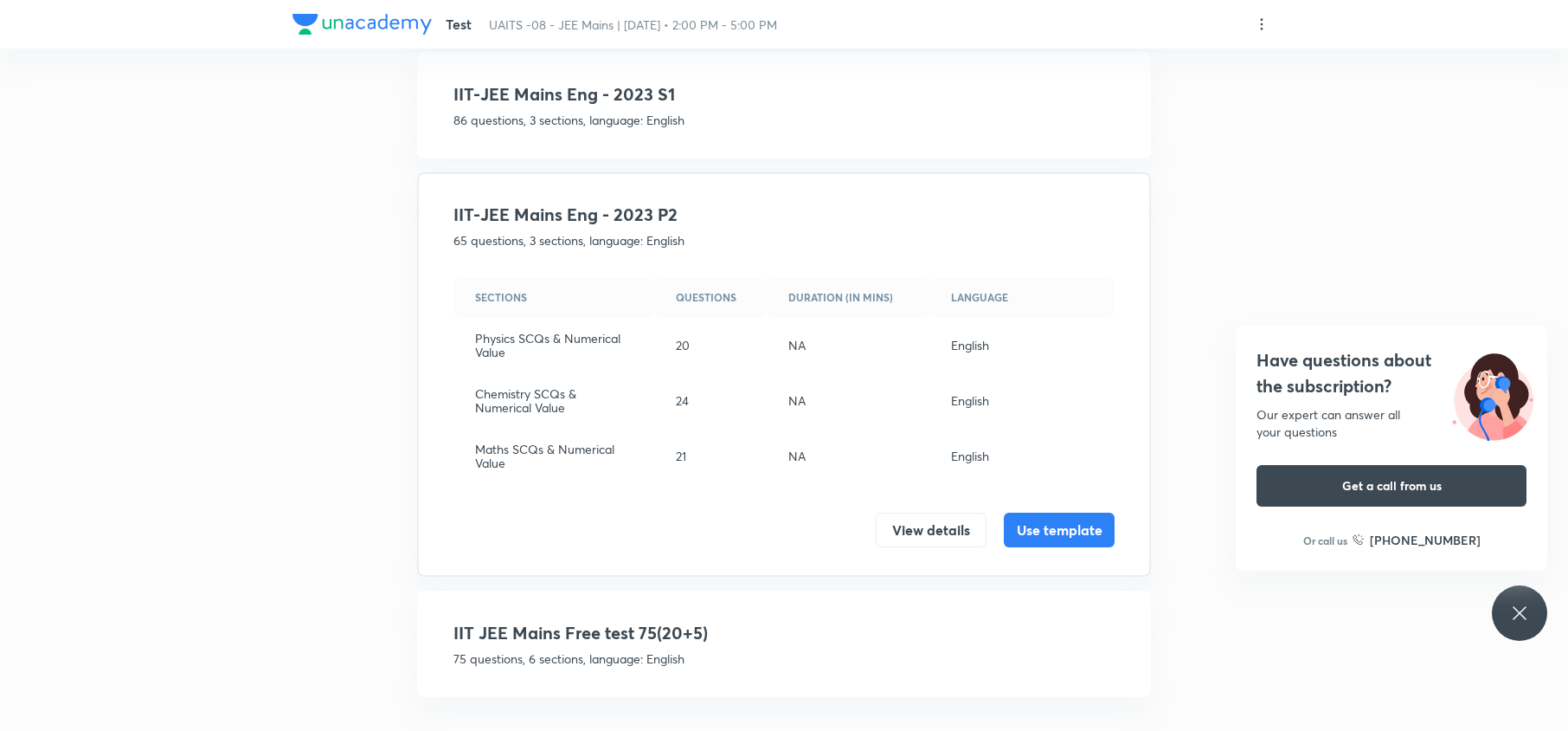
scroll to position [0, 0]
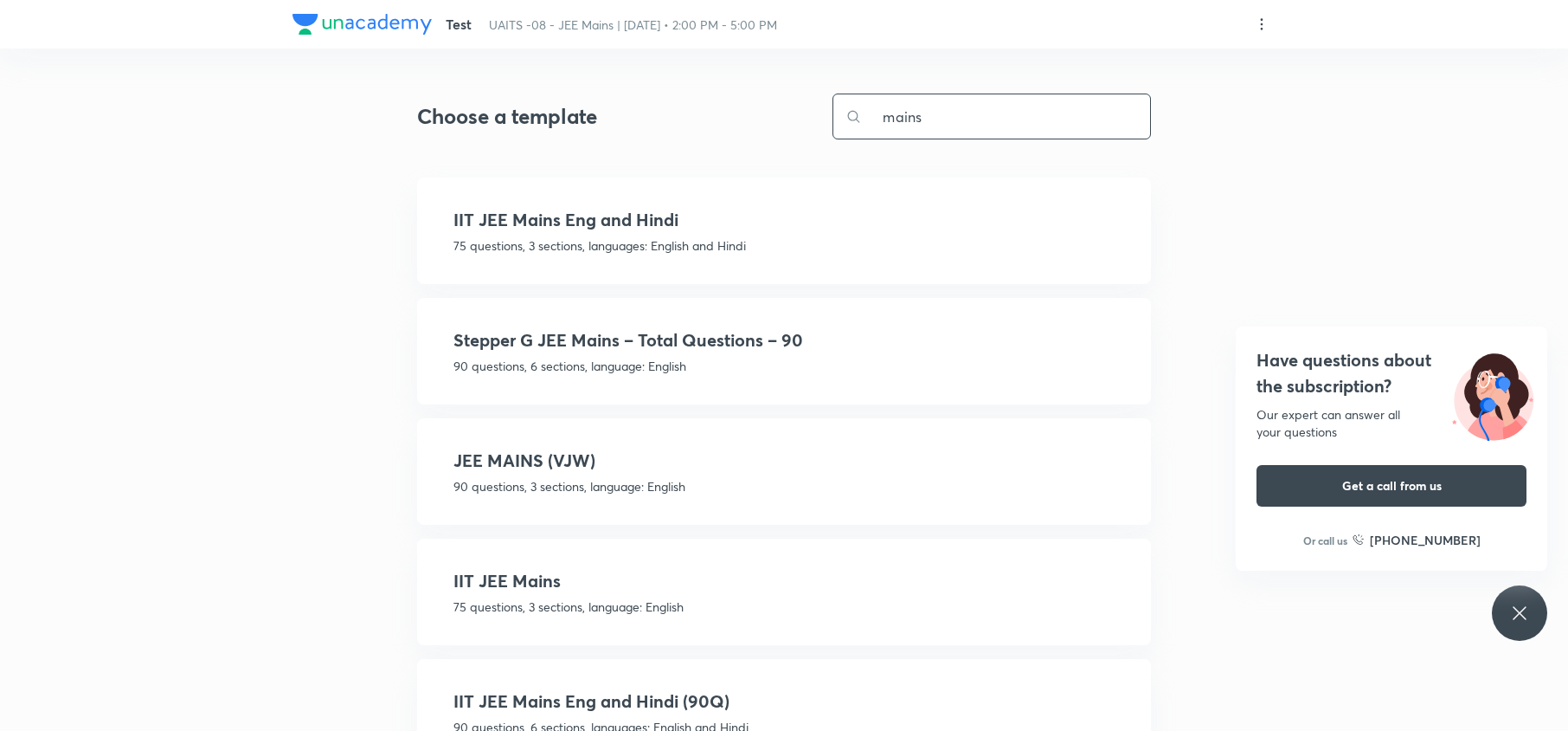
click at [947, 115] on input "mains" at bounding box center [1006, 117] width 288 height 44
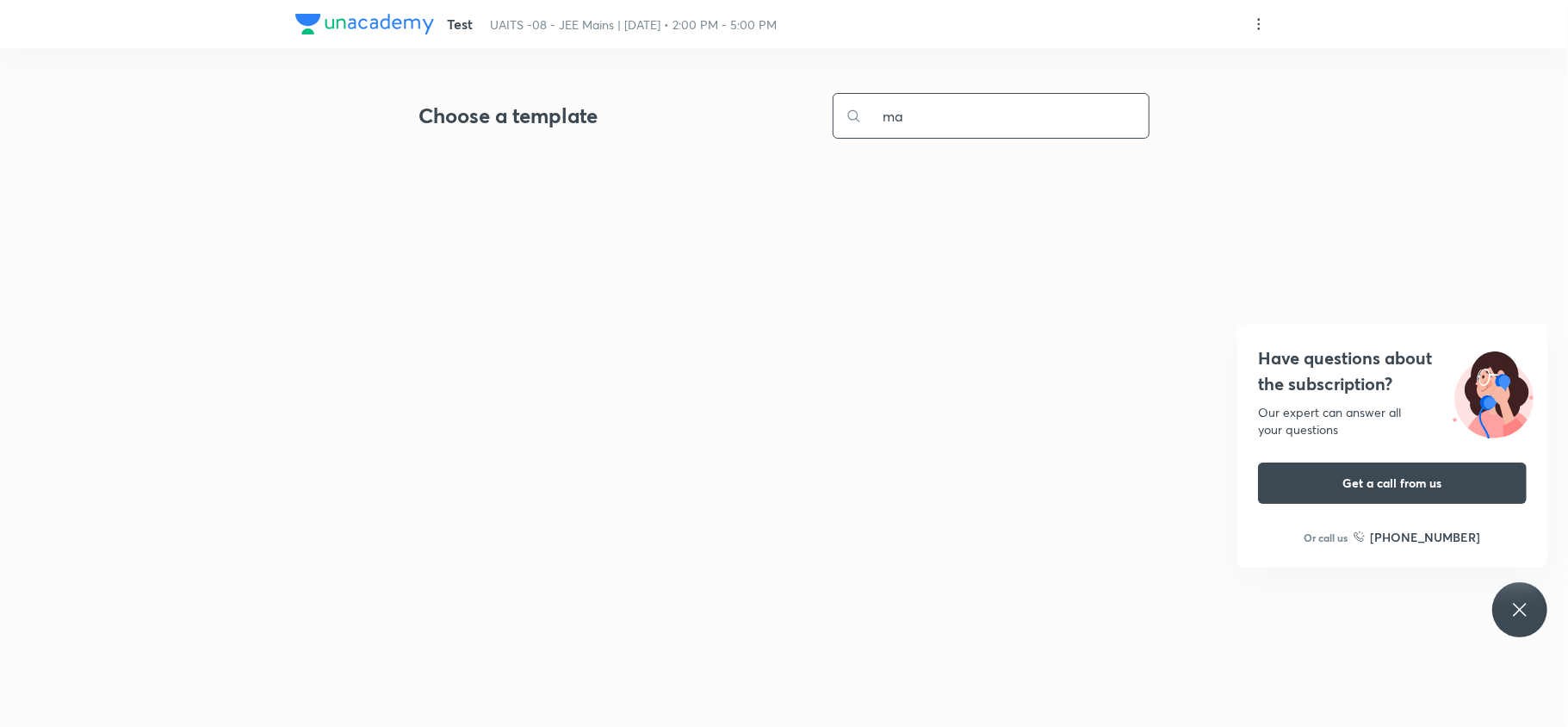
type input "m"
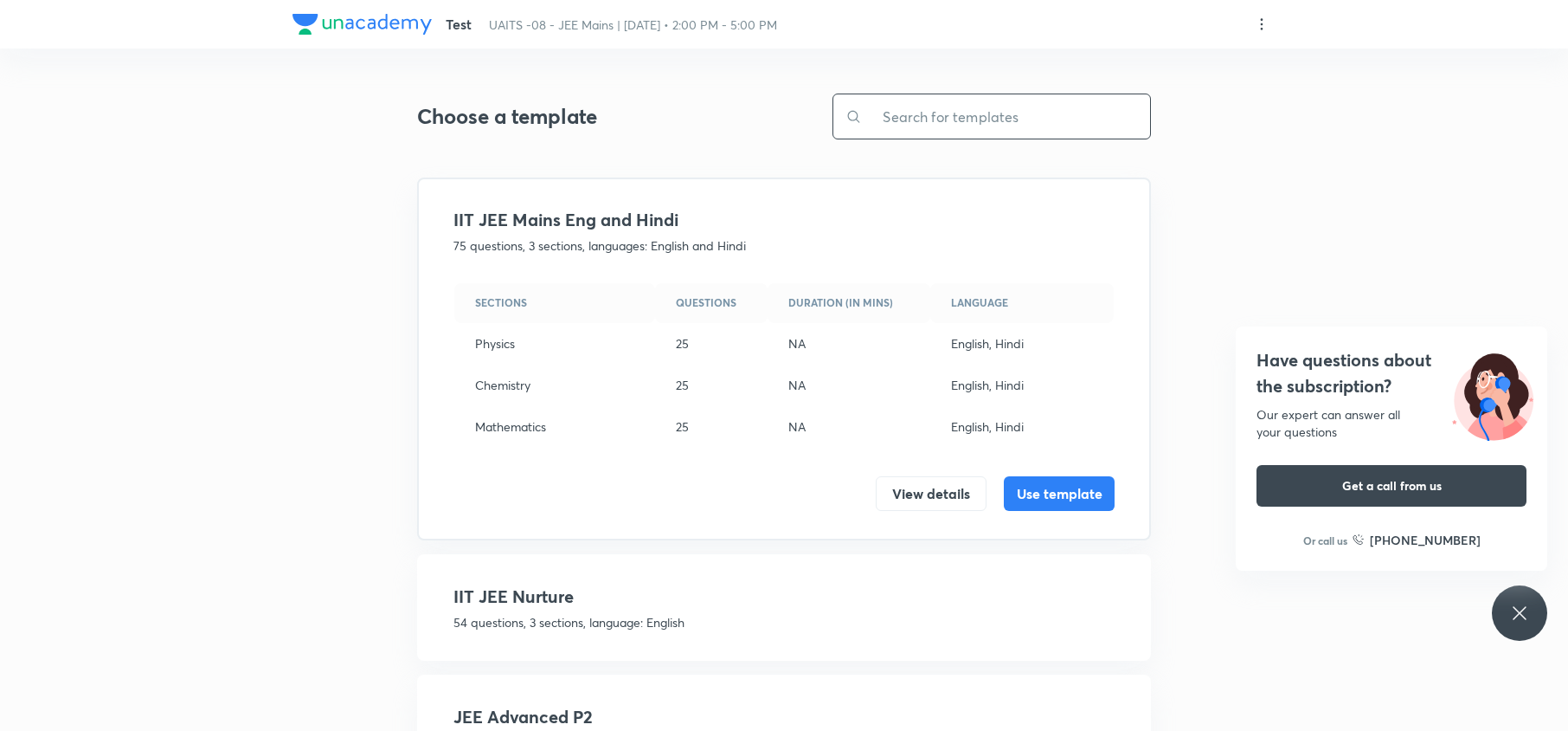
paste input "MPC"
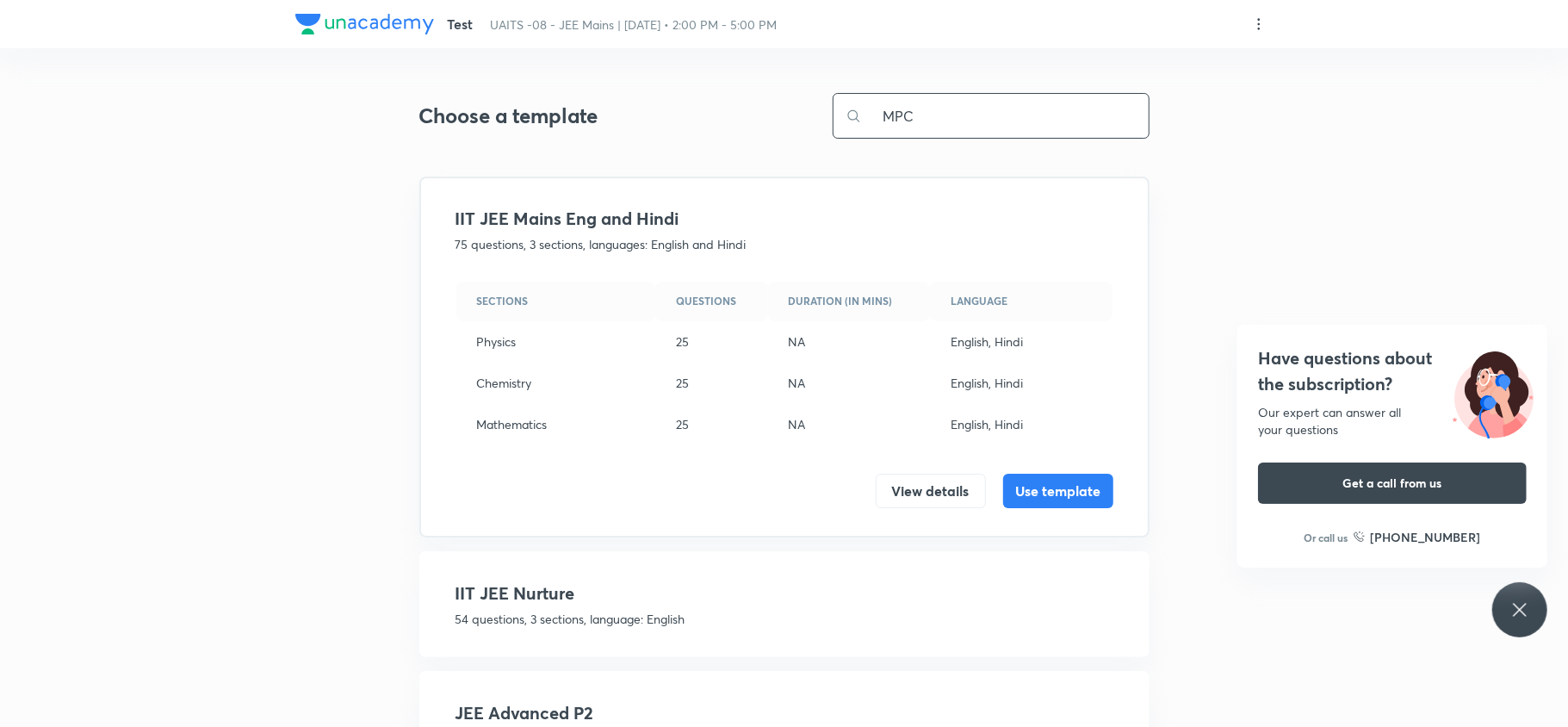
click at [902, 107] on input "MPC" at bounding box center [1005, 116] width 286 height 44
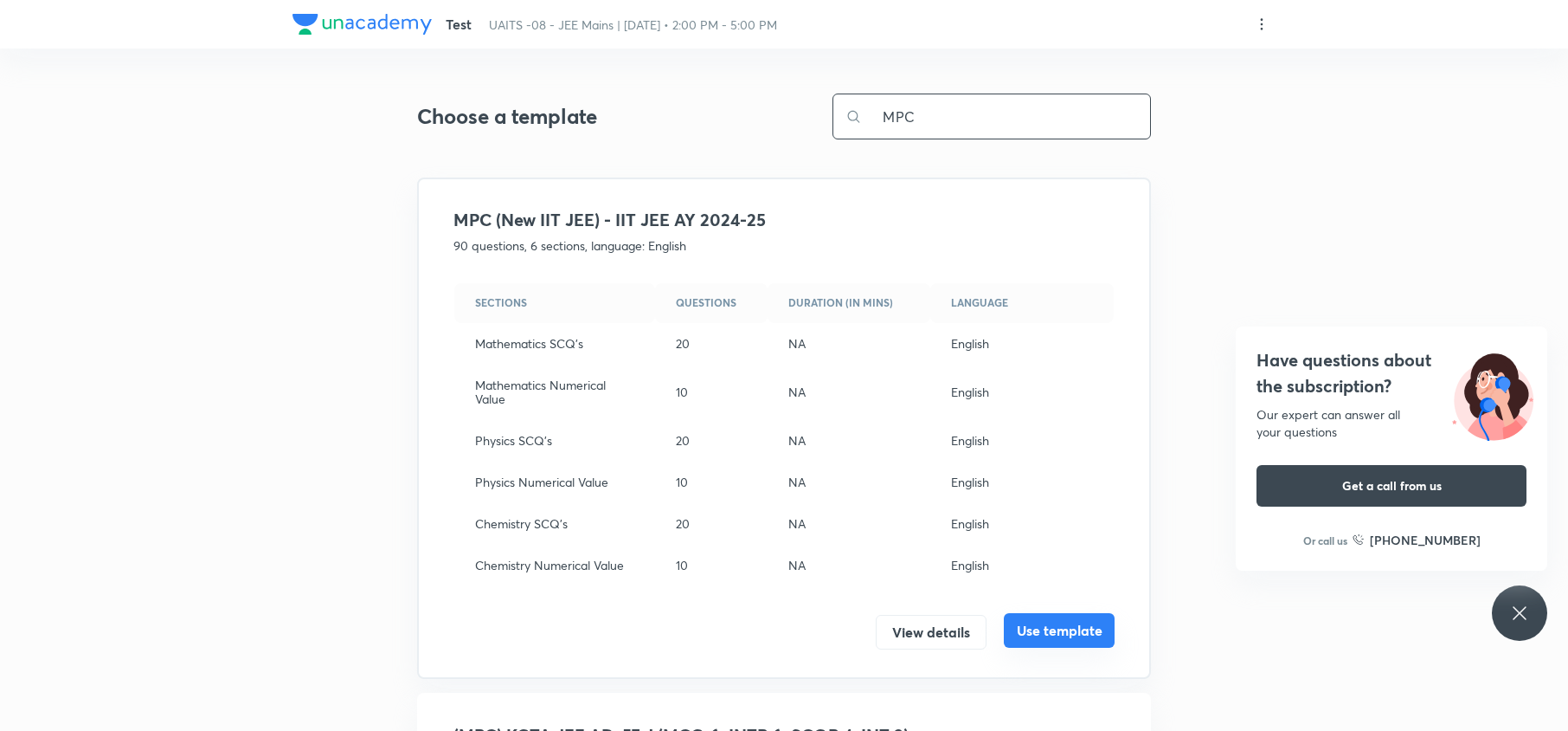
type input "MPC"
click at [1072, 628] on button "Use template" at bounding box center [1059, 631] width 111 height 35
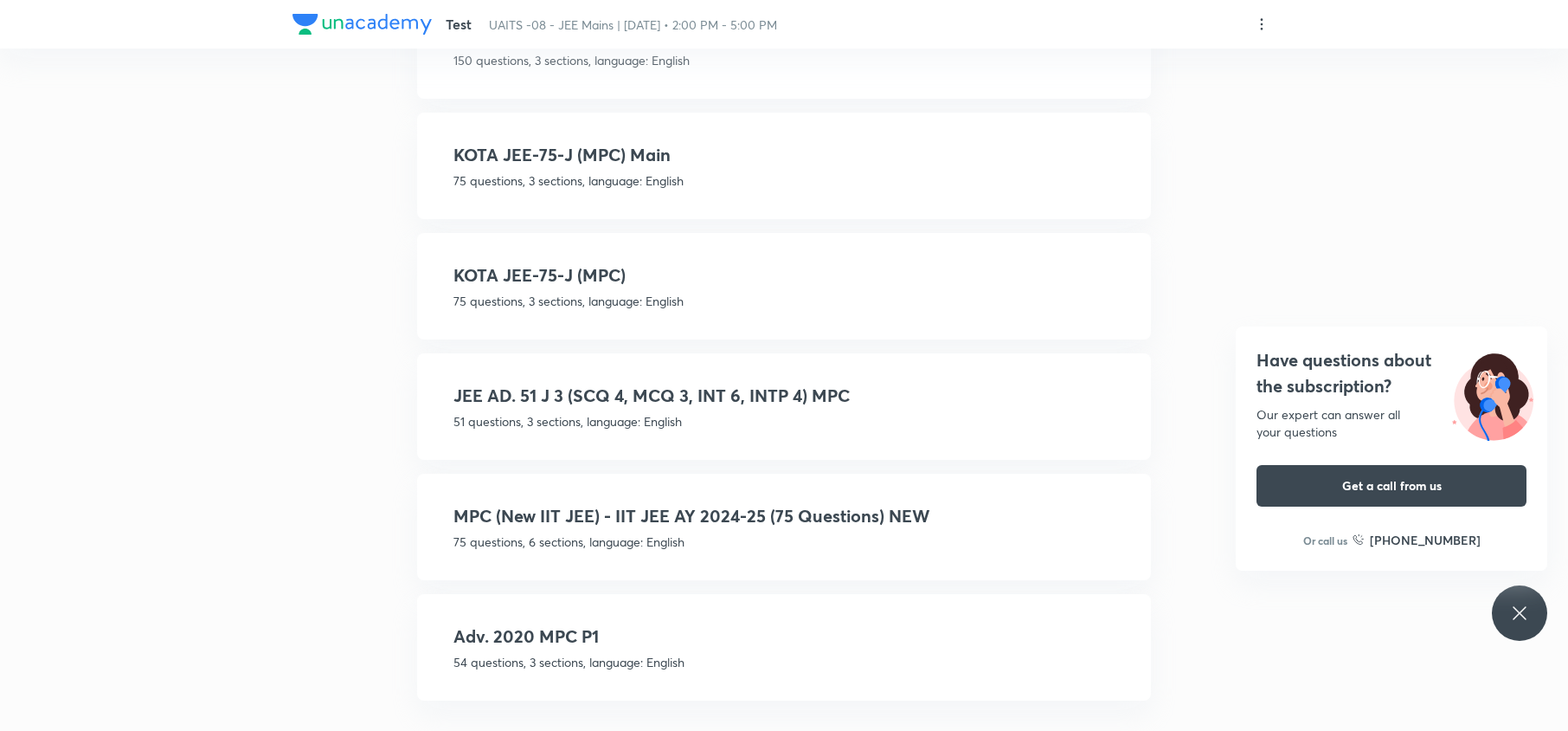
scroll to position [1066, 0]
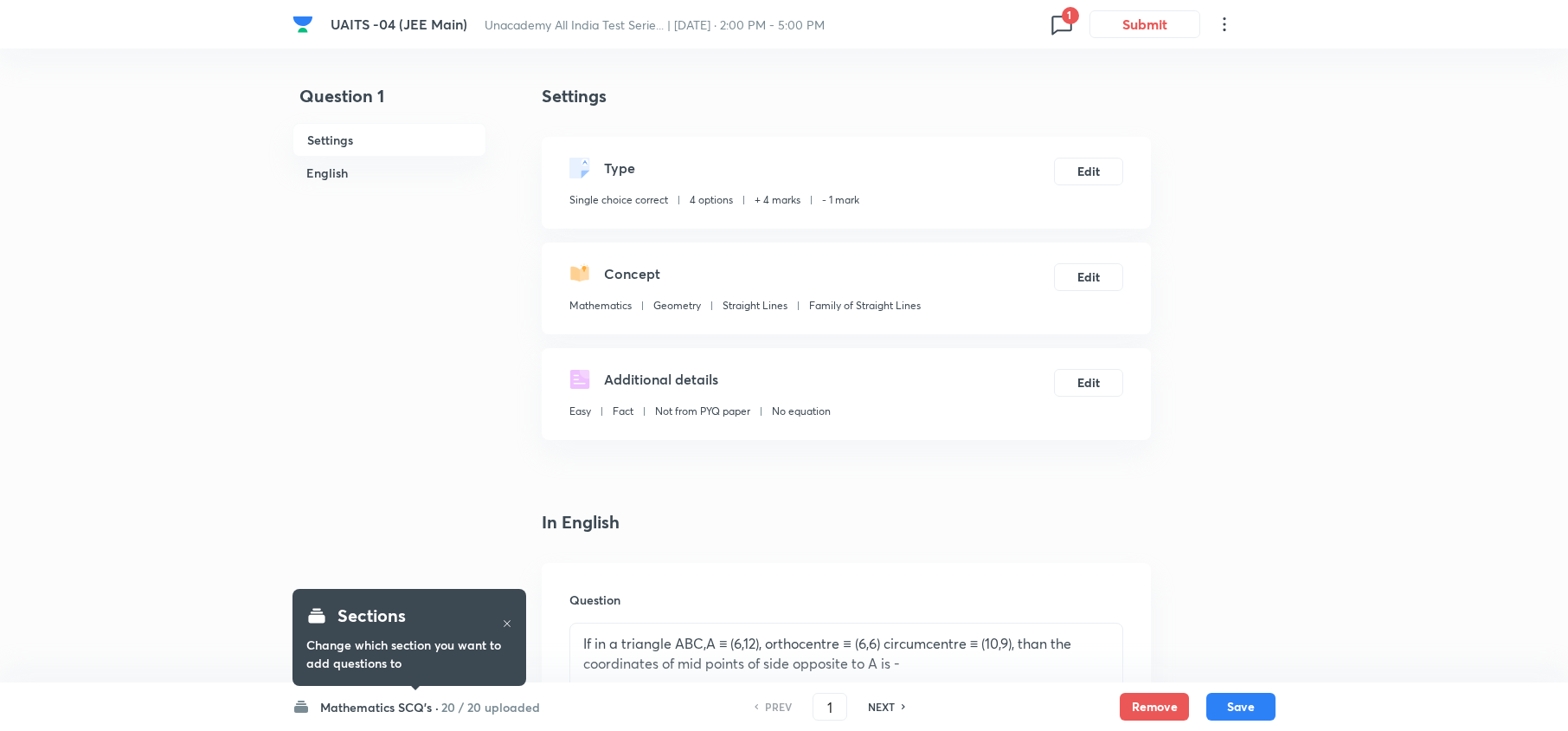
click at [1231, 22] on icon at bounding box center [1225, 24] width 21 height 21
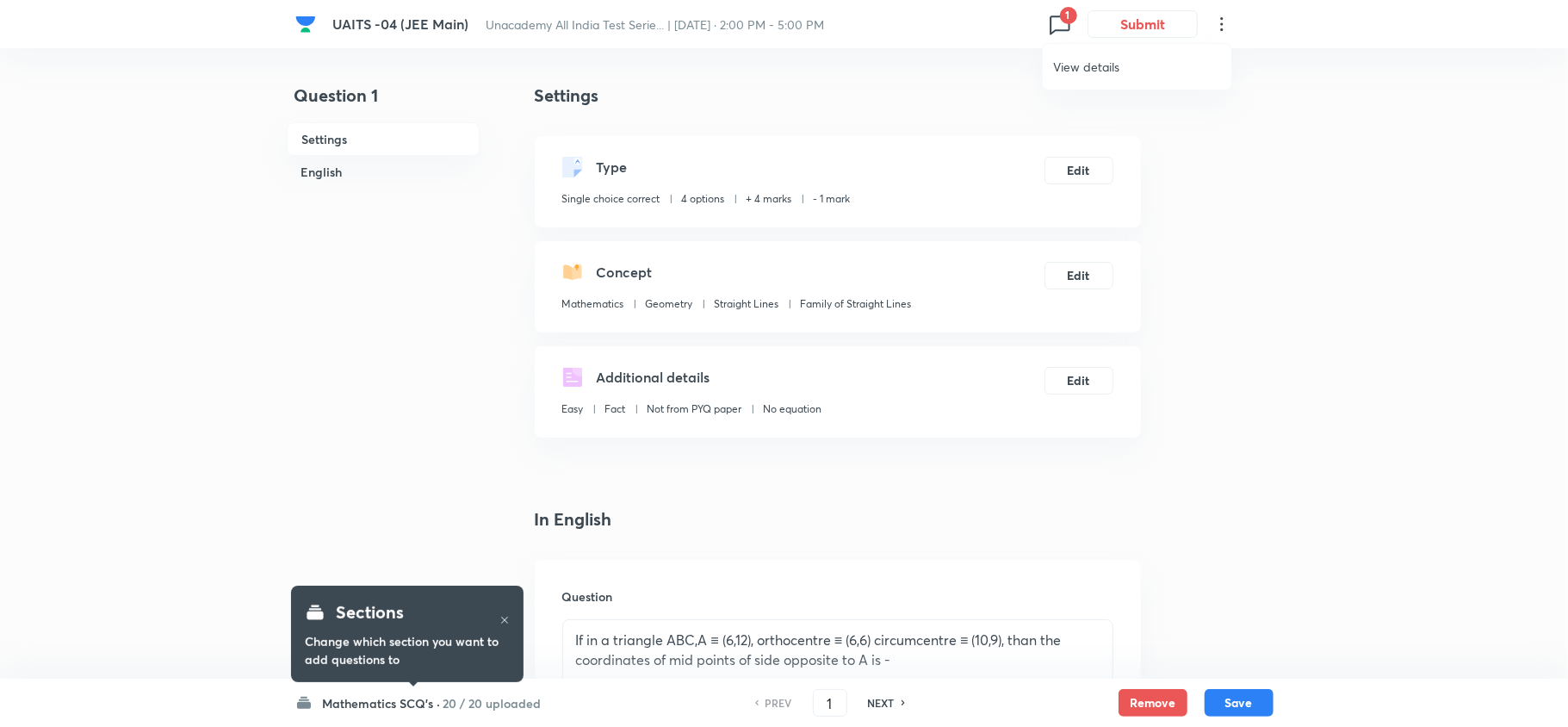
click at [1145, 51] on li "View details" at bounding box center [1137, 66] width 188 height 32
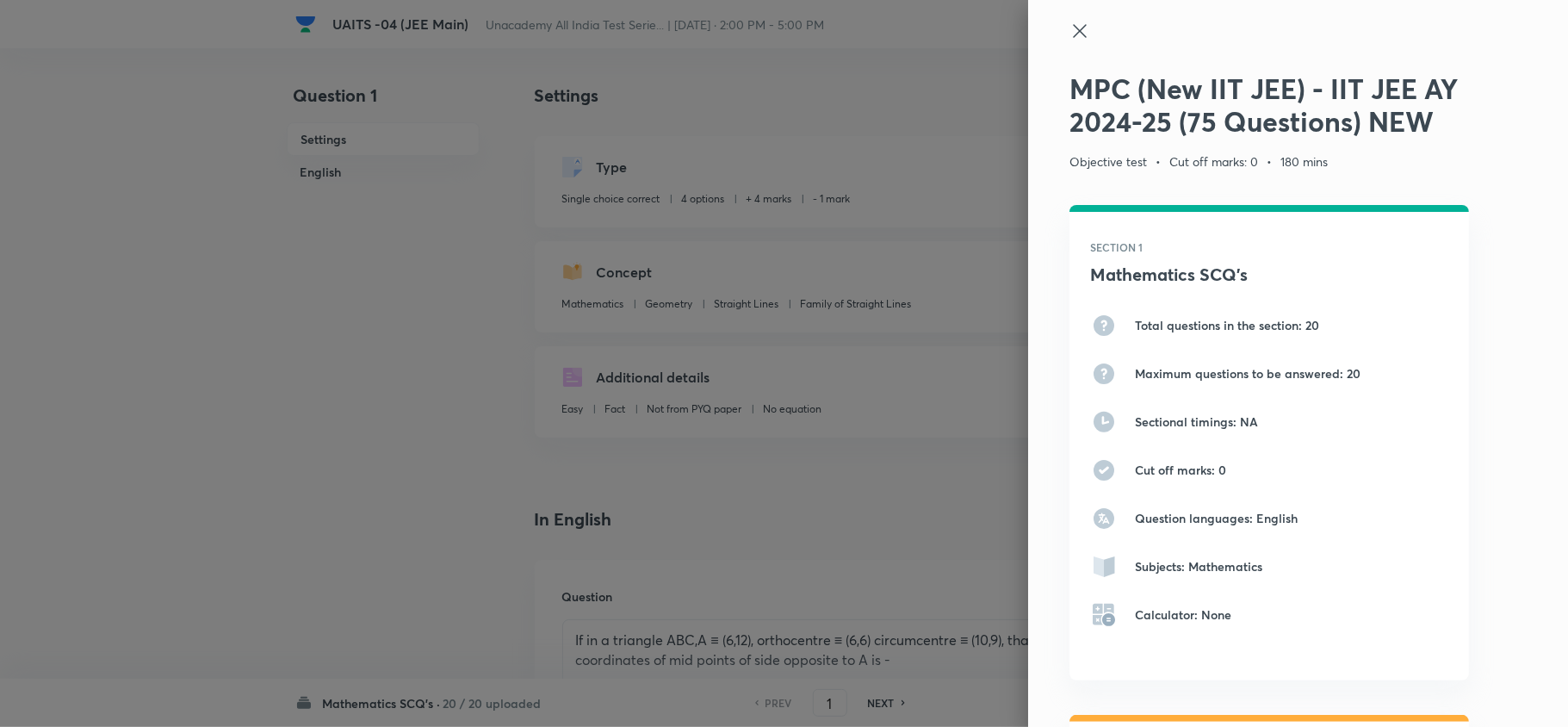
click at [1076, 86] on h2 "MPC (New IIT JEE) - IIT JEE AY 2024-25 (75 Questions) NEW" at bounding box center [1269, 105] width 400 height 66
copy h2 "MPC"
